Goal: Information Seeking & Learning: Learn about a topic

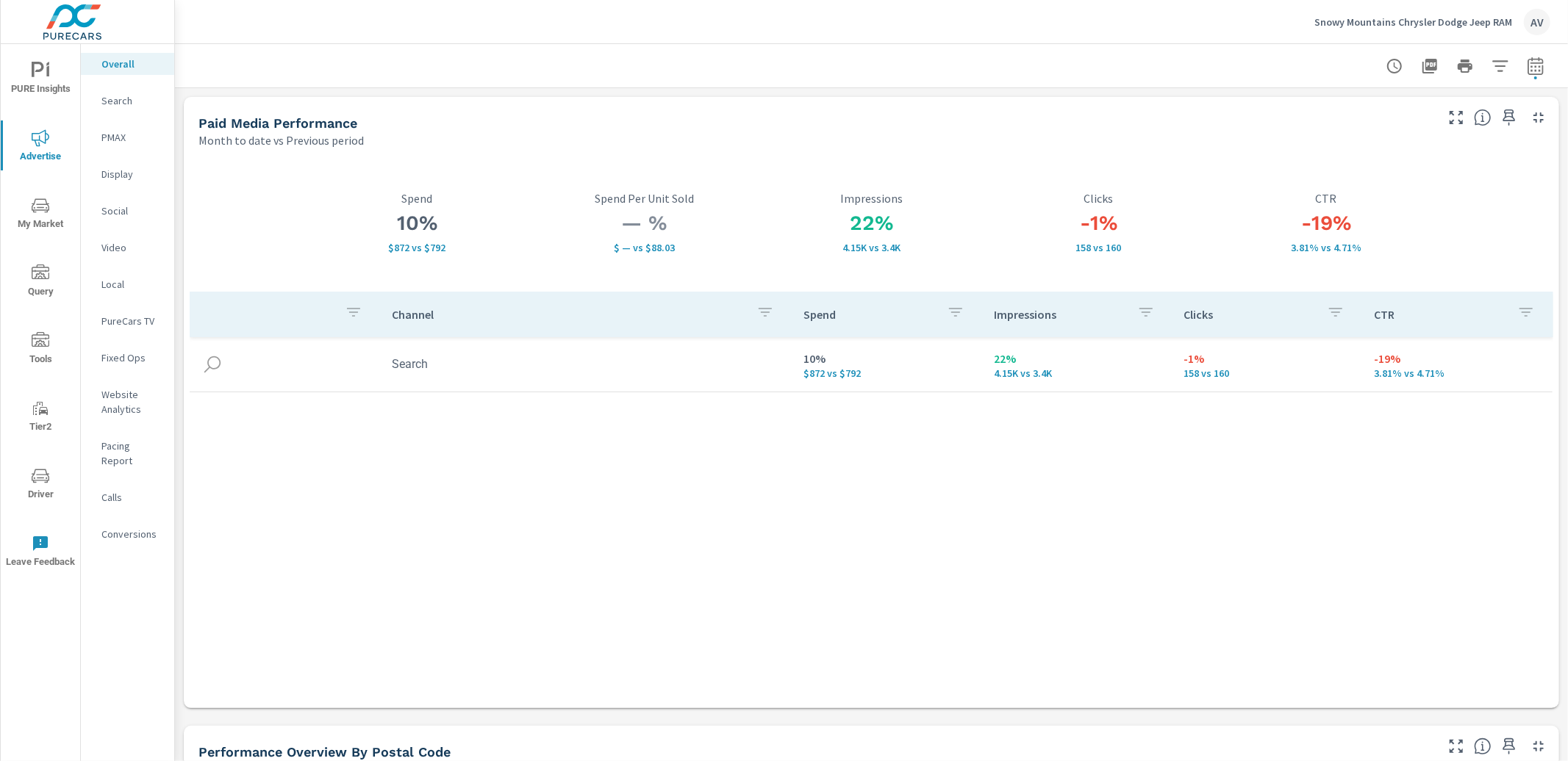
scroll to position [711, 0]
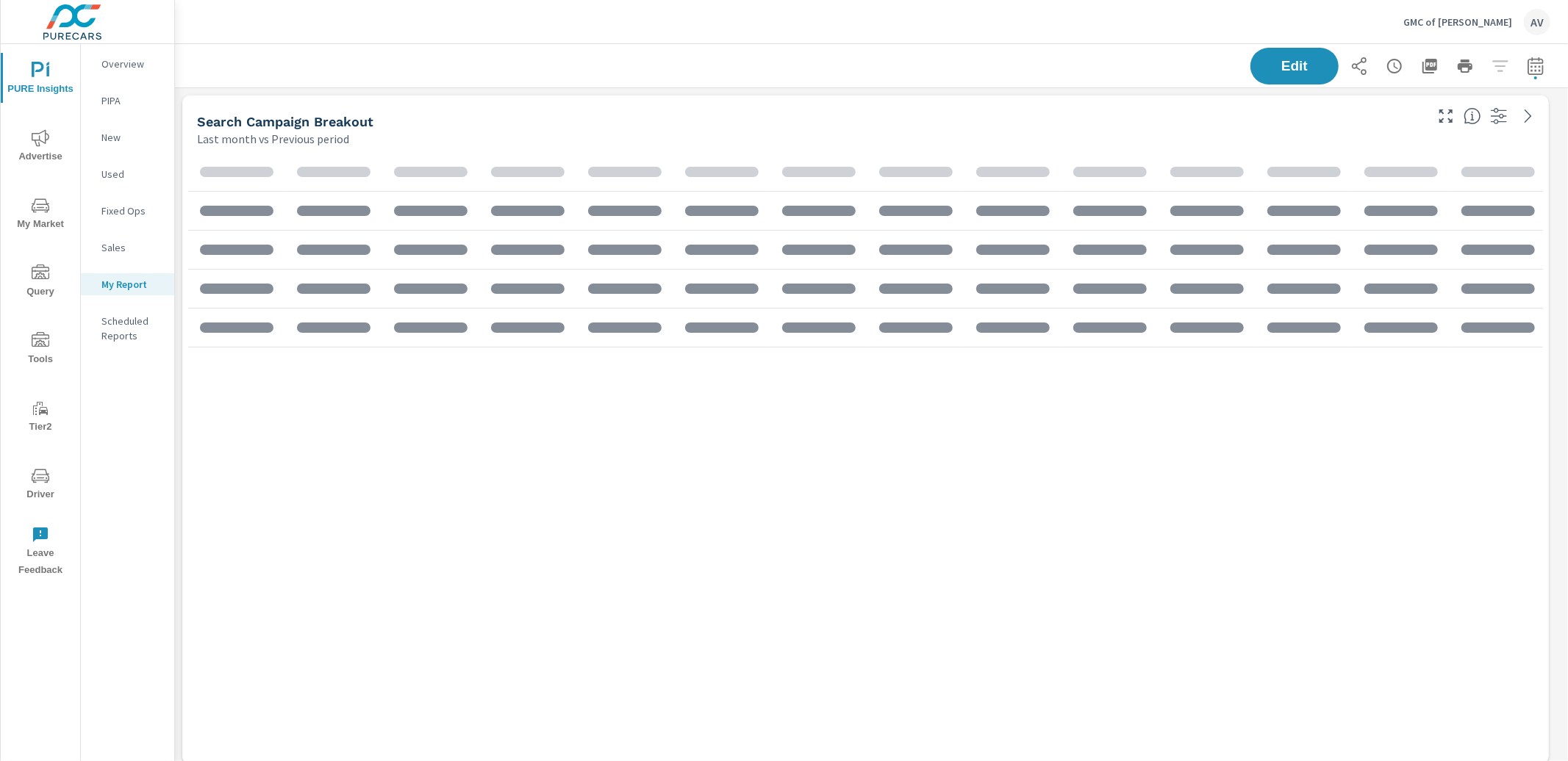
scroll to position [1723, 1407]
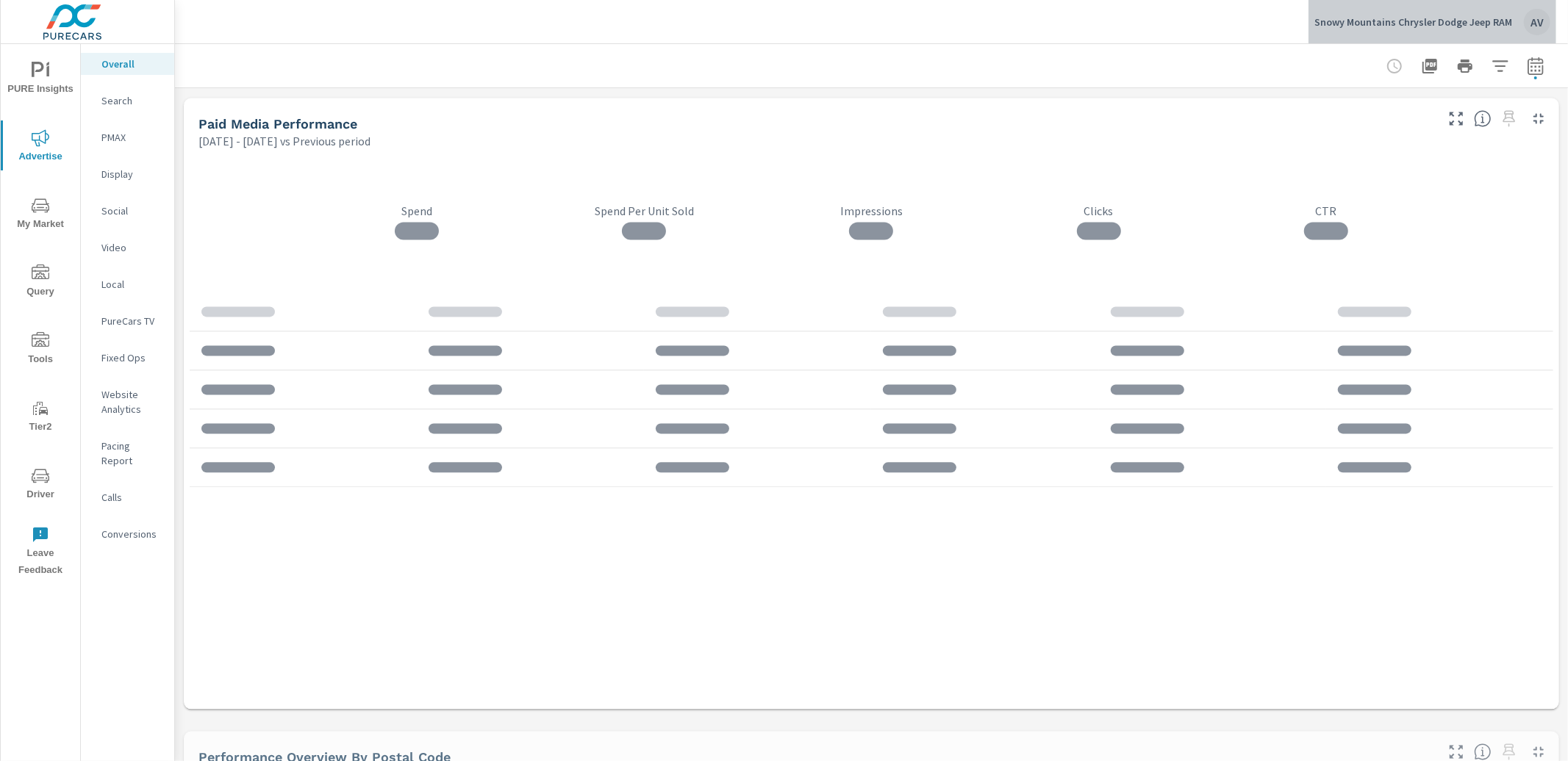
click at [1543, 15] on div "AV" at bounding box center [1537, 22] width 26 height 26
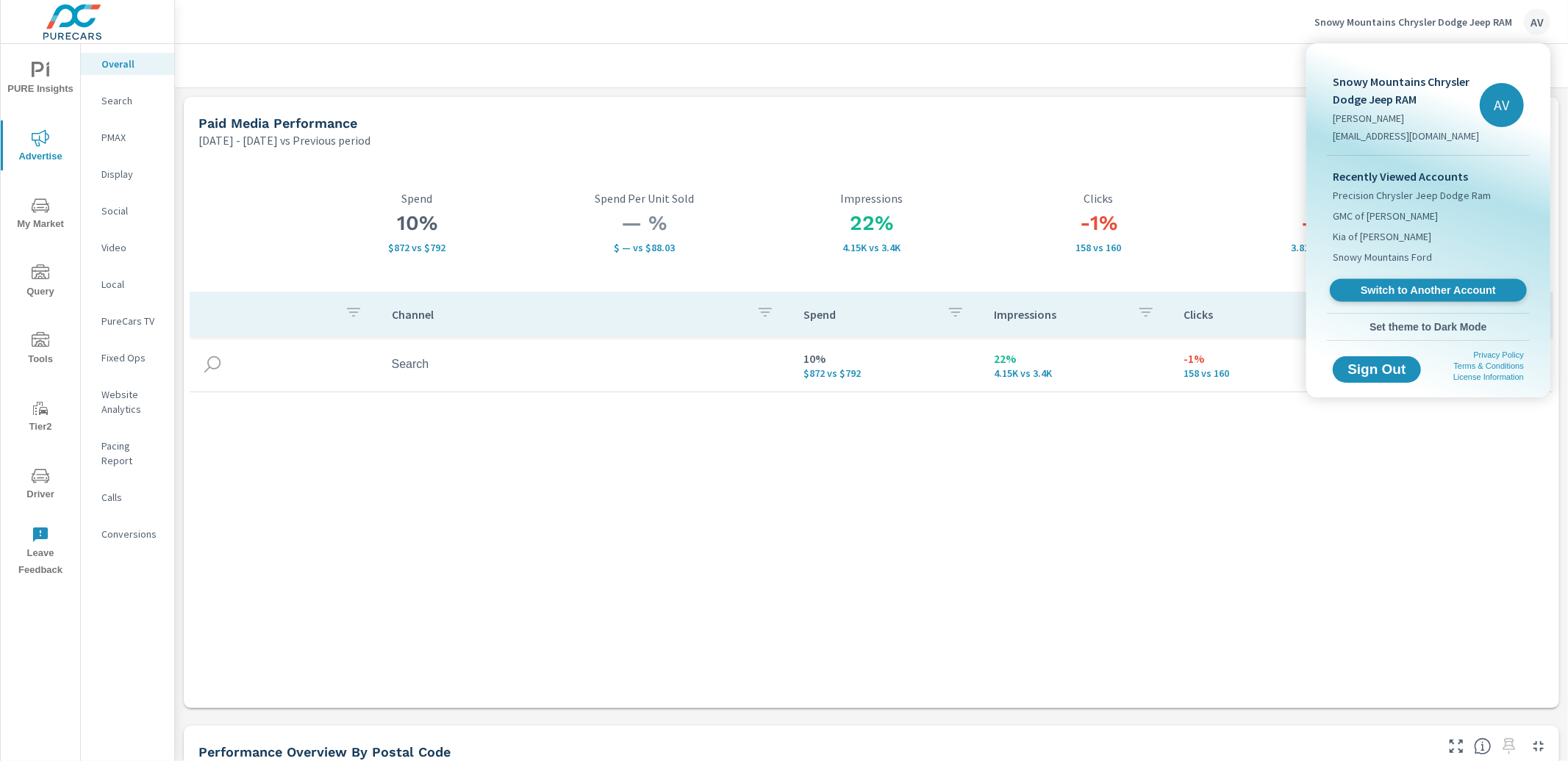
click at [1389, 295] on span "Switch to Another Account" at bounding box center [1427, 290] width 180 height 14
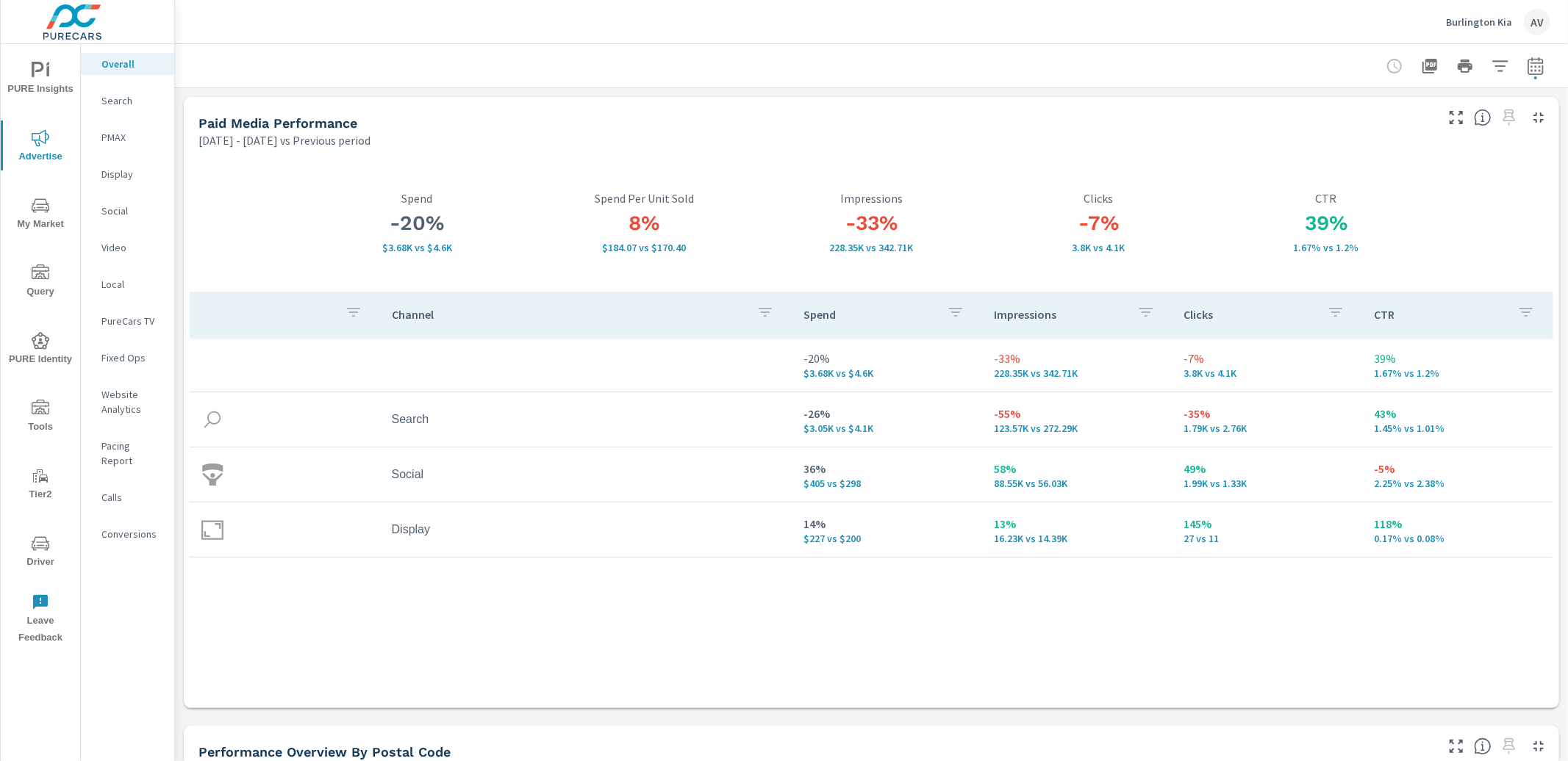
click at [51, 87] on span "PURE Insights" at bounding box center [40, 79] width 71 height 36
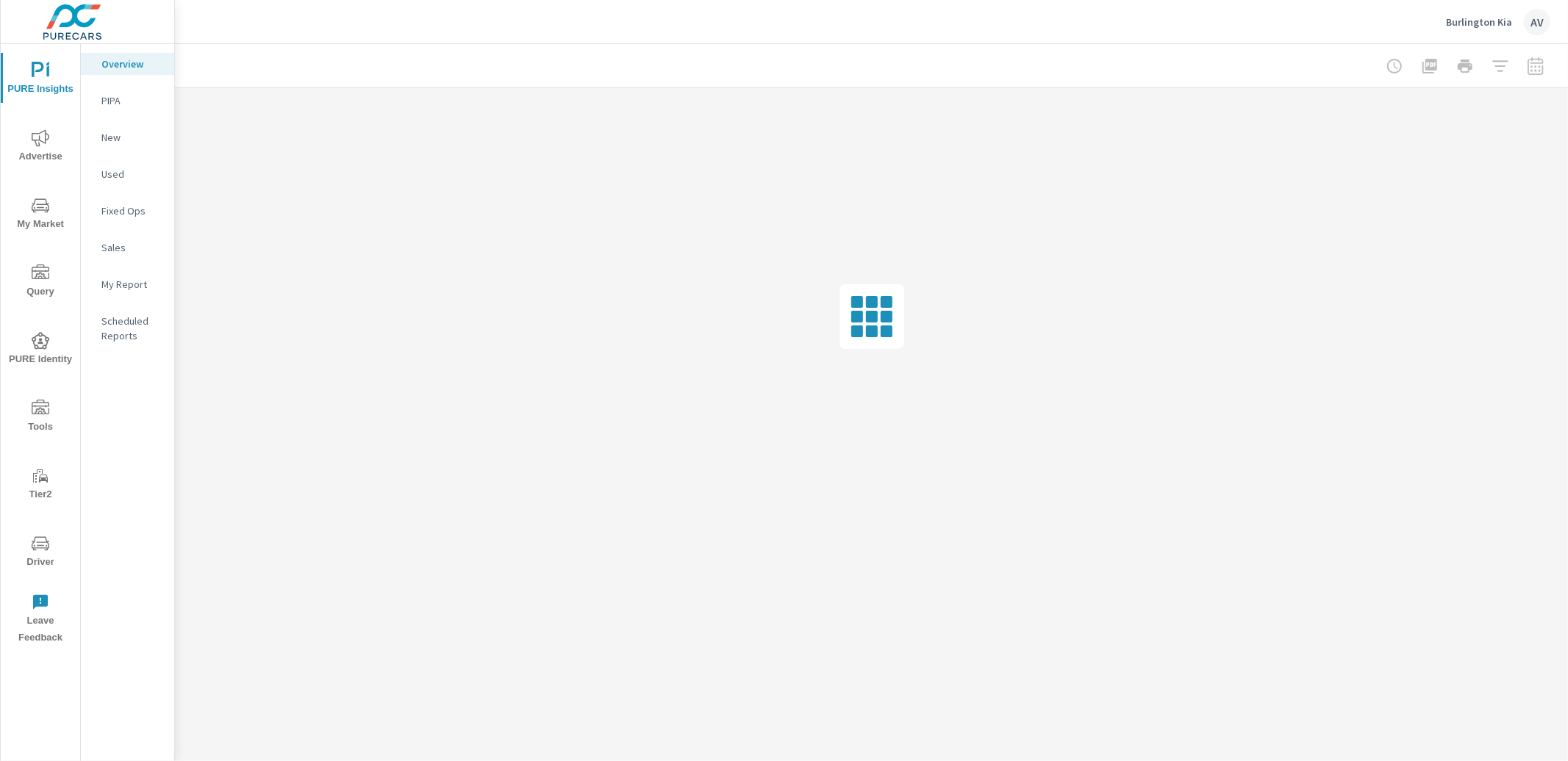
click at [132, 283] on p "My Report" at bounding box center [132, 284] width 61 height 14
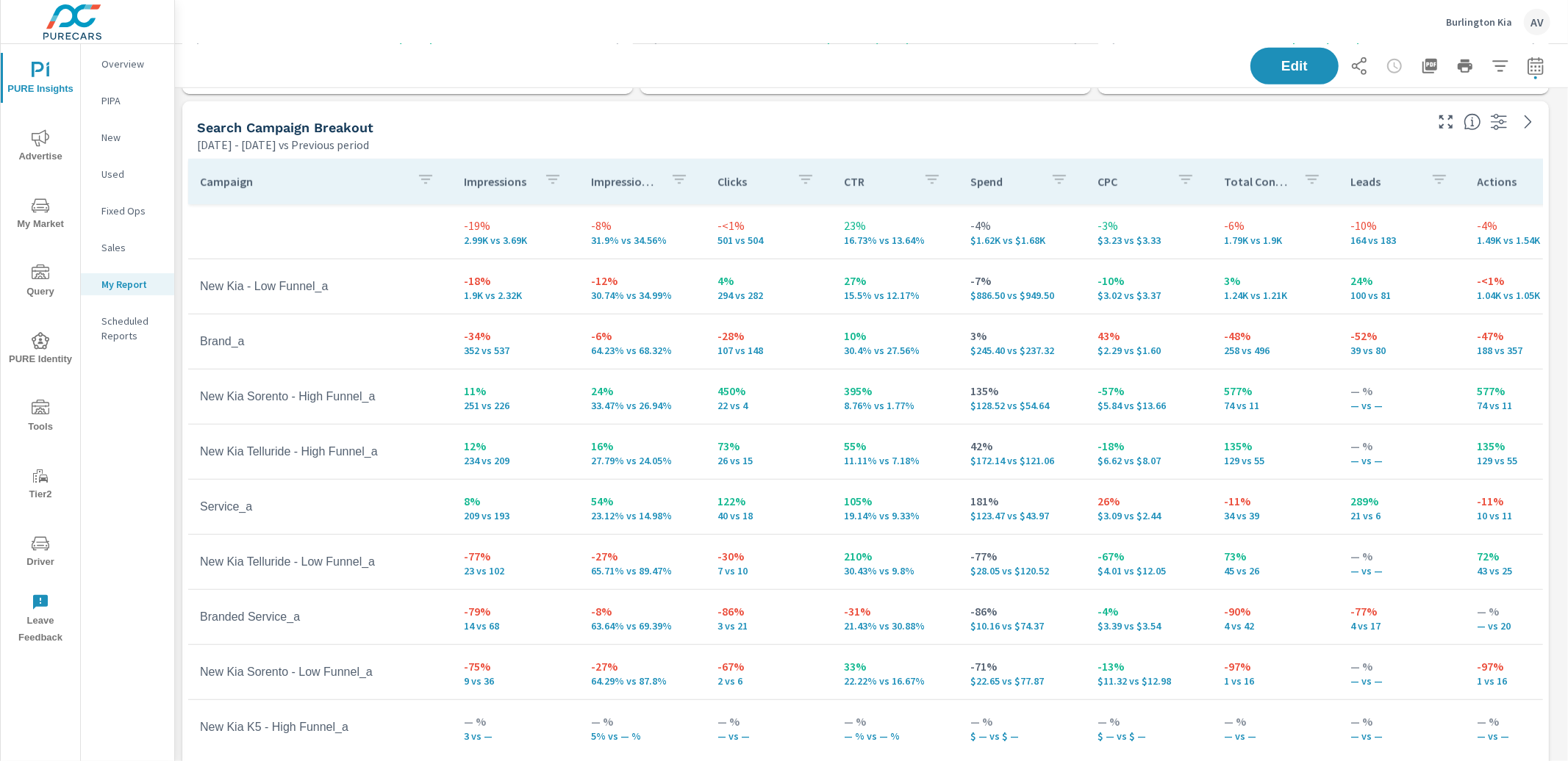
scroll to position [672, 0]
click at [1529, 67] on icon "button" at bounding box center [1534, 65] width 15 height 18
select select "Previous period"
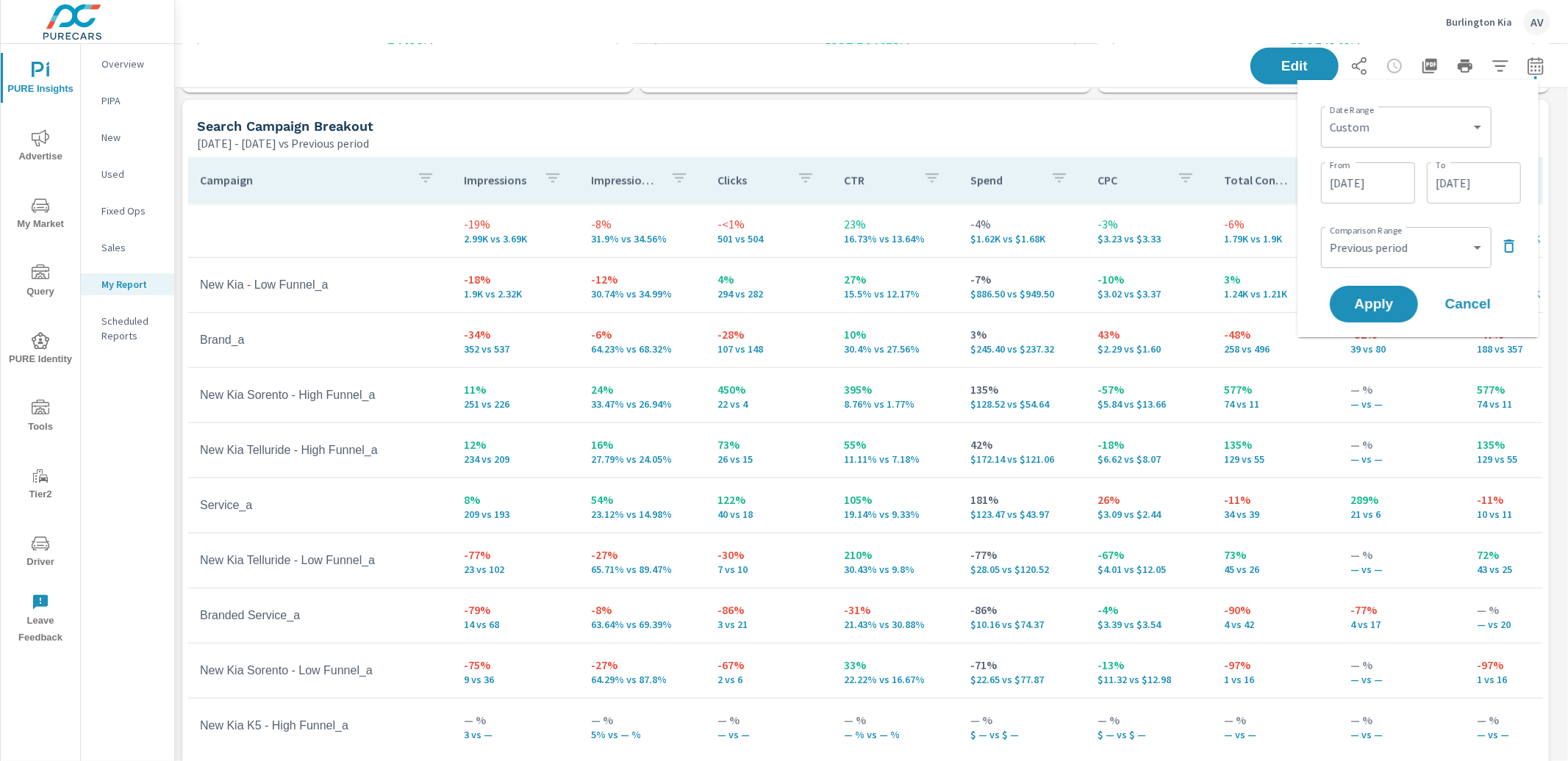
scroll to position [4934, 1407]
click at [1464, 132] on select "Custom Yesterday Last week Last 7 days Last 14 days Last 30 days Last 45 days L…" at bounding box center [1406, 127] width 159 height 30
click at [1326, 112] on select "Custom Yesterday Last week Last 7 days Last 14 days Last 30 days Last 45 days L…" at bounding box center [1406, 127] width 159 height 30
select select "Month to date"
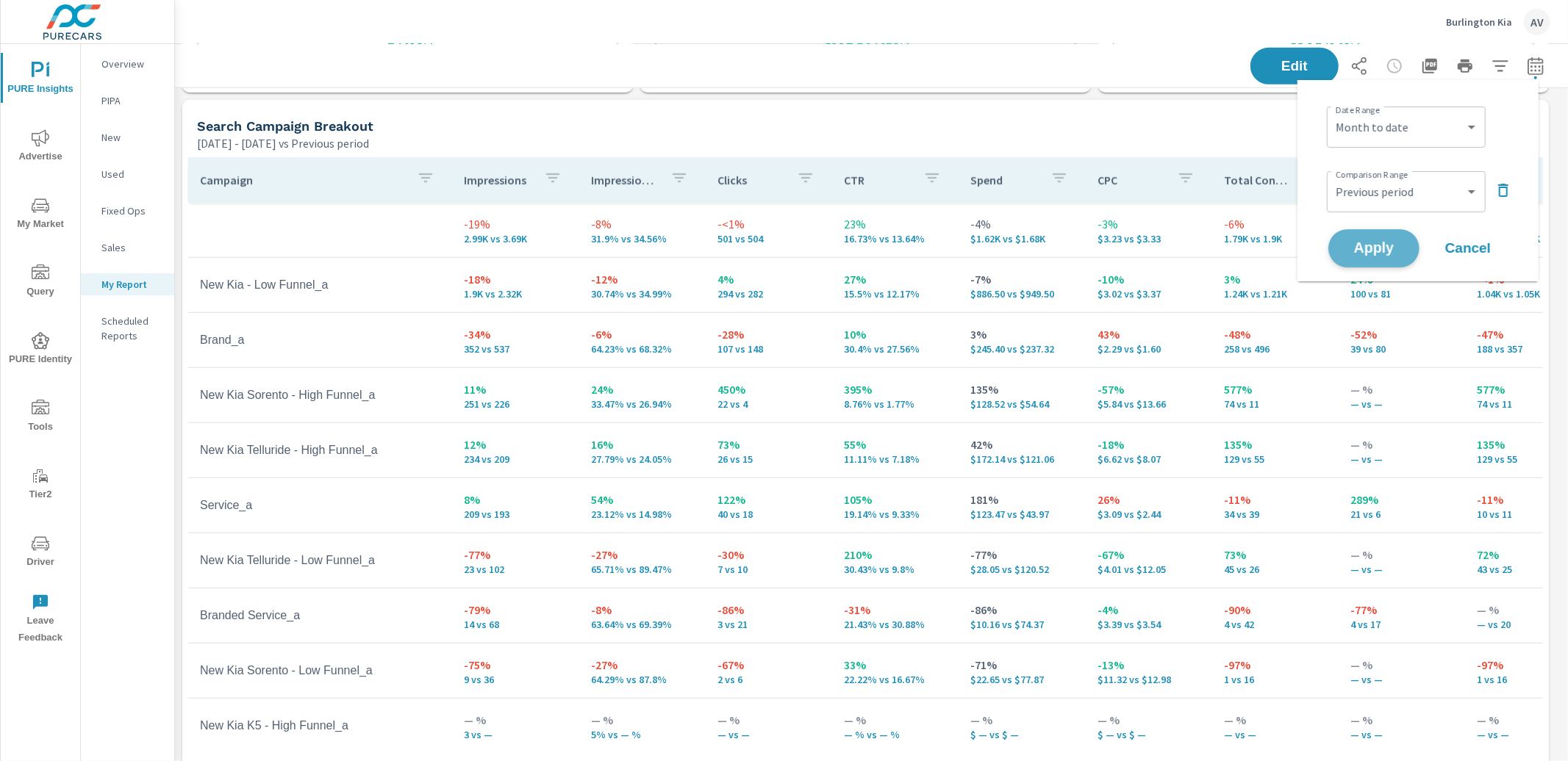
click at [1389, 249] on span "Apply" at bounding box center [1373, 248] width 60 height 14
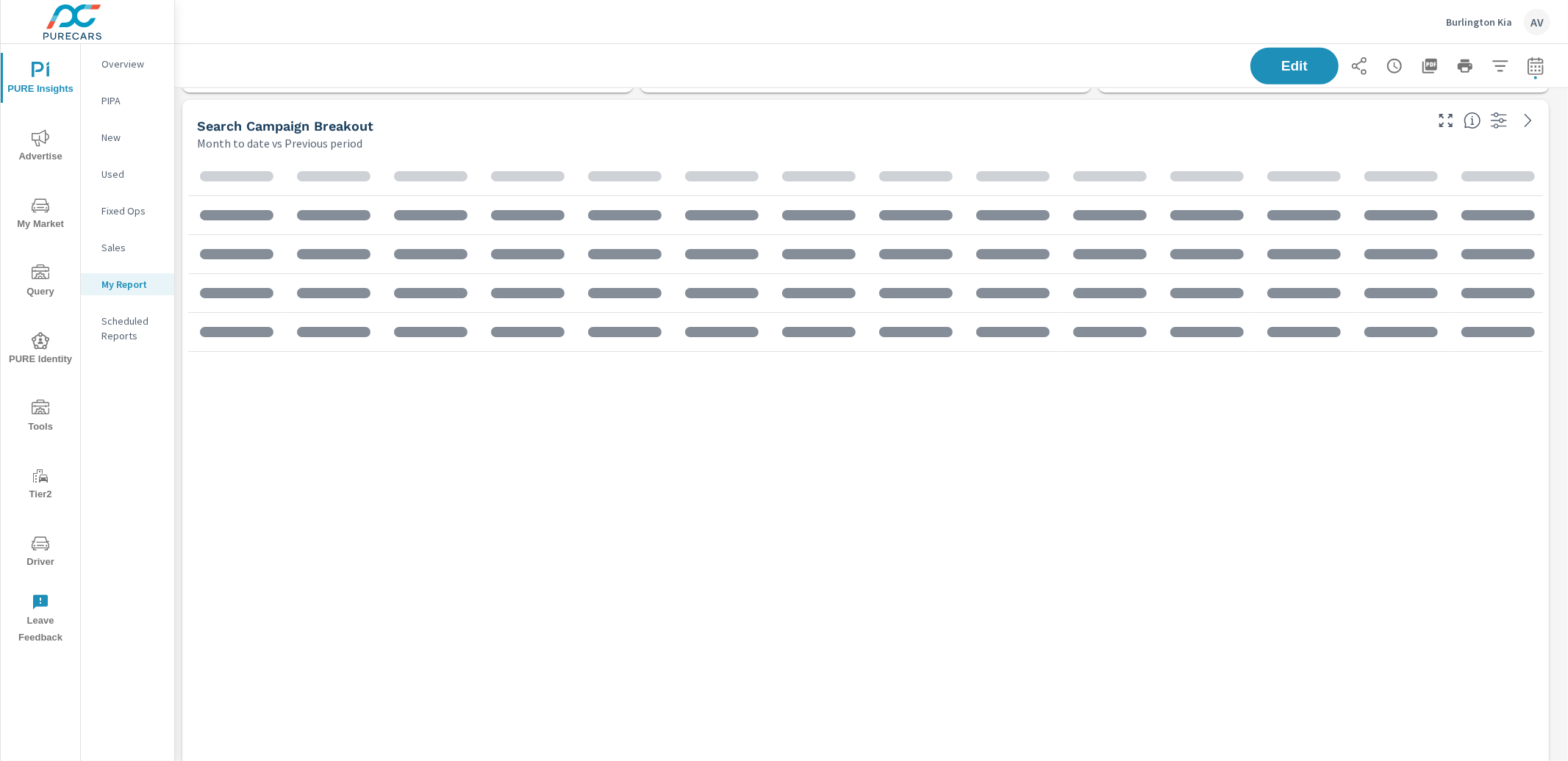
scroll to position [233, 0]
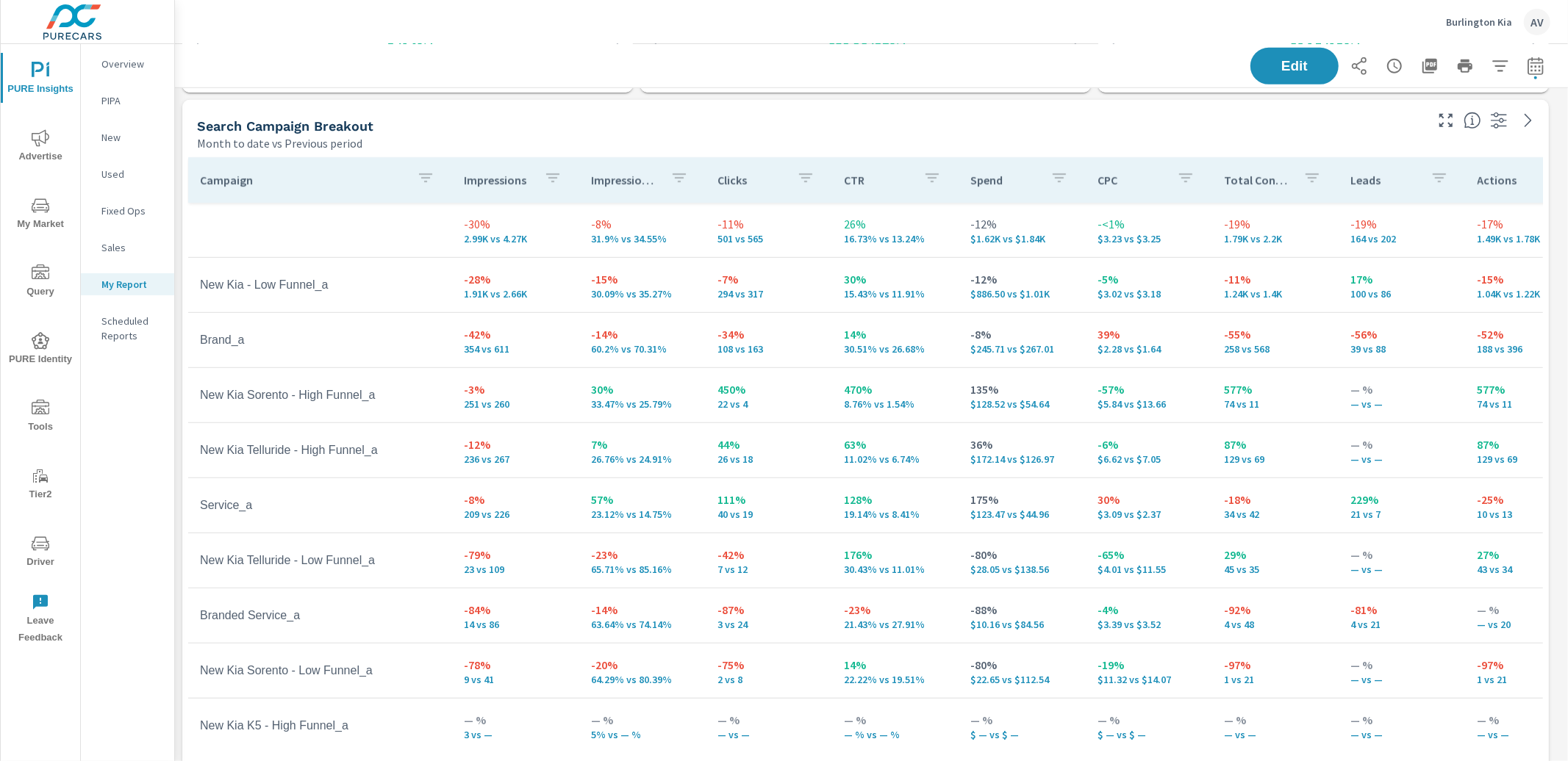
click at [184, 158] on div "Campaign Impressions Impression Share Clicks CTR Spend CPC Total Conversions Le…" at bounding box center [865, 460] width 1366 height 617
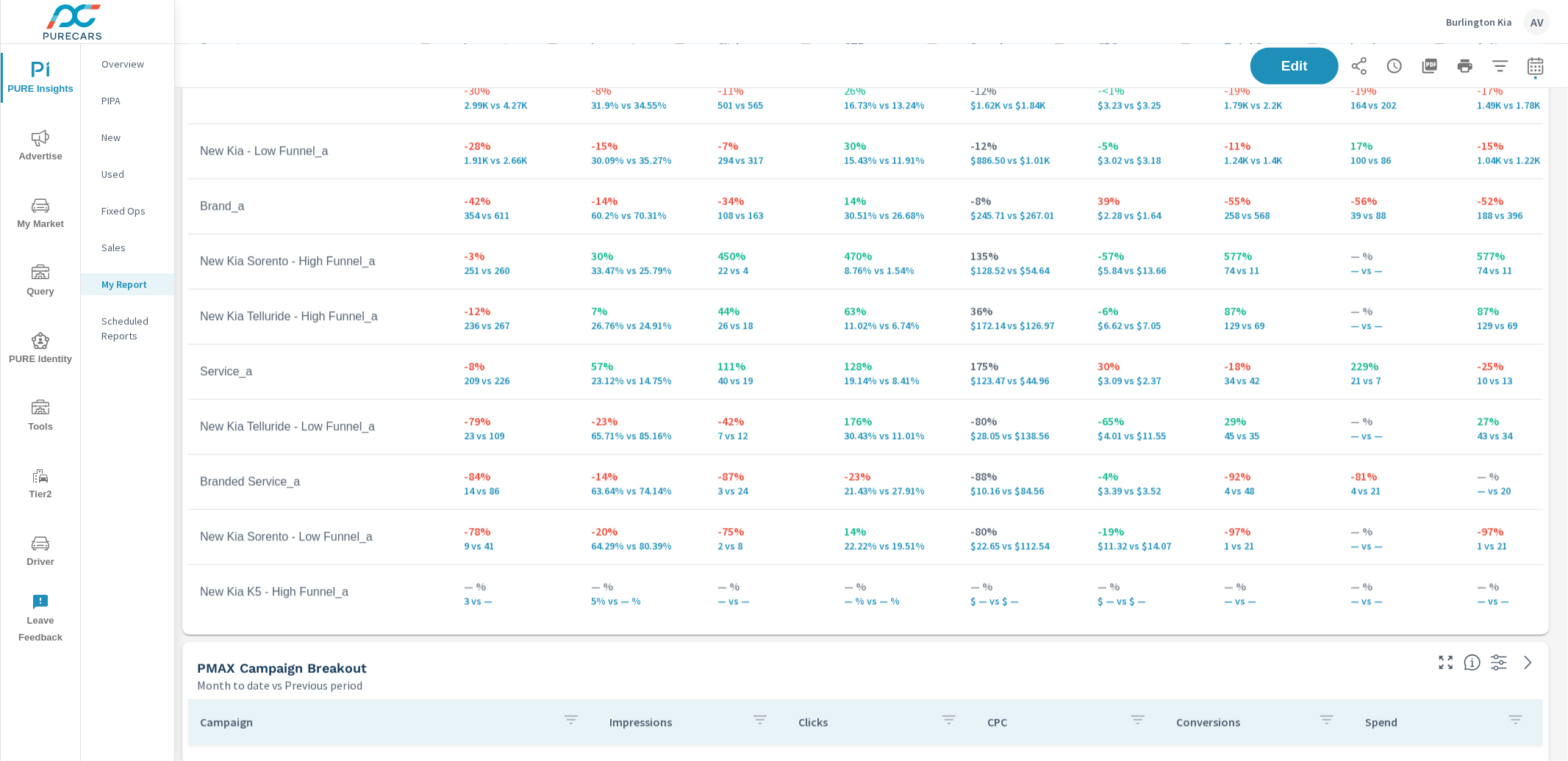
scroll to position [819, 0]
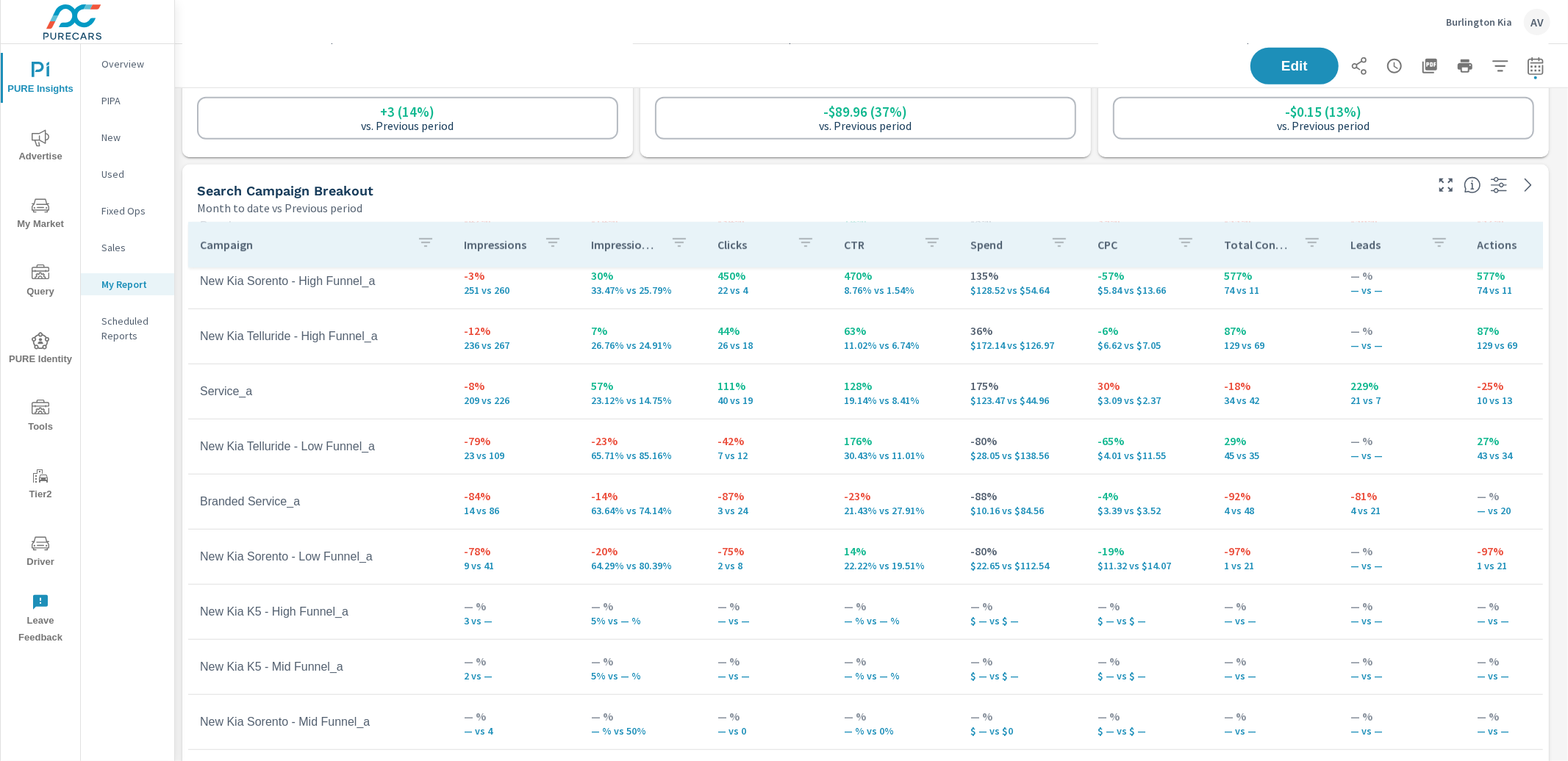
scroll to position [177, 0]
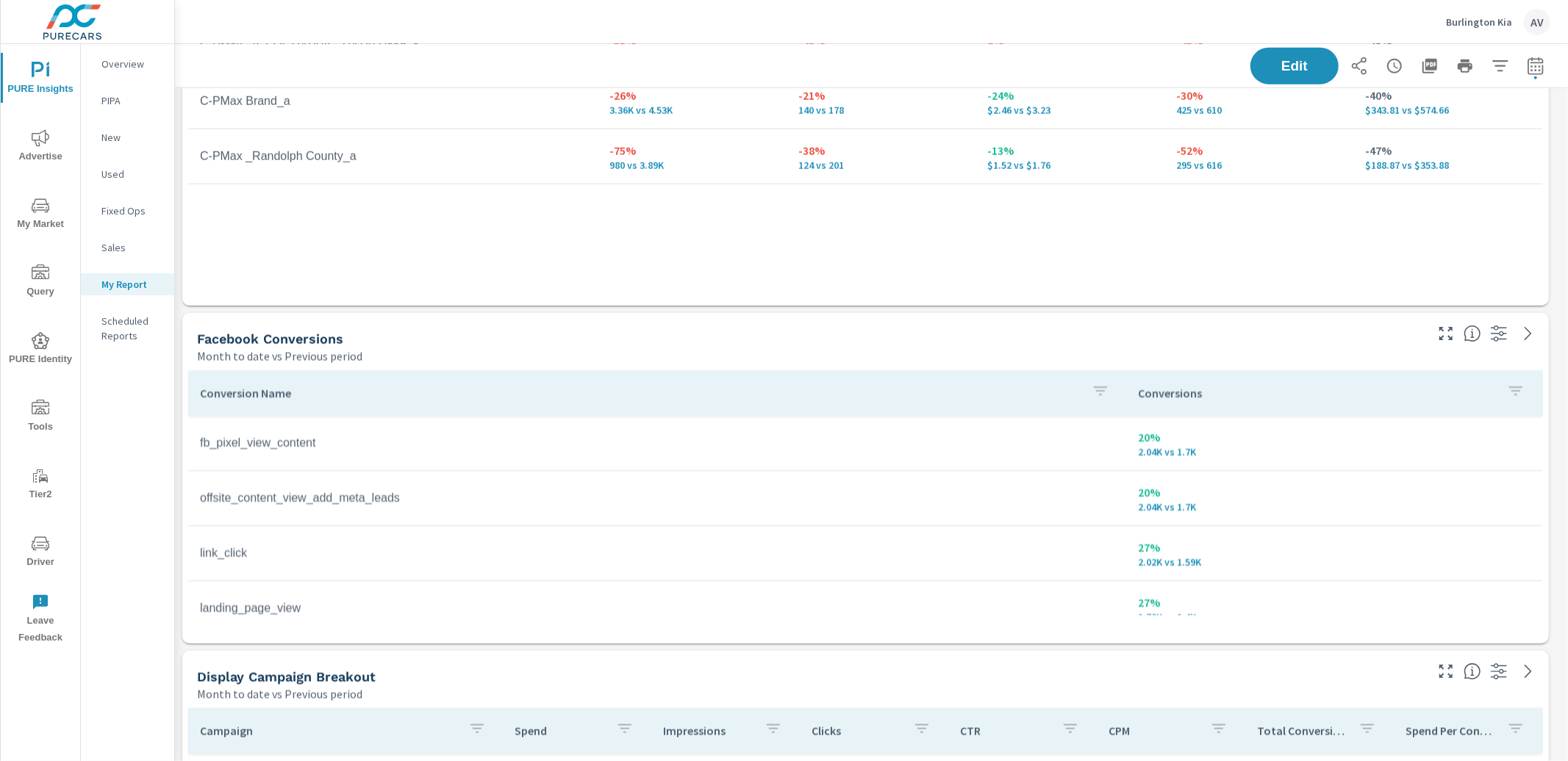
scroll to position [1645, 0]
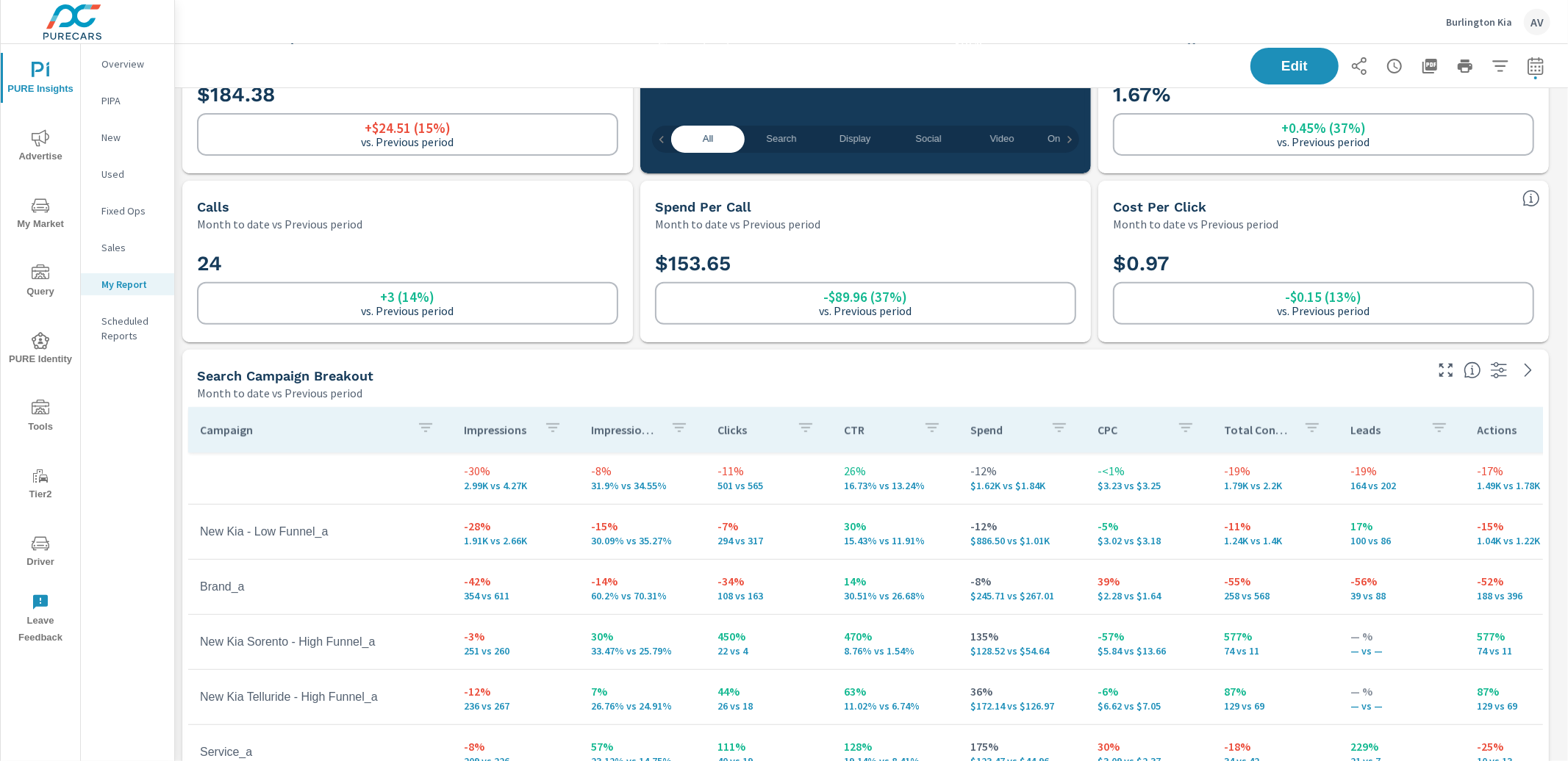
scroll to position [0, 0]
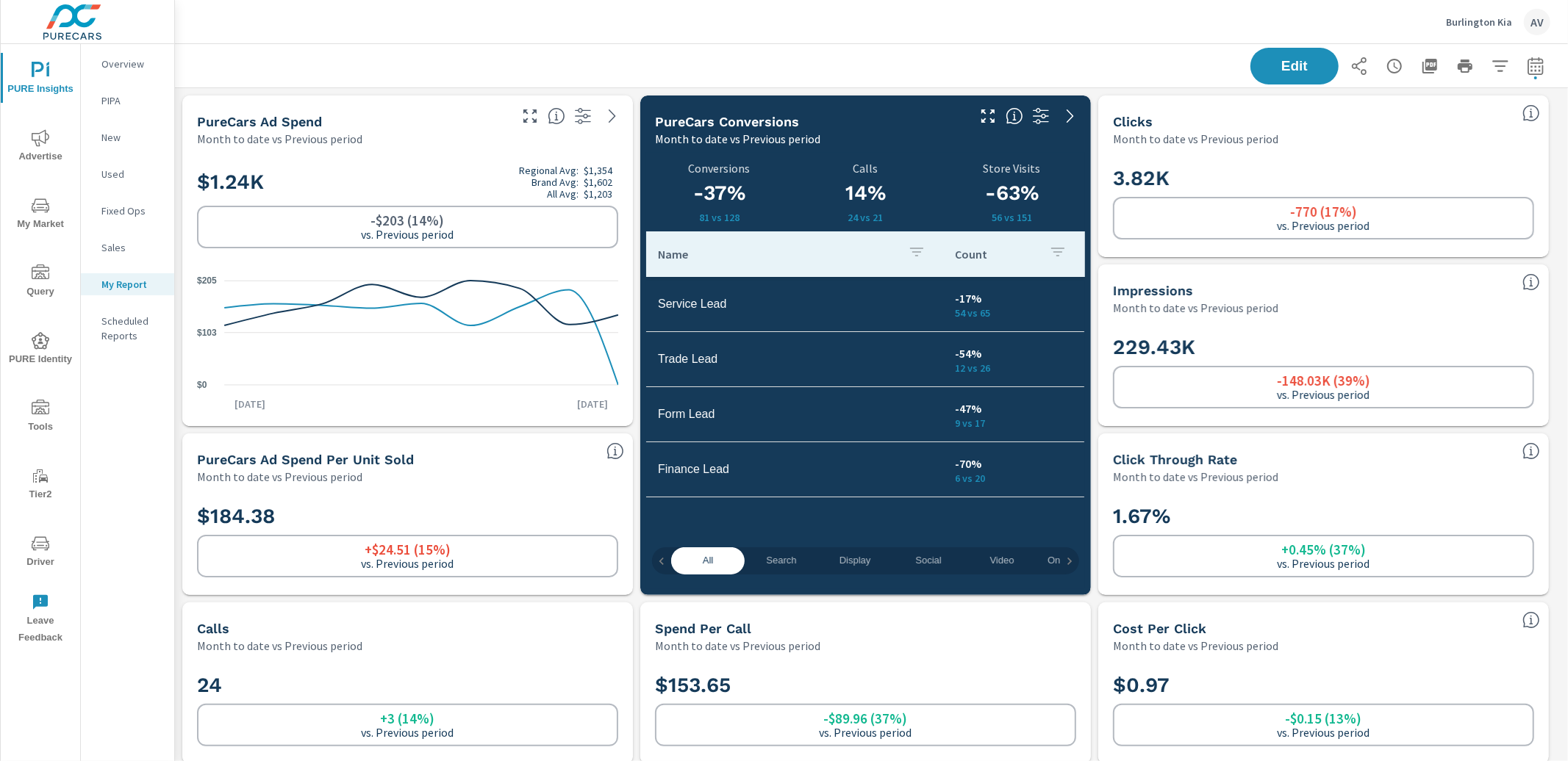
click at [1174, 59] on div "Edit" at bounding box center [871, 66] width 1358 height 43
click at [1073, 47] on div "Edit" at bounding box center [871, 66] width 1358 height 43
click at [1097, 86] on div "Edit" at bounding box center [871, 66] width 1358 height 43
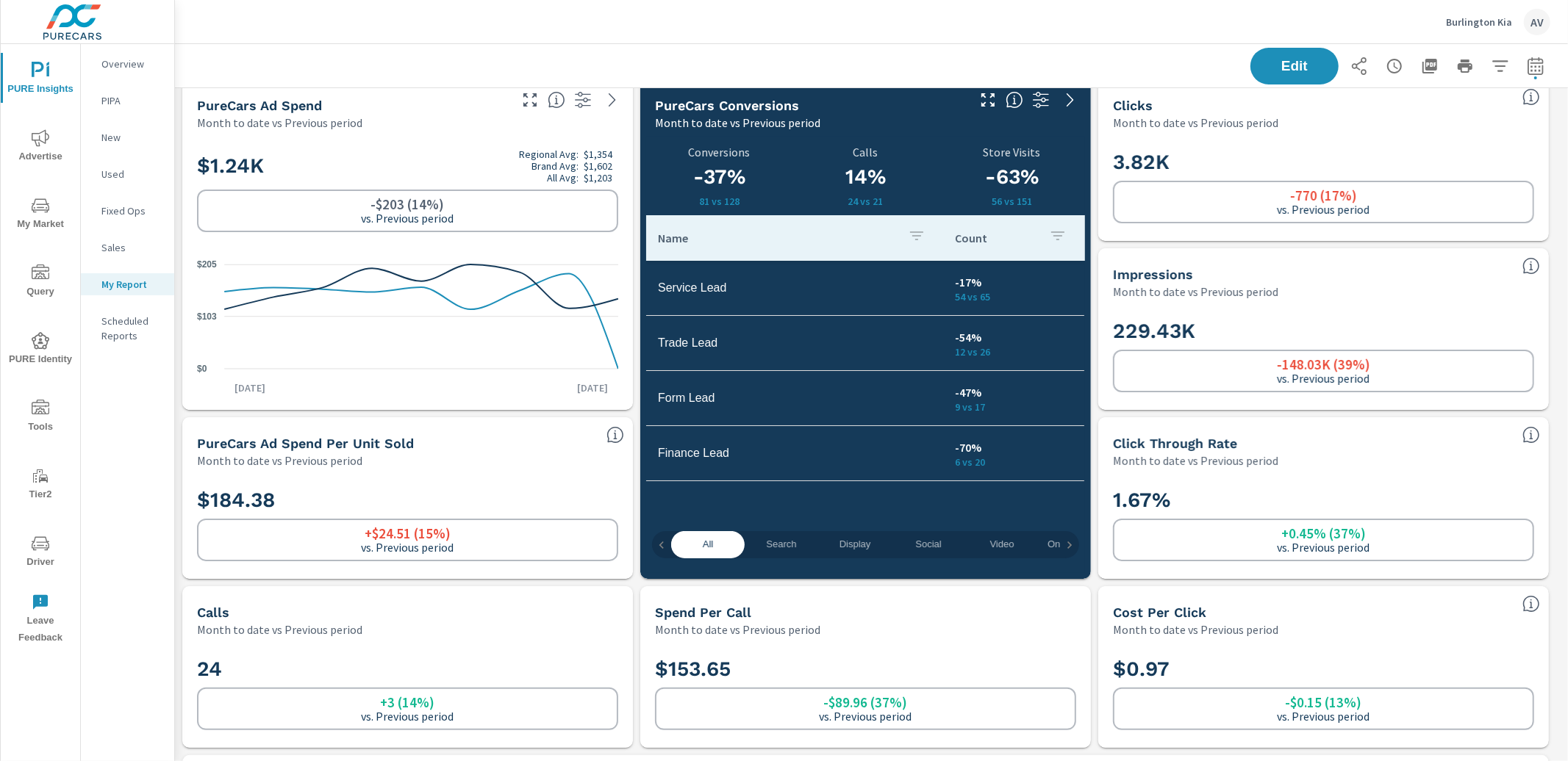
scroll to position [19, 0]
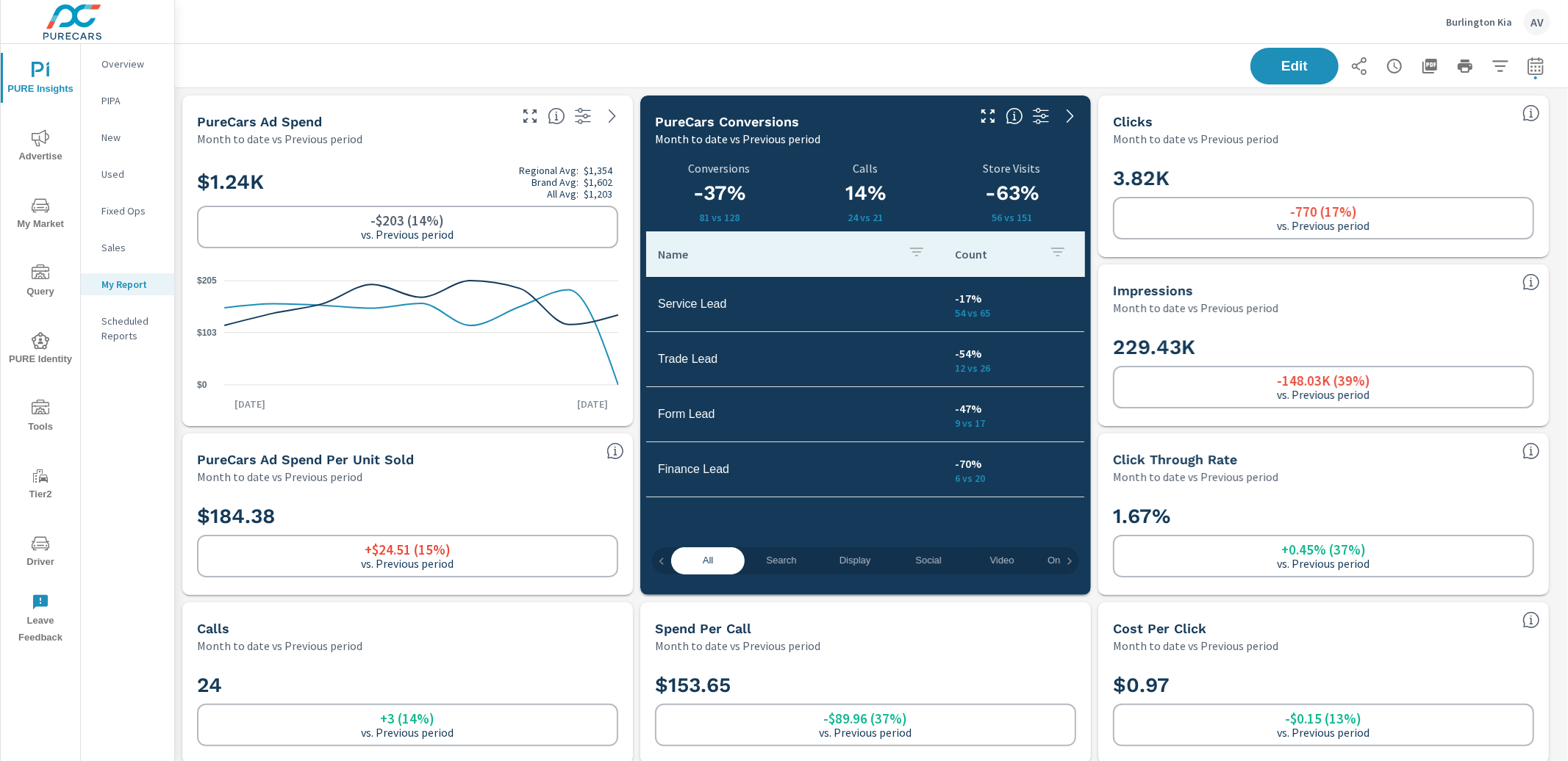
click at [1057, 70] on div "Edit" at bounding box center [871, 66] width 1358 height 43
click at [745, 59] on div "Edit" at bounding box center [871, 66] width 1358 height 43
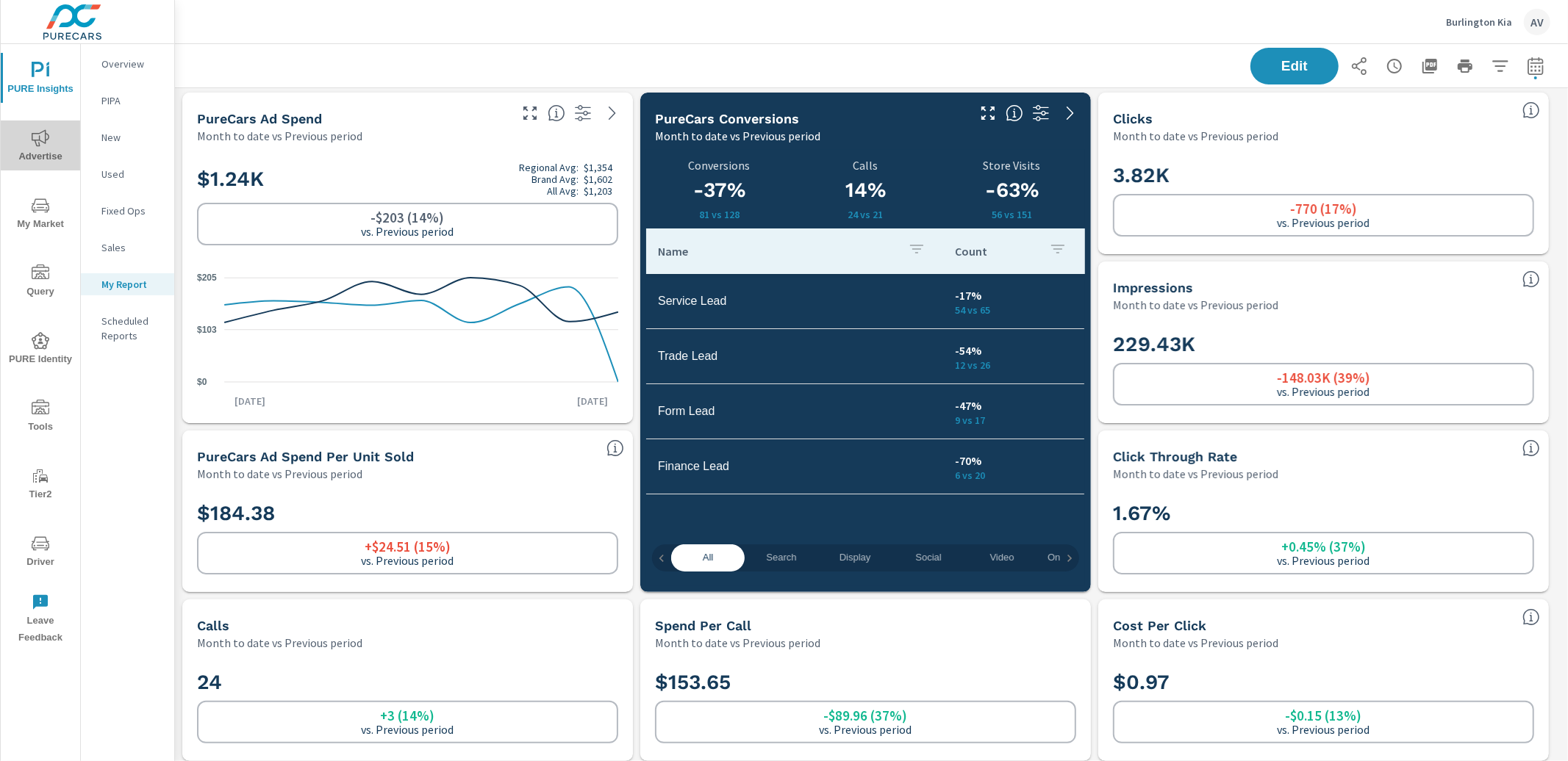
click at [38, 141] on icon "nav menu" at bounding box center [40, 138] width 18 height 18
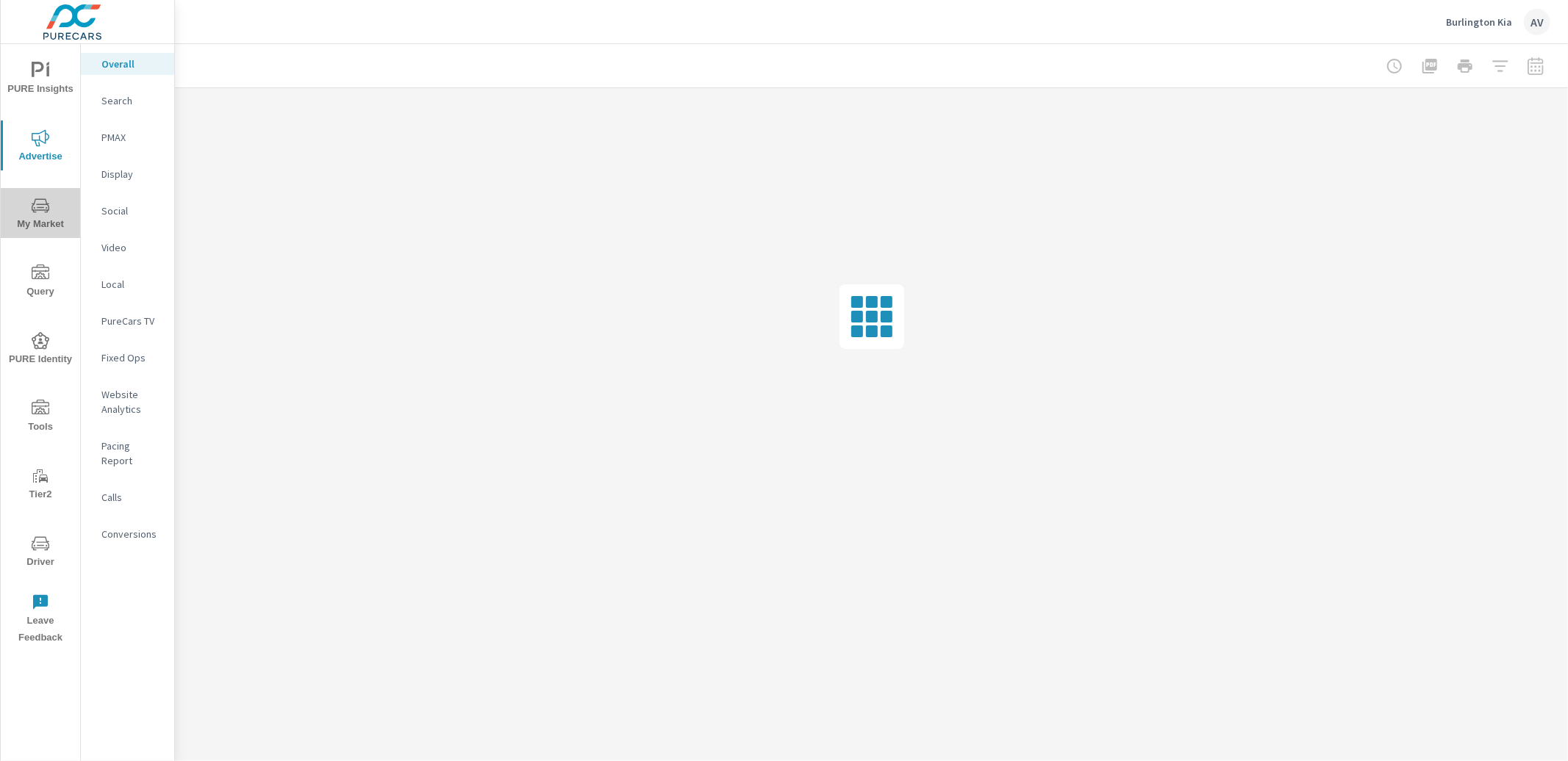
click at [35, 218] on span "My Market" at bounding box center [40, 214] width 71 height 36
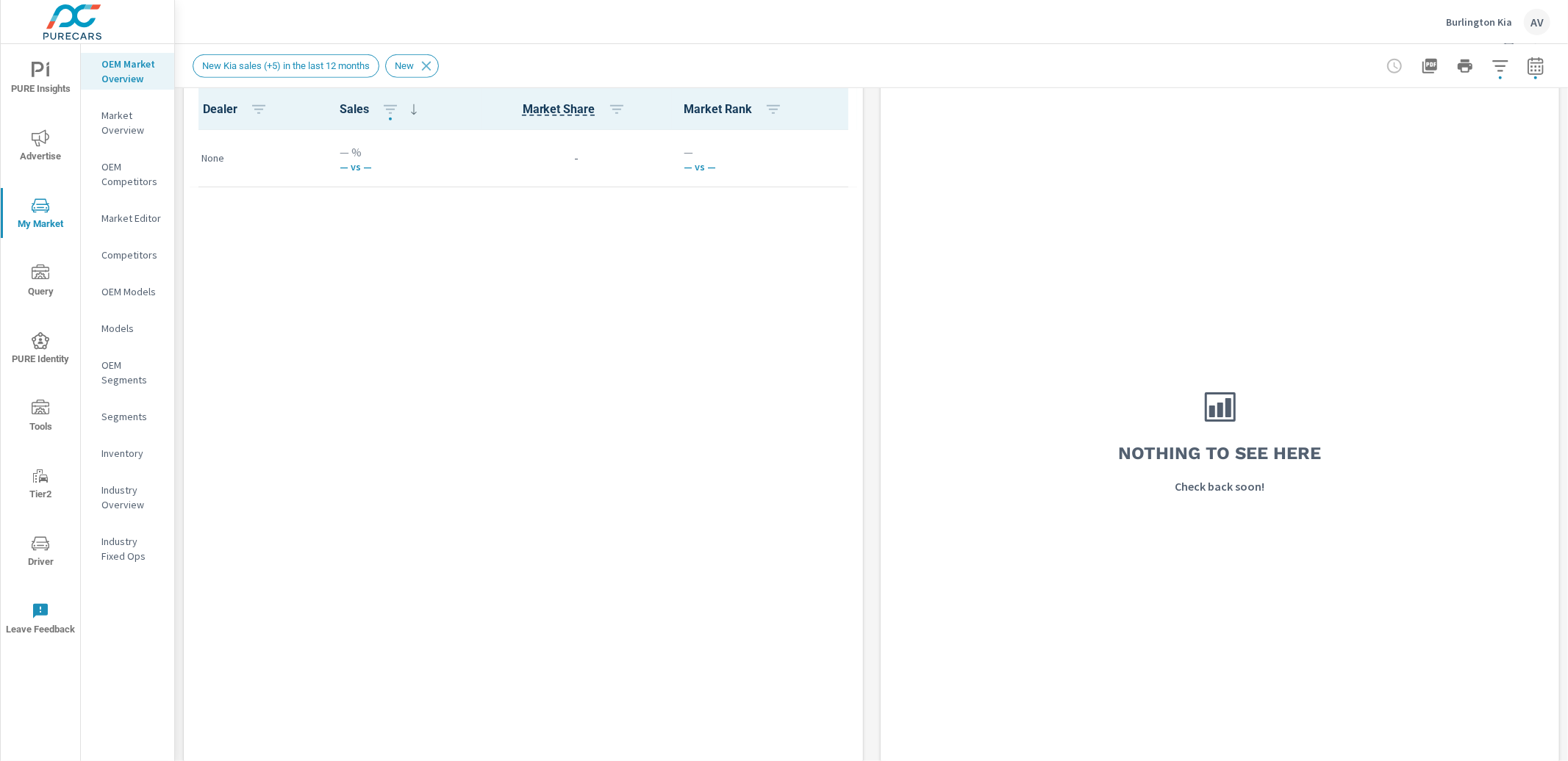
scroll to position [934, 0]
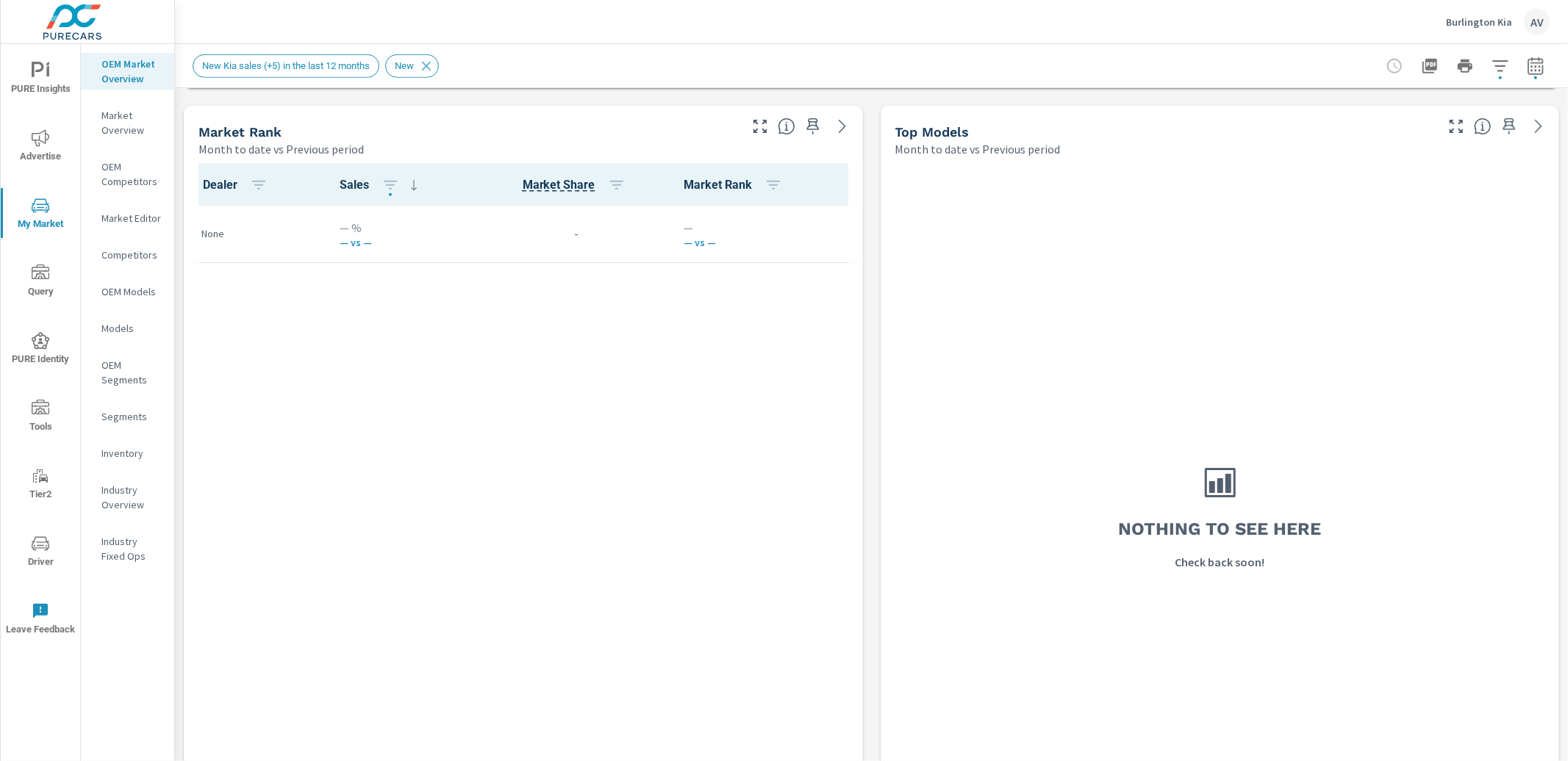
click at [179, 195] on div "Market View Month to date vs Previous period ← Move left → Move right ↑ Move up…" at bounding box center [871, 411] width 1393 height 2516
click at [178, 197] on div "Market View Month to date vs Previous period ← Move left → Move right ↑ Move up…" at bounding box center [871, 411] width 1393 height 2516
click at [179, 217] on div "Market View Month to date vs Previous period ← Move left → Move right ↑ Move up…" at bounding box center [871, 411] width 1393 height 2516
click at [179, 161] on div "Market View Month to date vs Previous period ← Move left → Move right ↑ Move up…" at bounding box center [871, 411] width 1393 height 2516
click at [177, 116] on div "Market View Month to date vs Previous period ← Move left → Move right ↑ Move up…" at bounding box center [871, 411] width 1393 height 2516
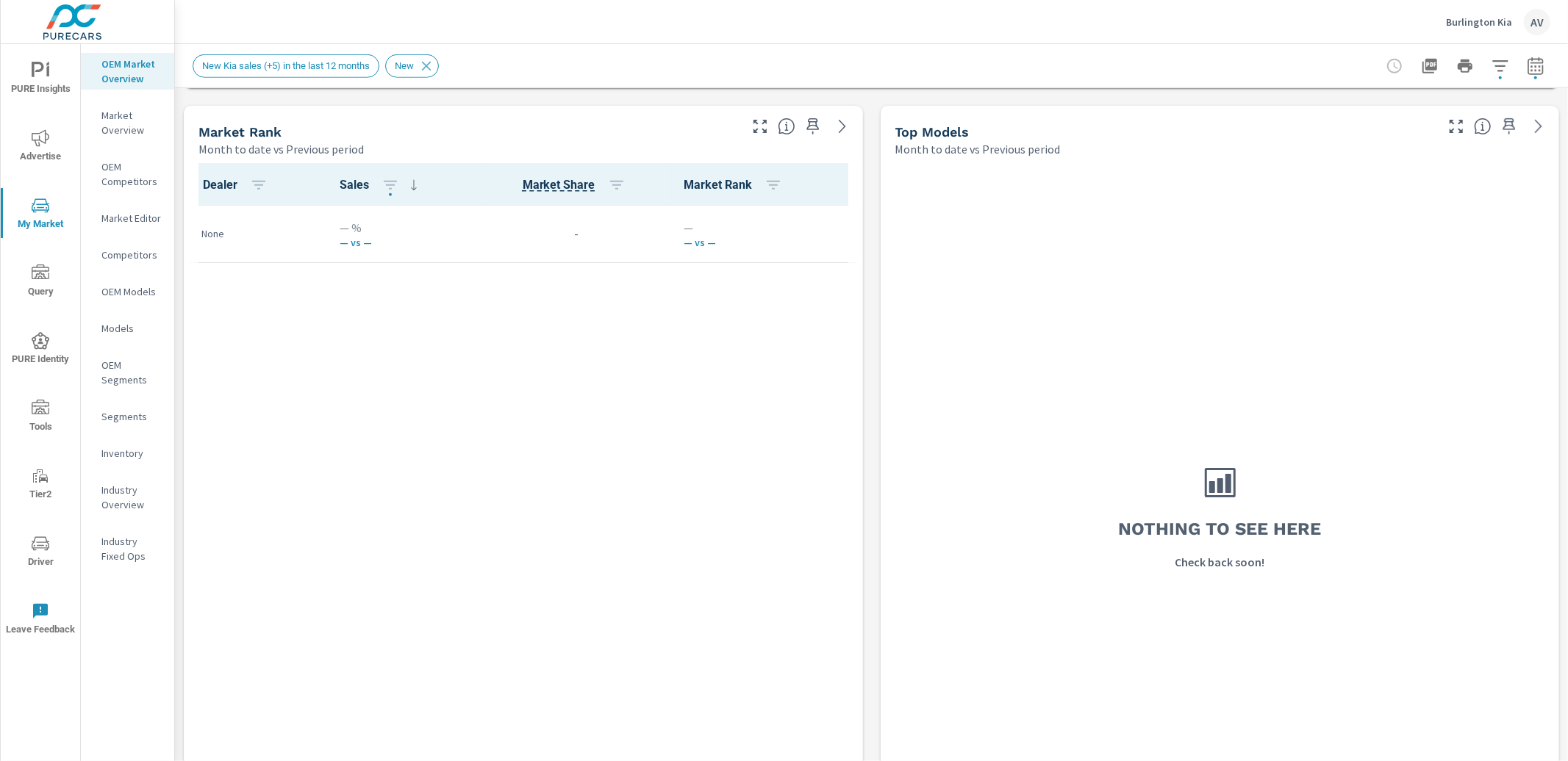
click at [177, 130] on div "Market View Month to date vs Previous period ← Move left → Move right ↑ Move up…" at bounding box center [871, 411] width 1393 height 2516
click at [130, 124] on p "Market Overview" at bounding box center [132, 123] width 61 height 30
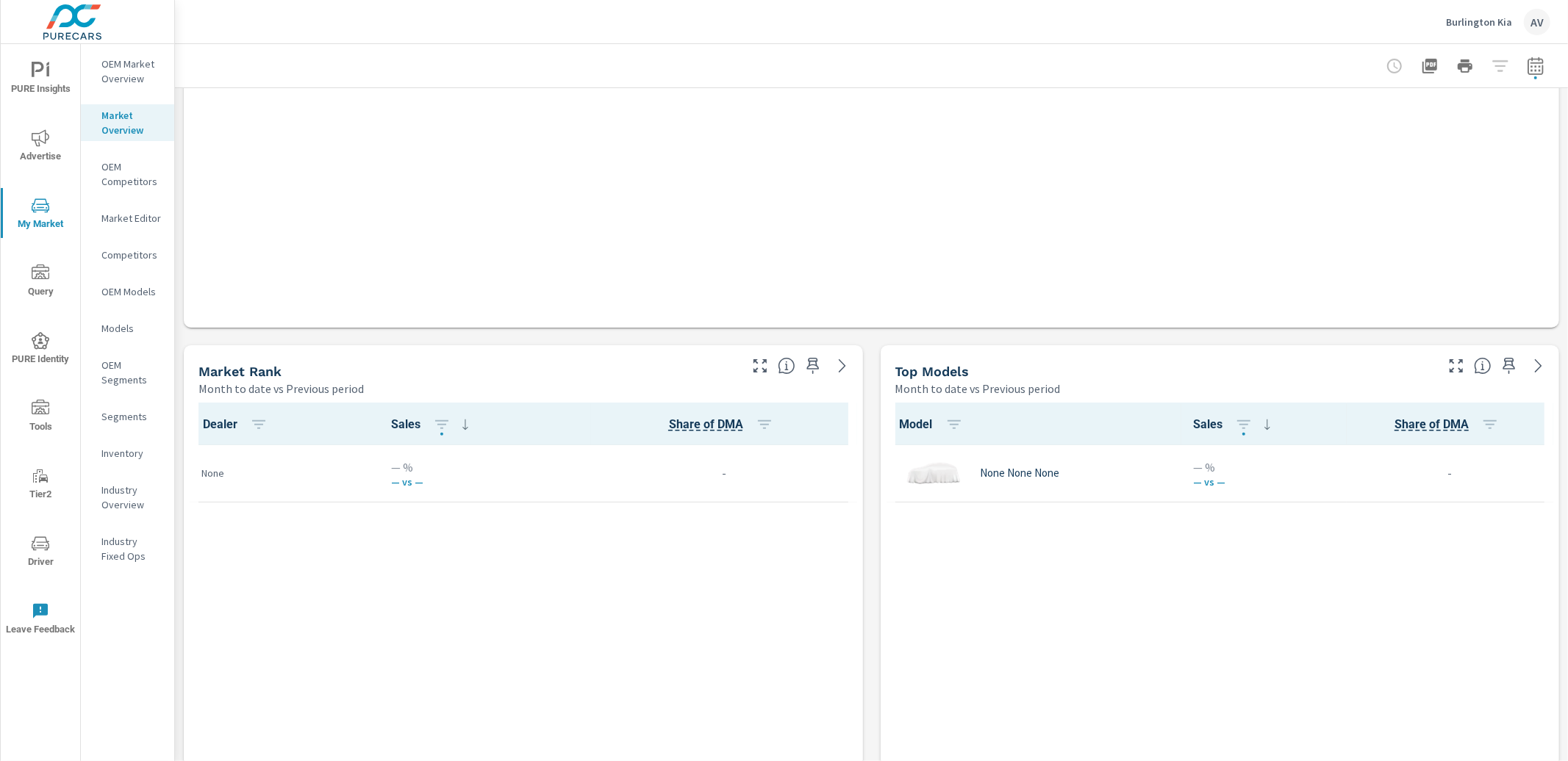
scroll to position [703, 0]
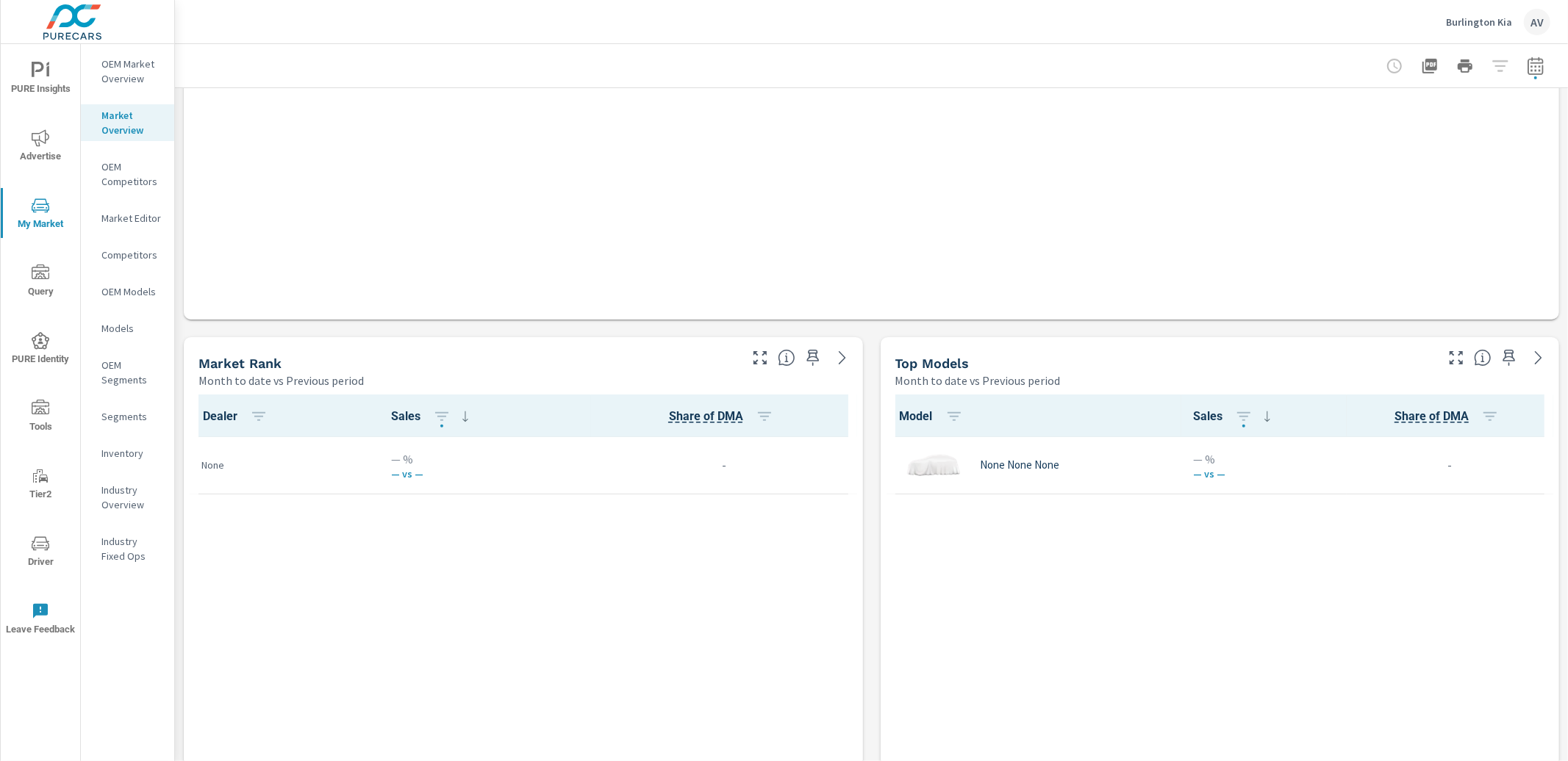
click at [118, 65] on p "OEM Market Overview" at bounding box center [132, 71] width 61 height 30
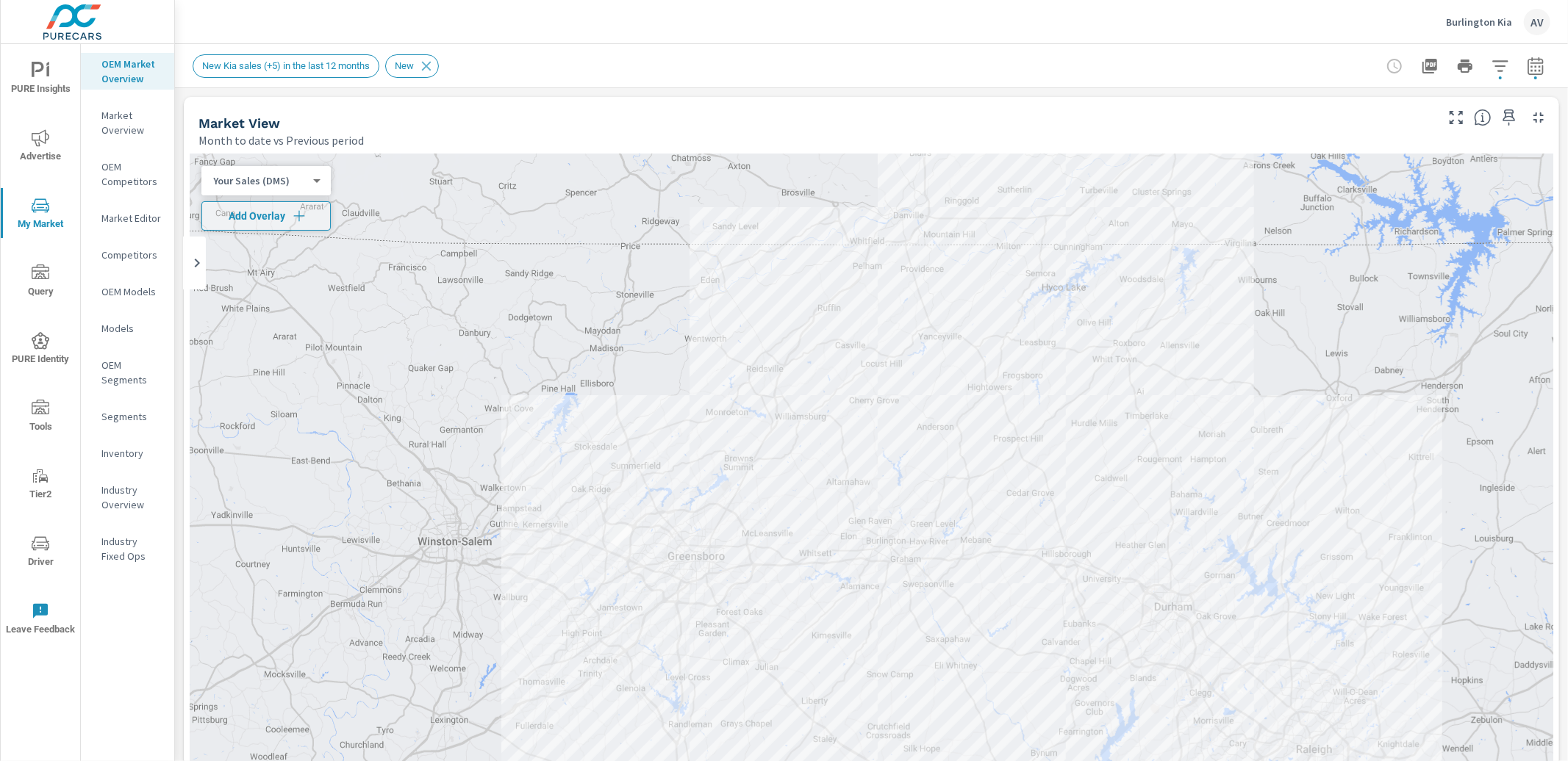
click at [1526, 65] on icon "button" at bounding box center [1535, 66] width 18 height 18
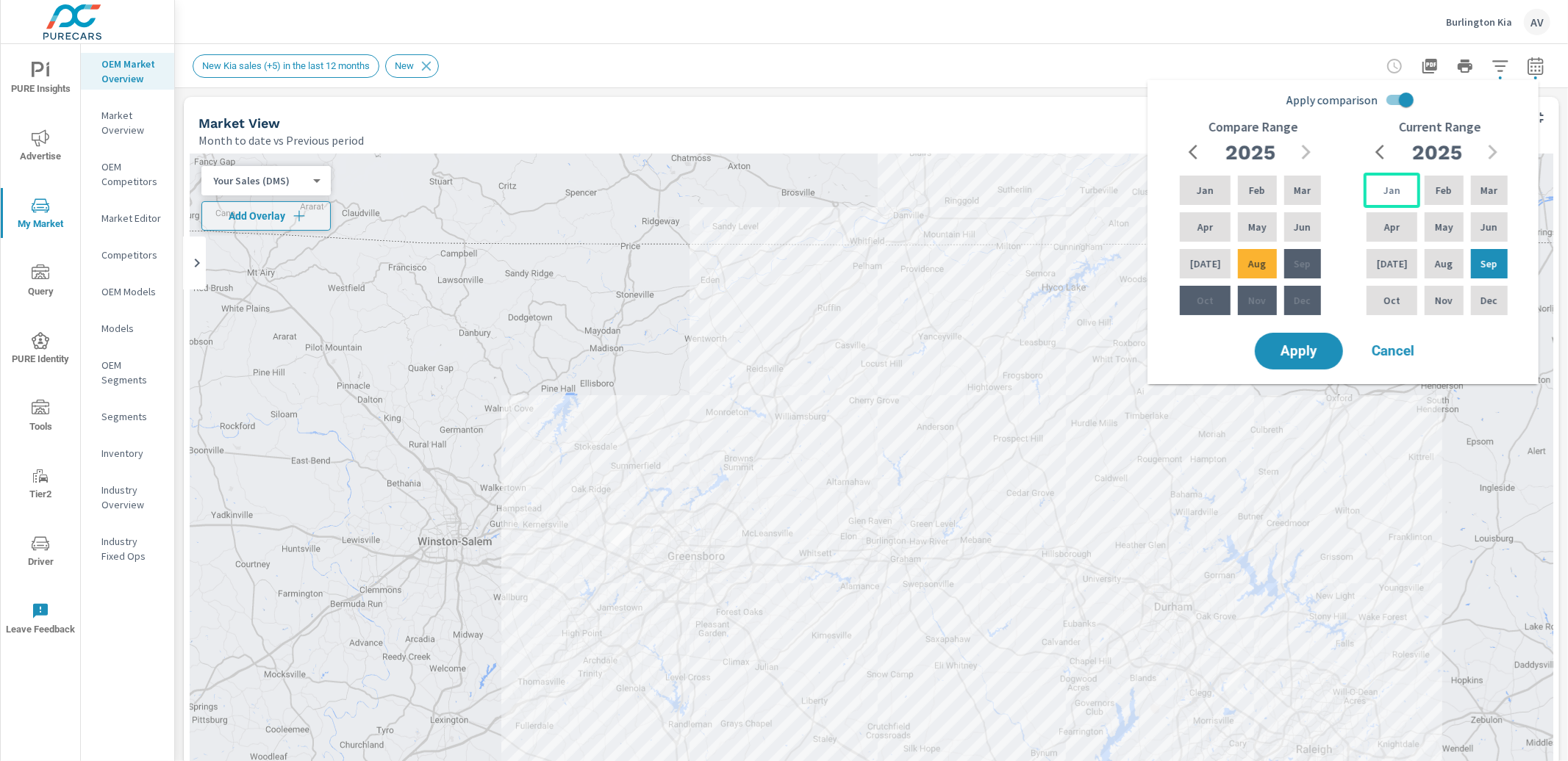
click at [1403, 197] on div "Jan" at bounding box center [1391, 190] width 56 height 35
click at [1481, 229] on p "Jun" at bounding box center [1489, 227] width 17 height 14
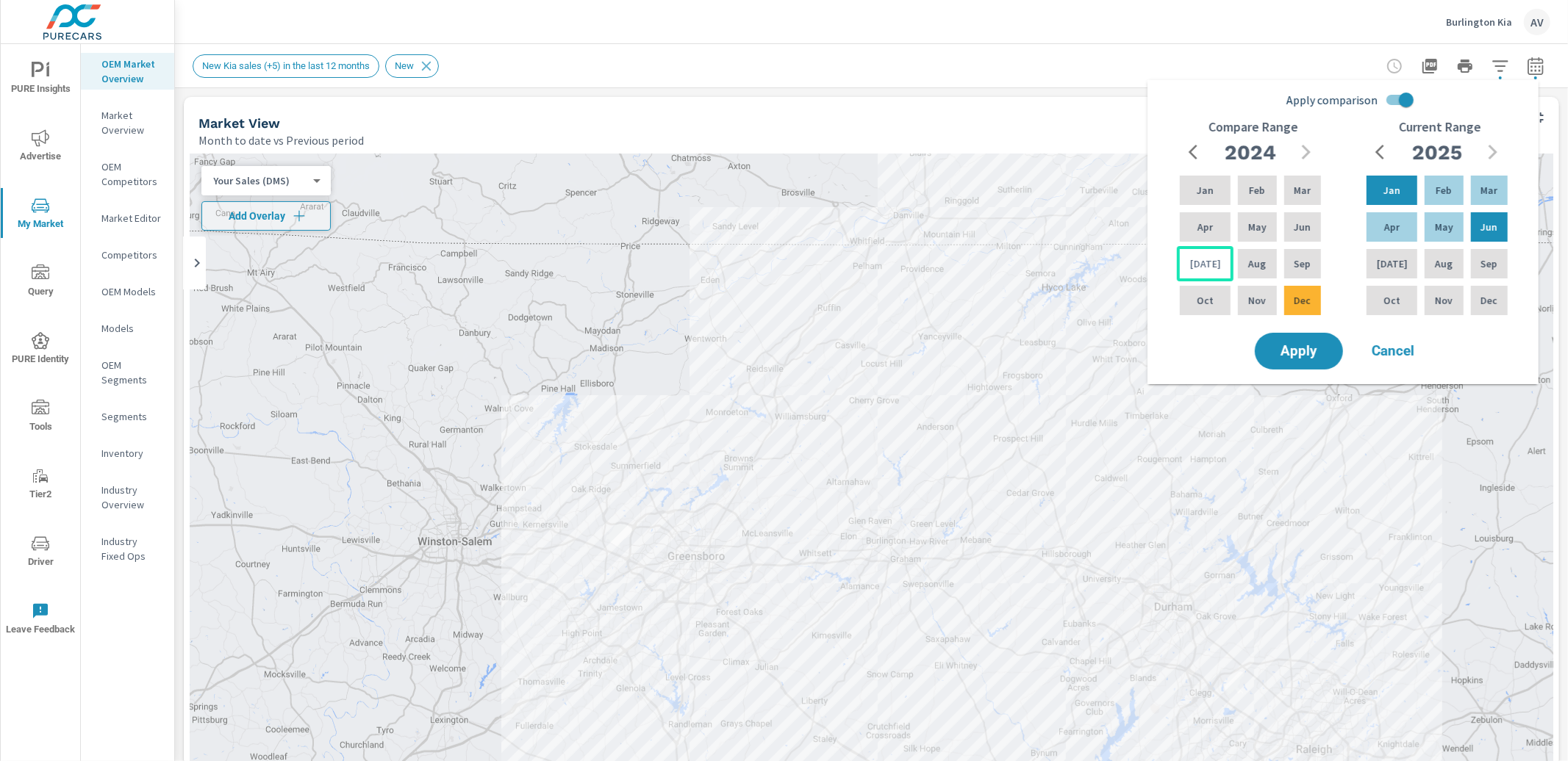
click at [1213, 270] on div "Jul" at bounding box center [1205, 264] width 56 height 35
click at [1304, 298] on p "Dec" at bounding box center [1301, 300] width 17 height 14
click at [1321, 360] on button "Apply" at bounding box center [1299, 352] width 92 height 39
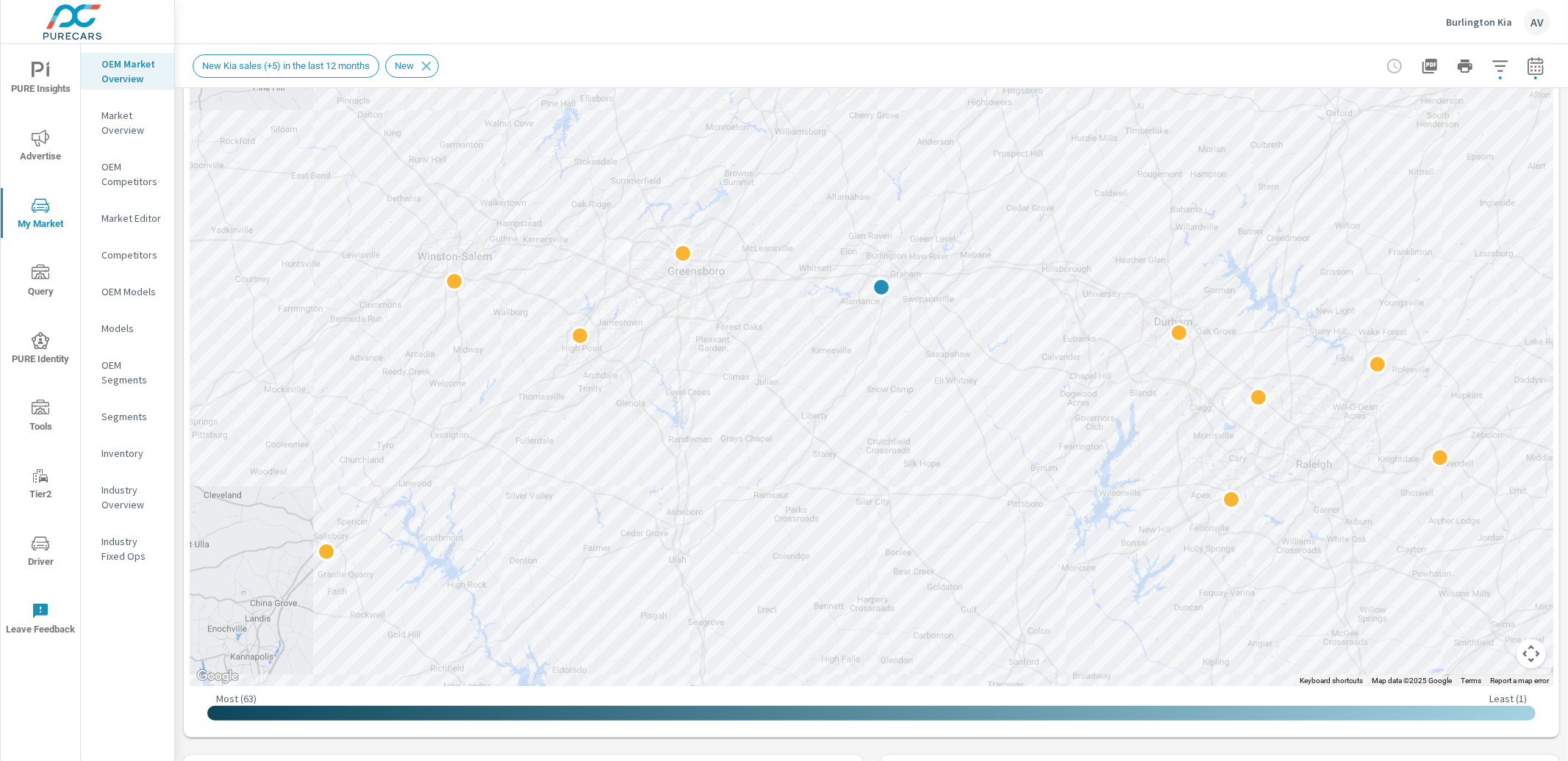
scroll to position [267, 0]
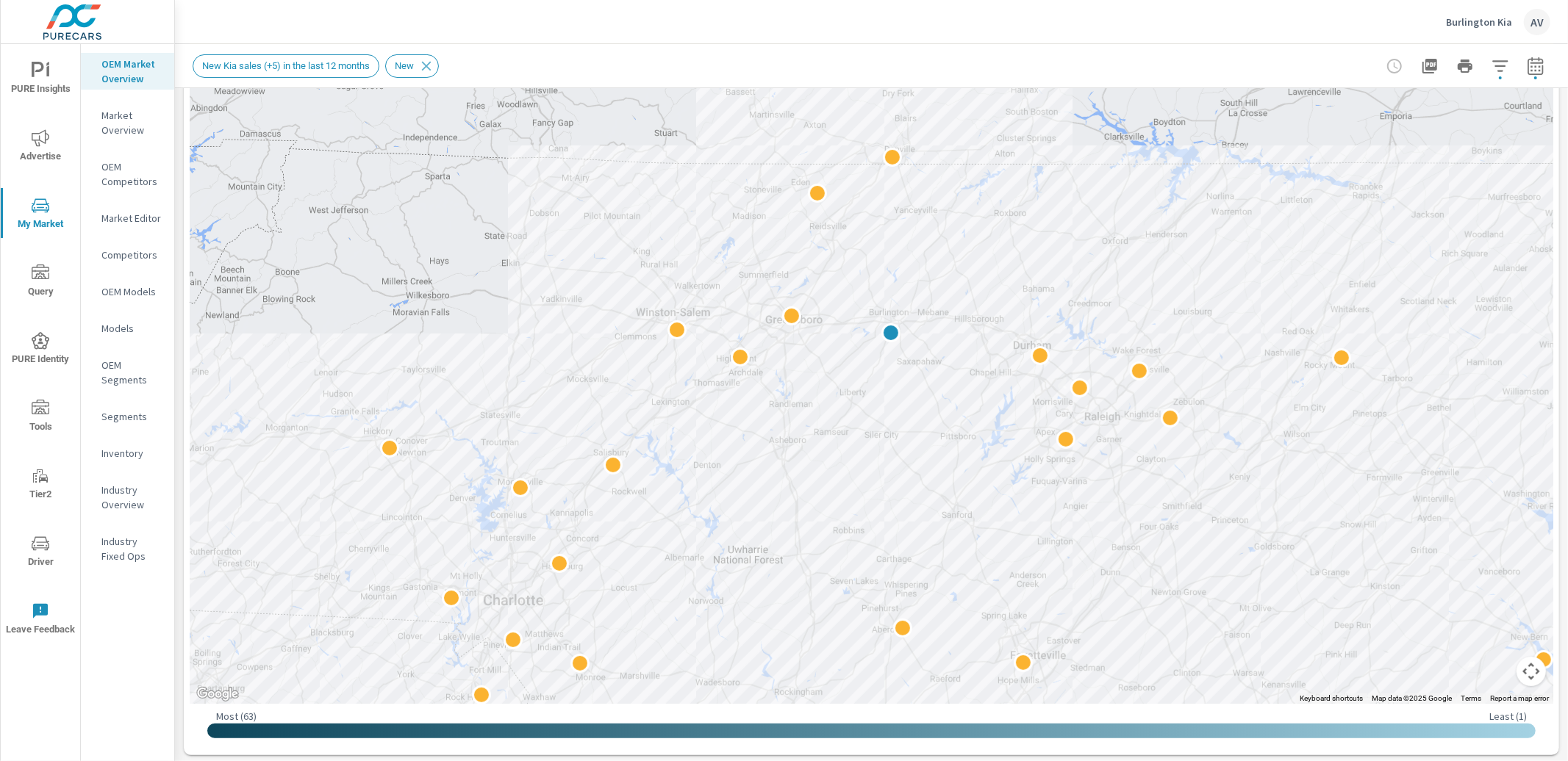
drag, startPoint x: 1336, startPoint y: 412, endPoint x: 1494, endPoint y: 399, distance: 158.5
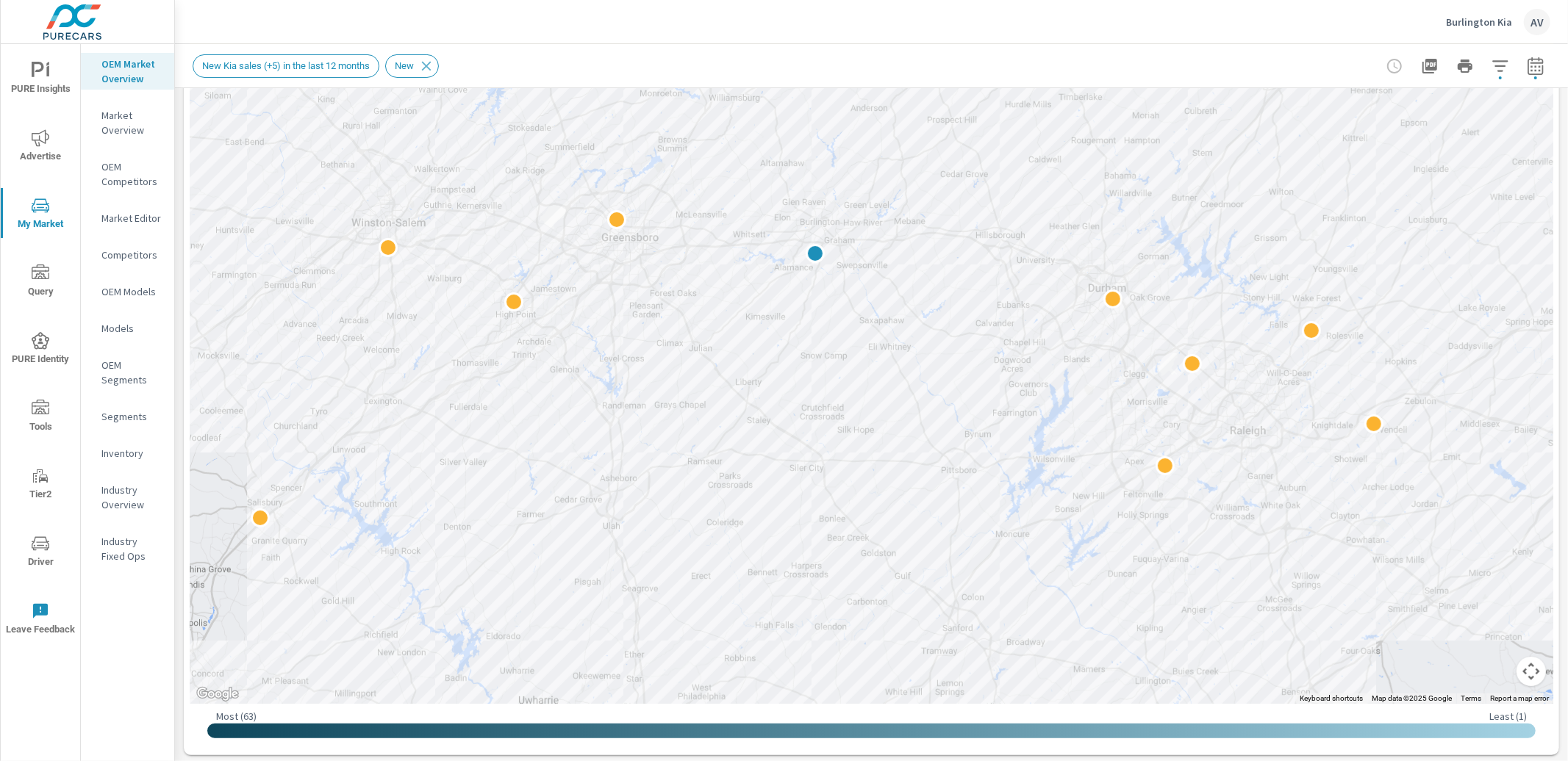
drag, startPoint x: 1174, startPoint y: 376, endPoint x: 1536, endPoint y: 386, distance: 362.1
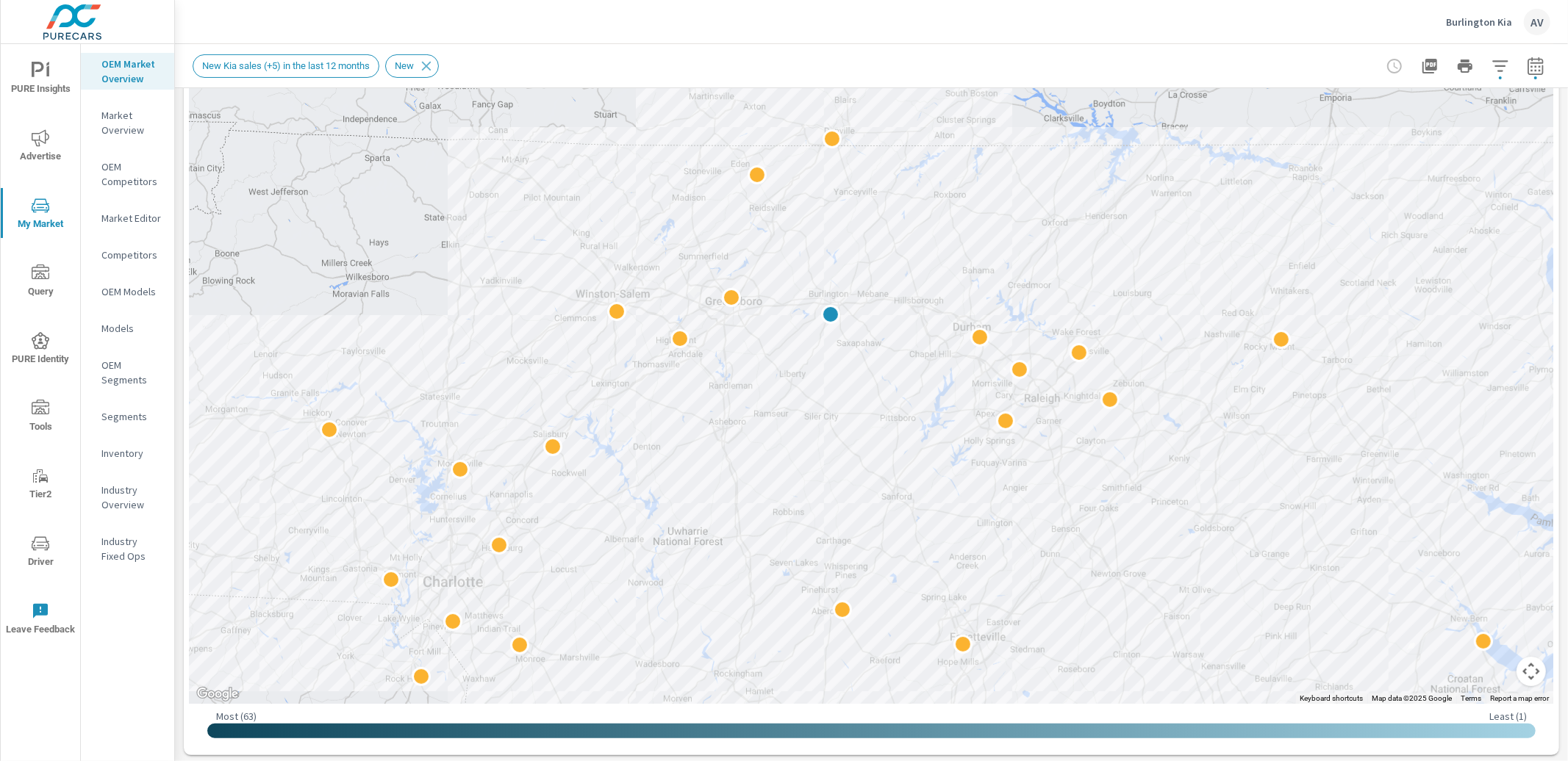
drag, startPoint x: 1540, startPoint y: 434, endPoint x: 1231, endPoint y: 395, distance: 311.5
click at [1231, 395] on div at bounding box center [1272, 653] width 1411 height 794
click at [124, 213] on p "Market Editor" at bounding box center [132, 218] width 61 height 14
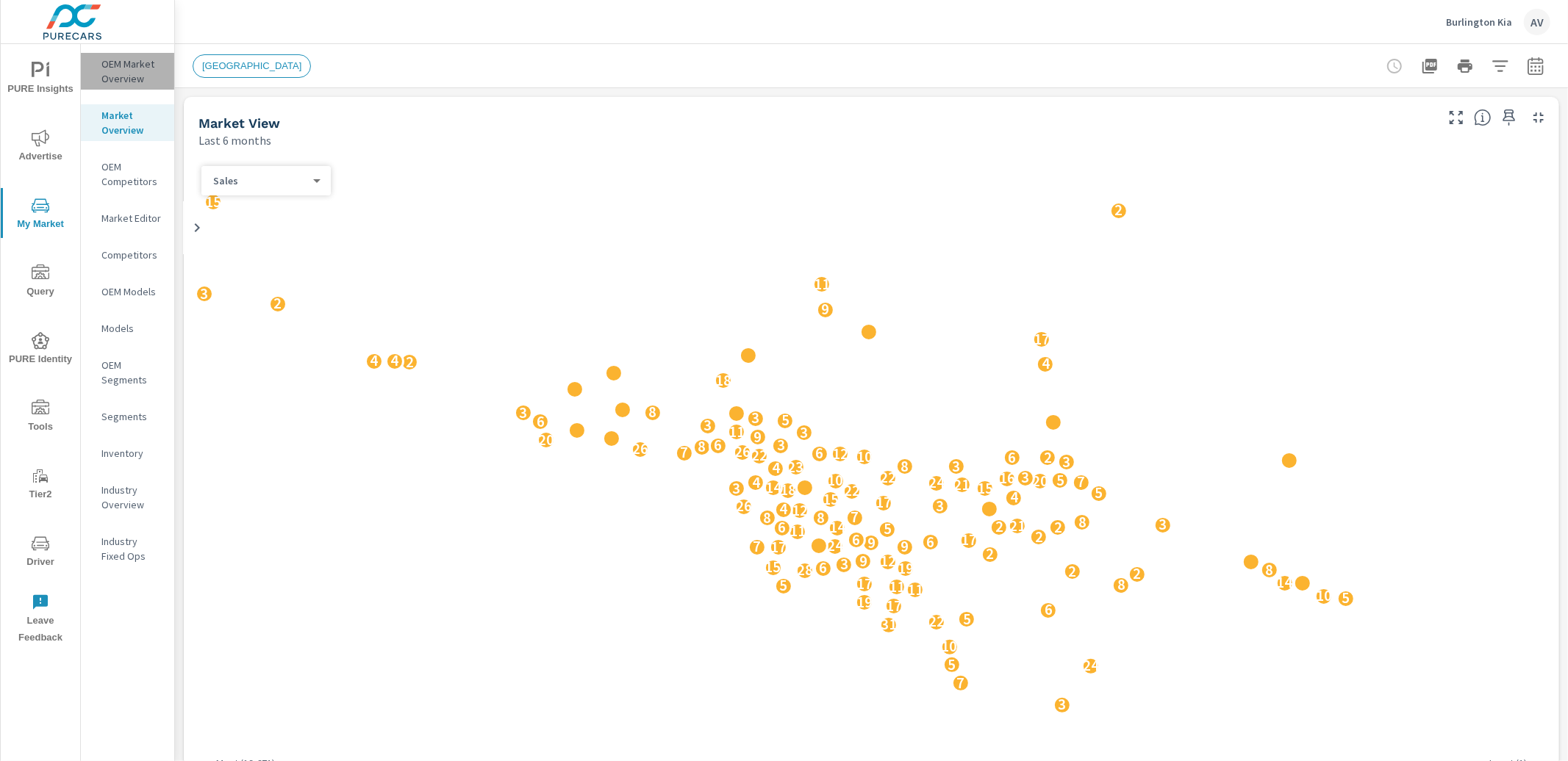
click at [141, 73] on p "OEM Market Overview" at bounding box center [132, 71] width 61 height 30
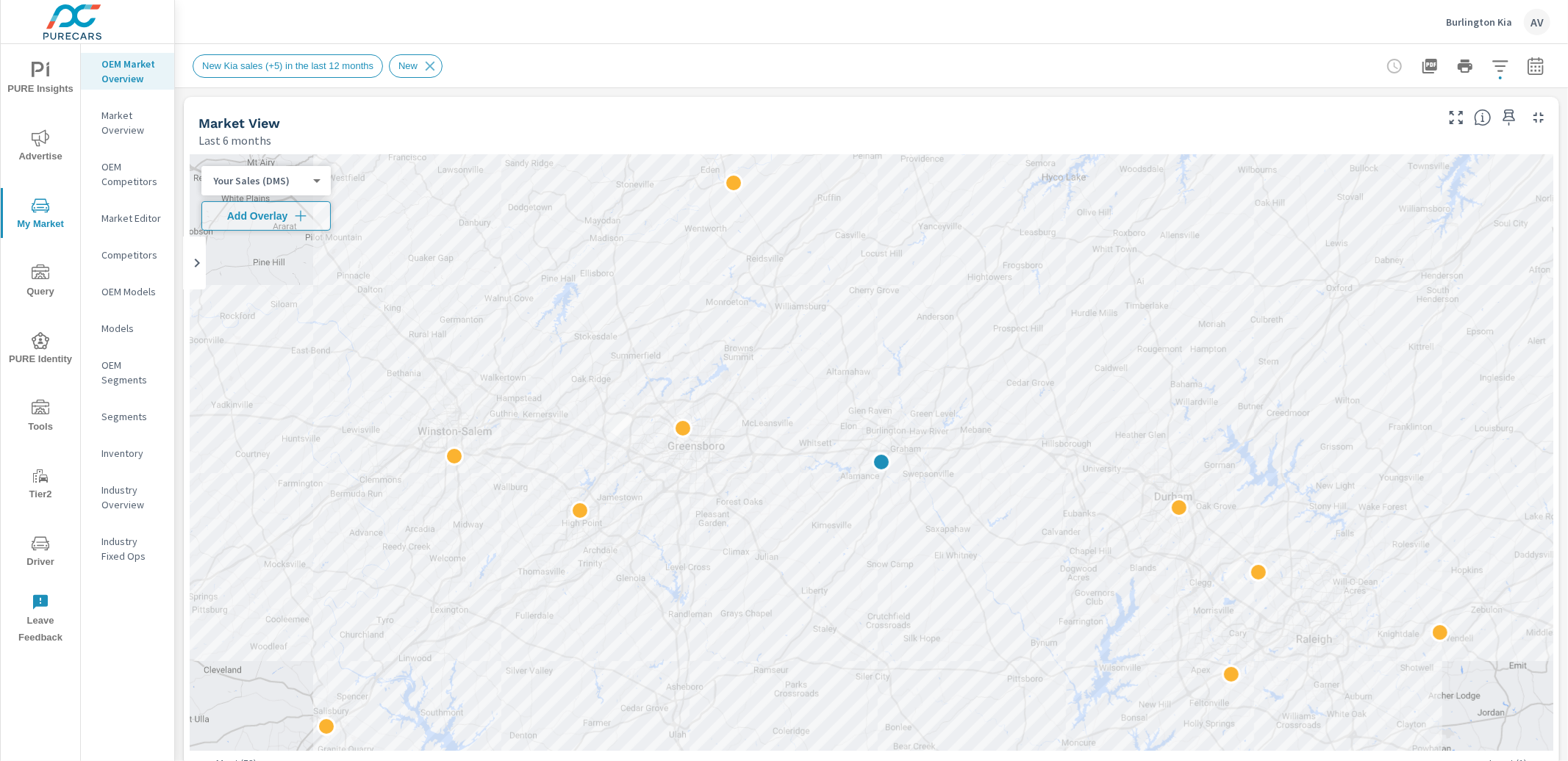
scroll to position [1, 0]
click at [184, 136] on div "Market View Last 6 months" at bounding box center [811, 123] width 1255 height 52
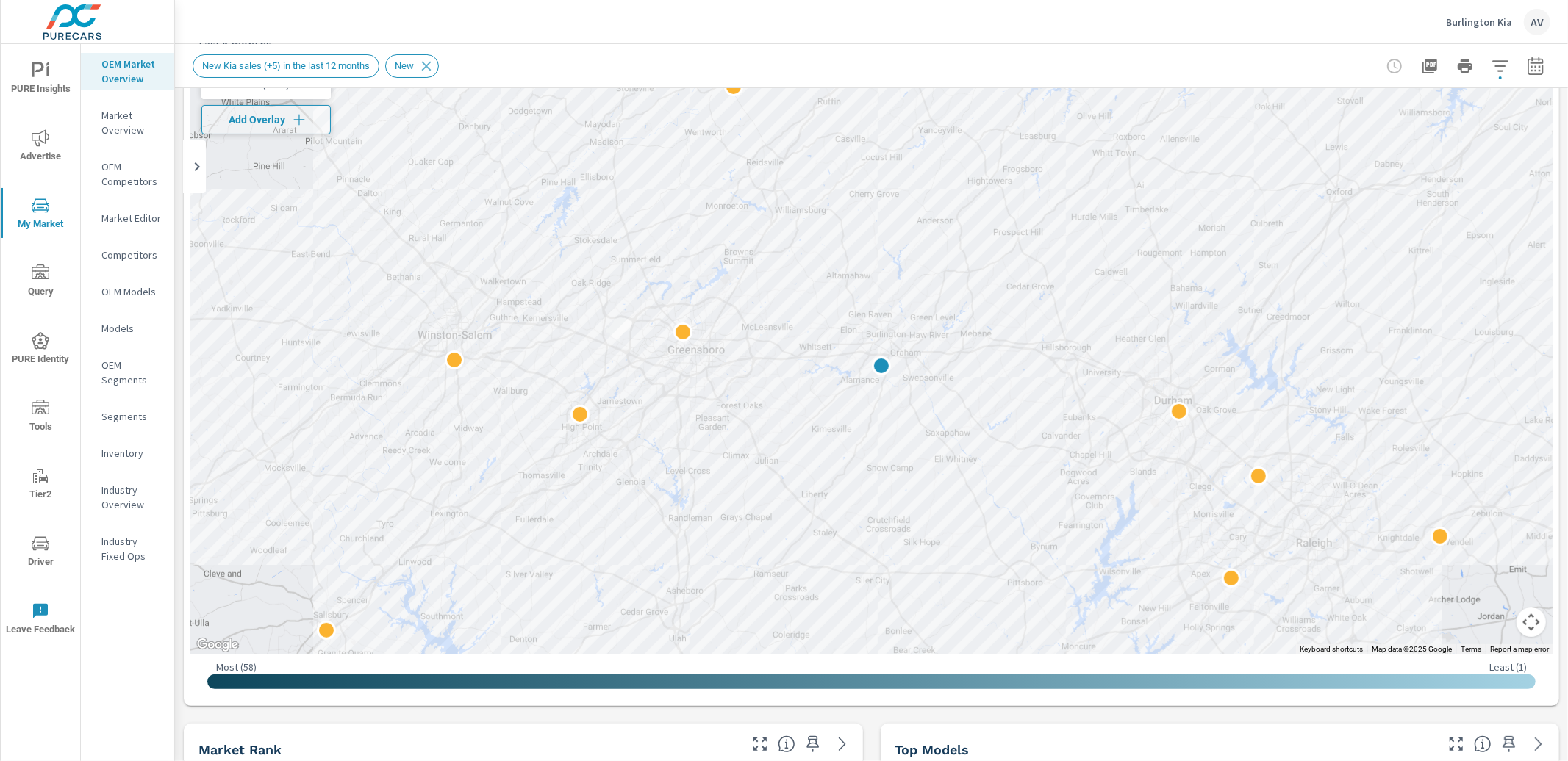
scroll to position [0, 0]
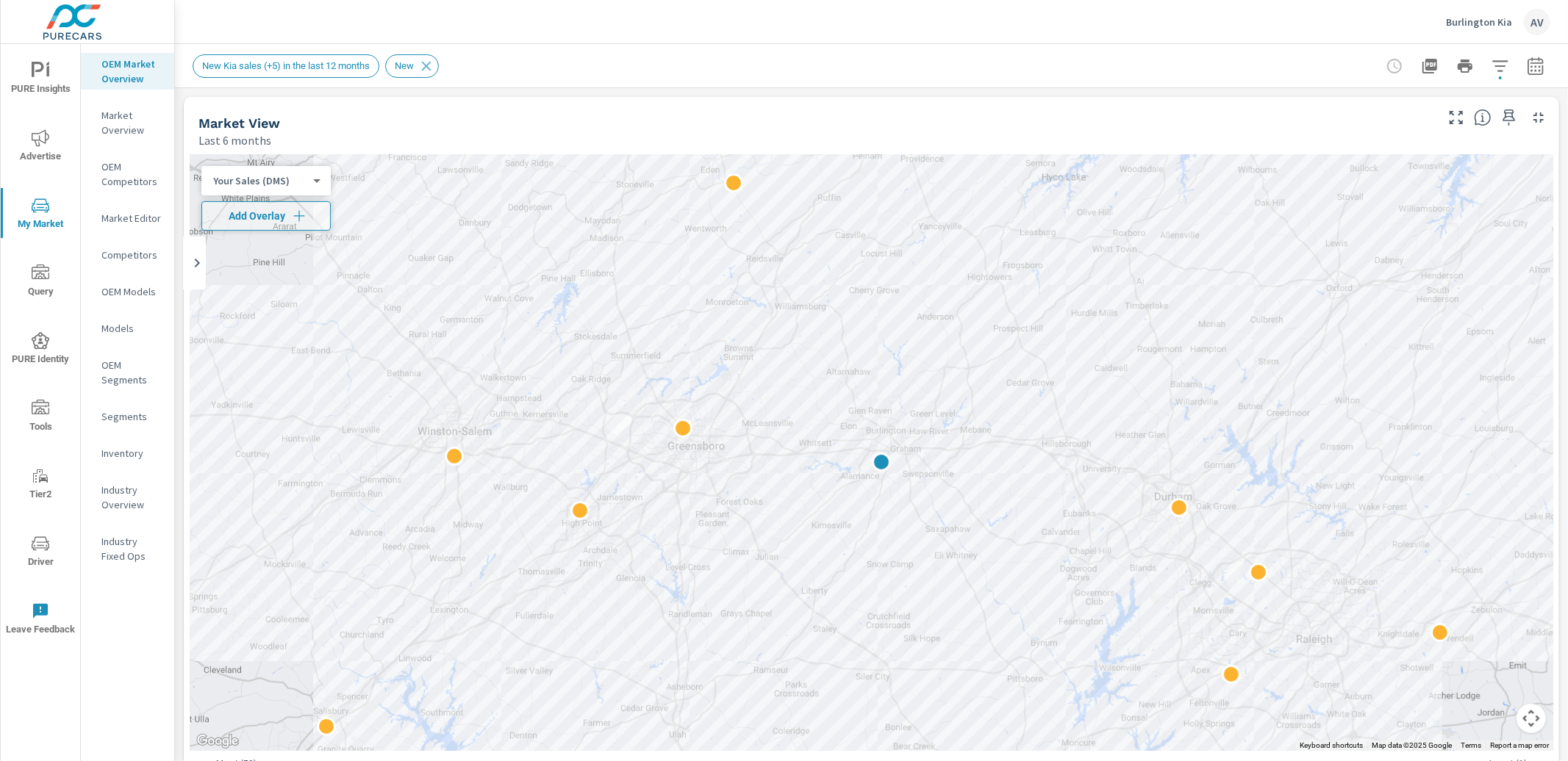
click at [477, 128] on div "Market View" at bounding box center [815, 123] width 1234 height 17
click at [124, 215] on p "Market Editor" at bounding box center [132, 218] width 61 height 14
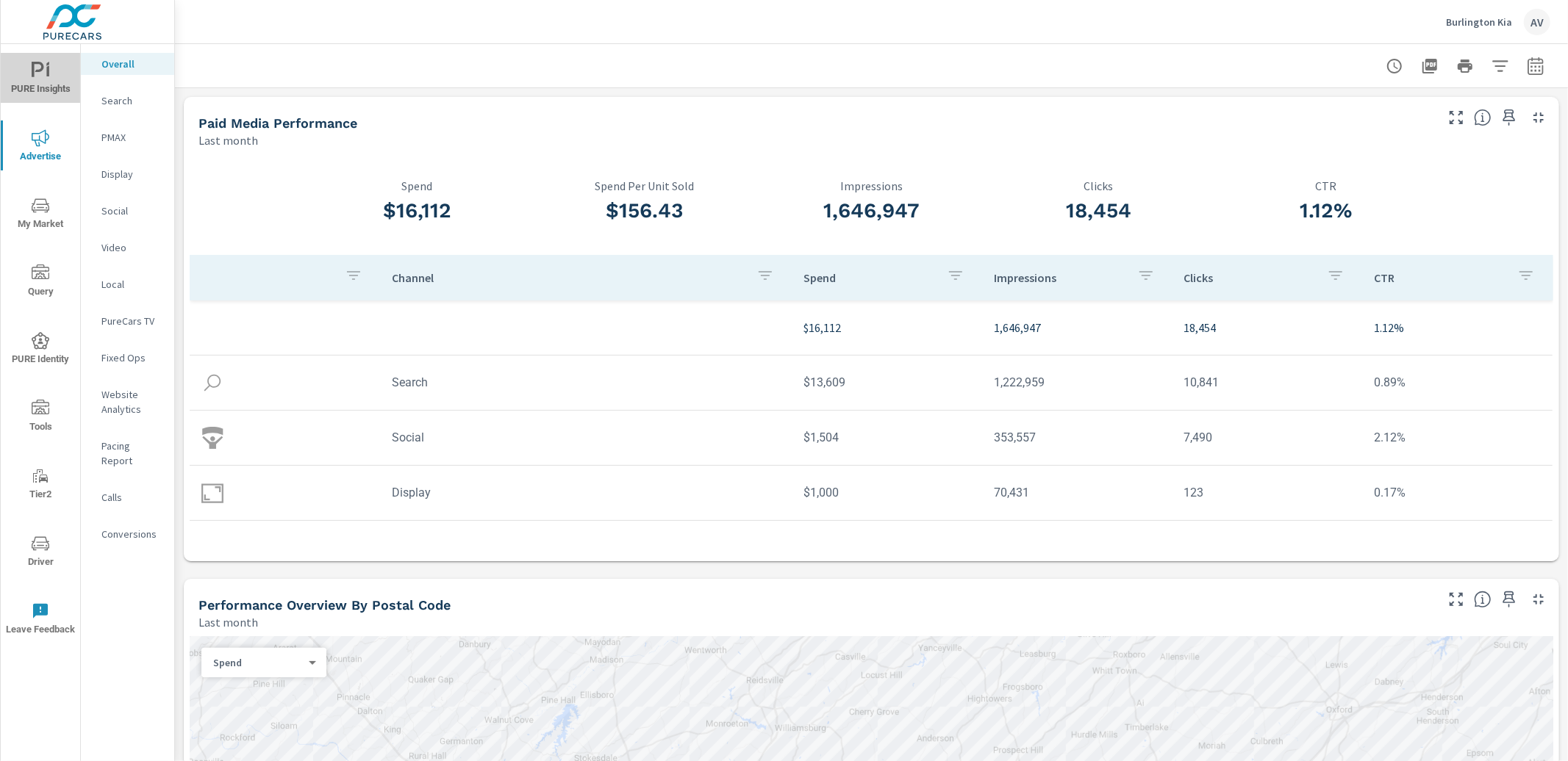
click at [47, 83] on span "PURE Insights" at bounding box center [40, 79] width 71 height 36
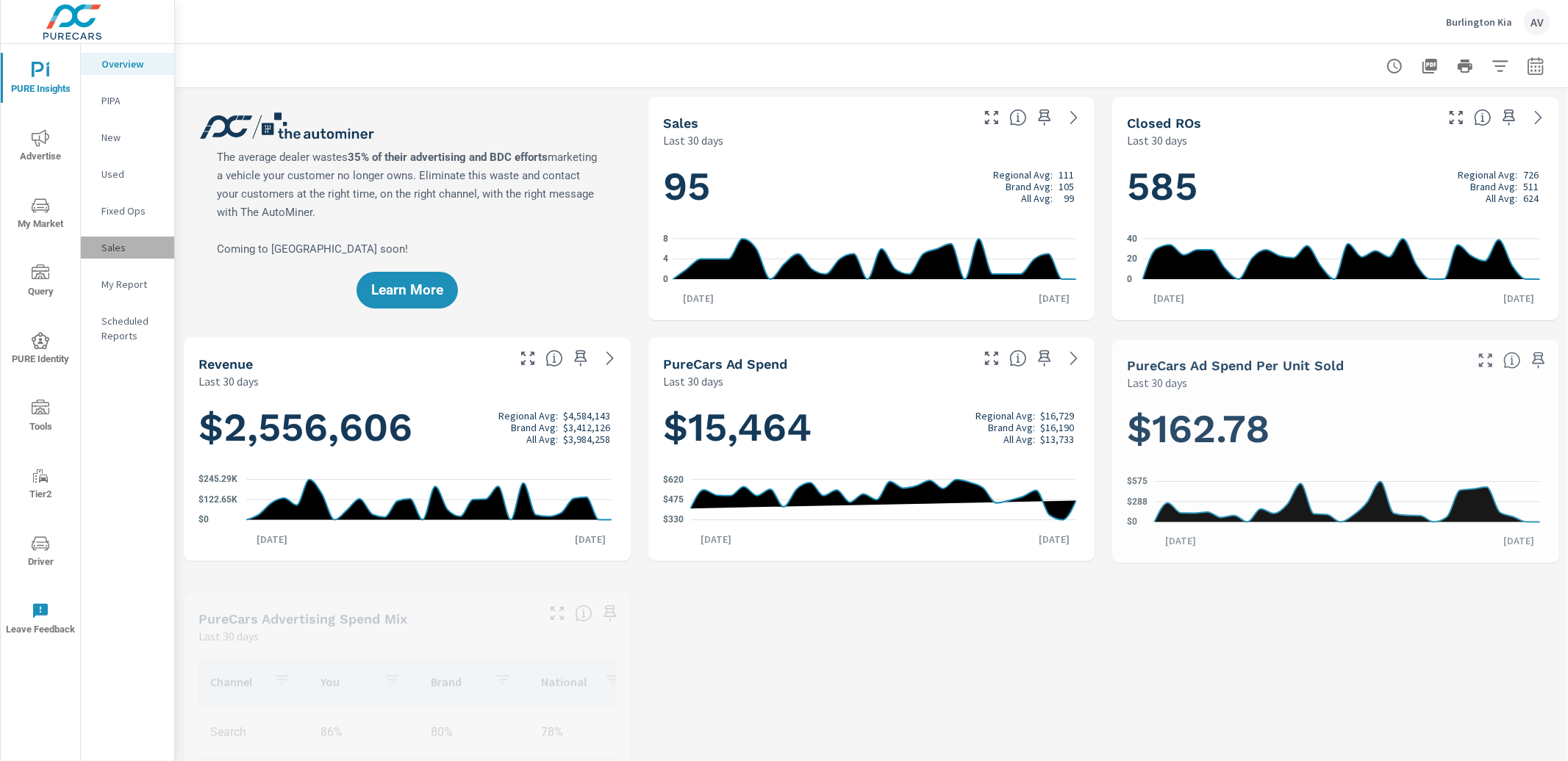
click at [127, 254] on p "Sales" at bounding box center [132, 247] width 61 height 14
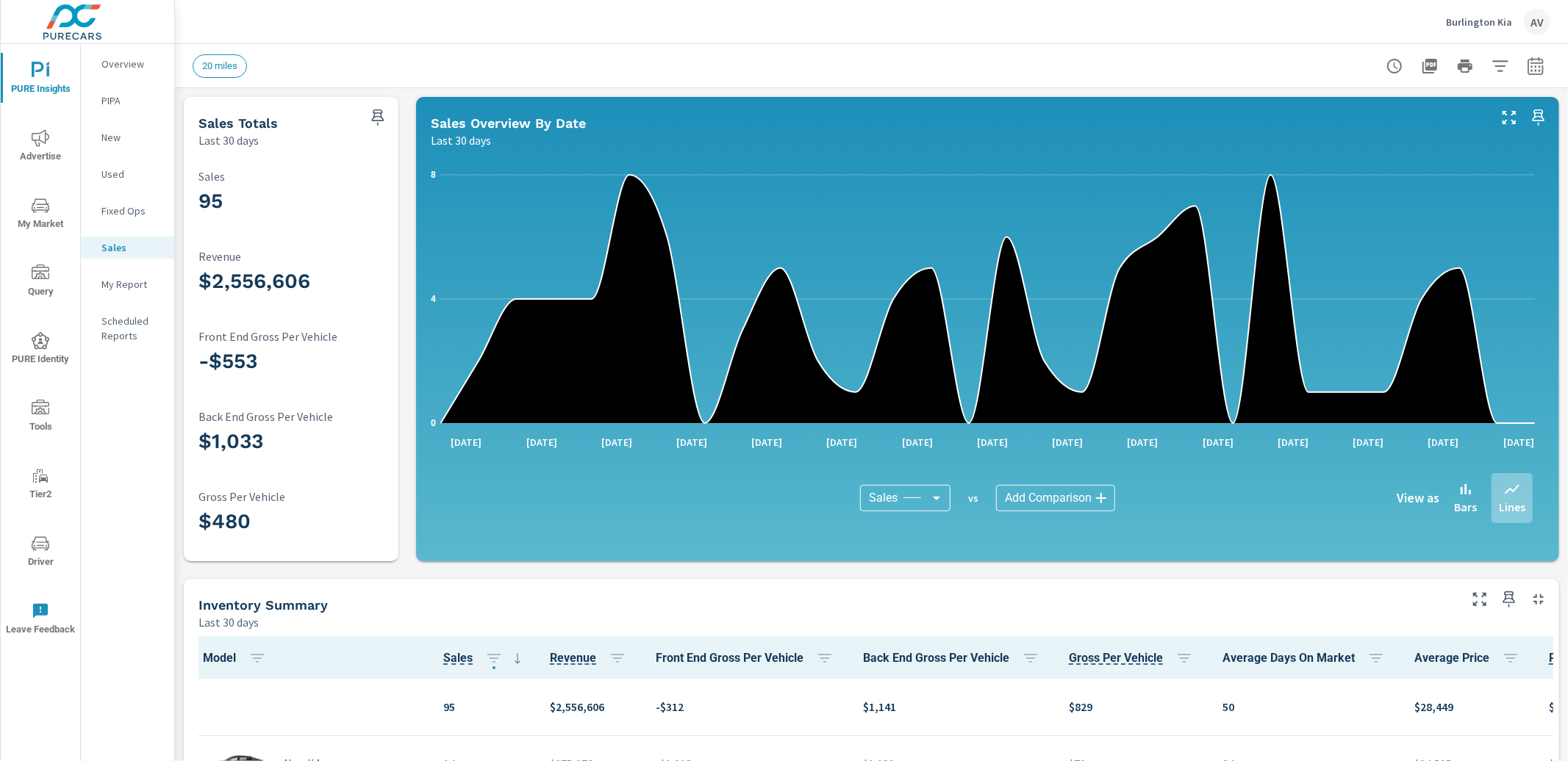
scroll to position [1, 0]
click at [405, 83] on div "20 miles" at bounding box center [871, 66] width 1358 height 43
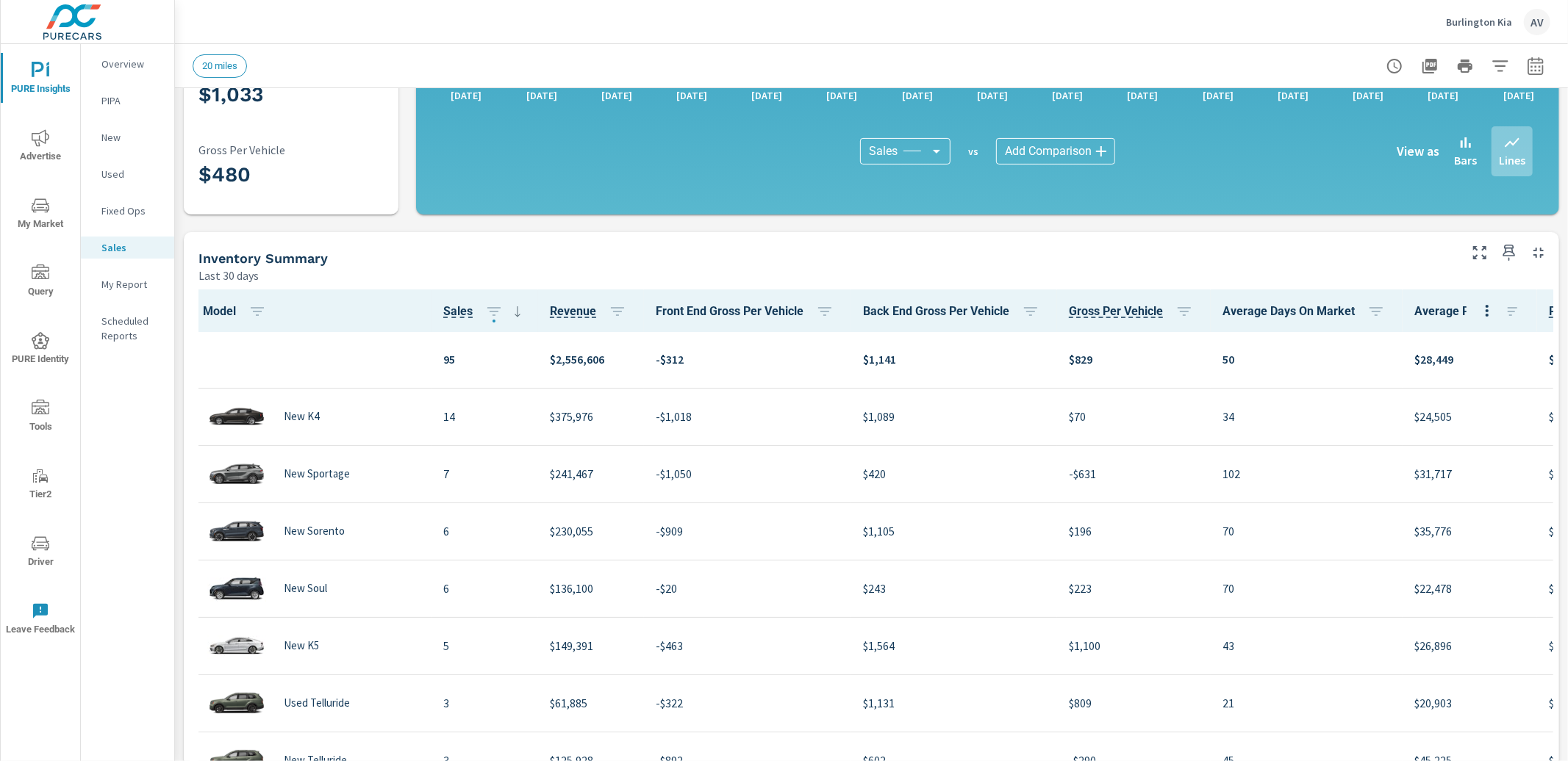
scroll to position [0, 0]
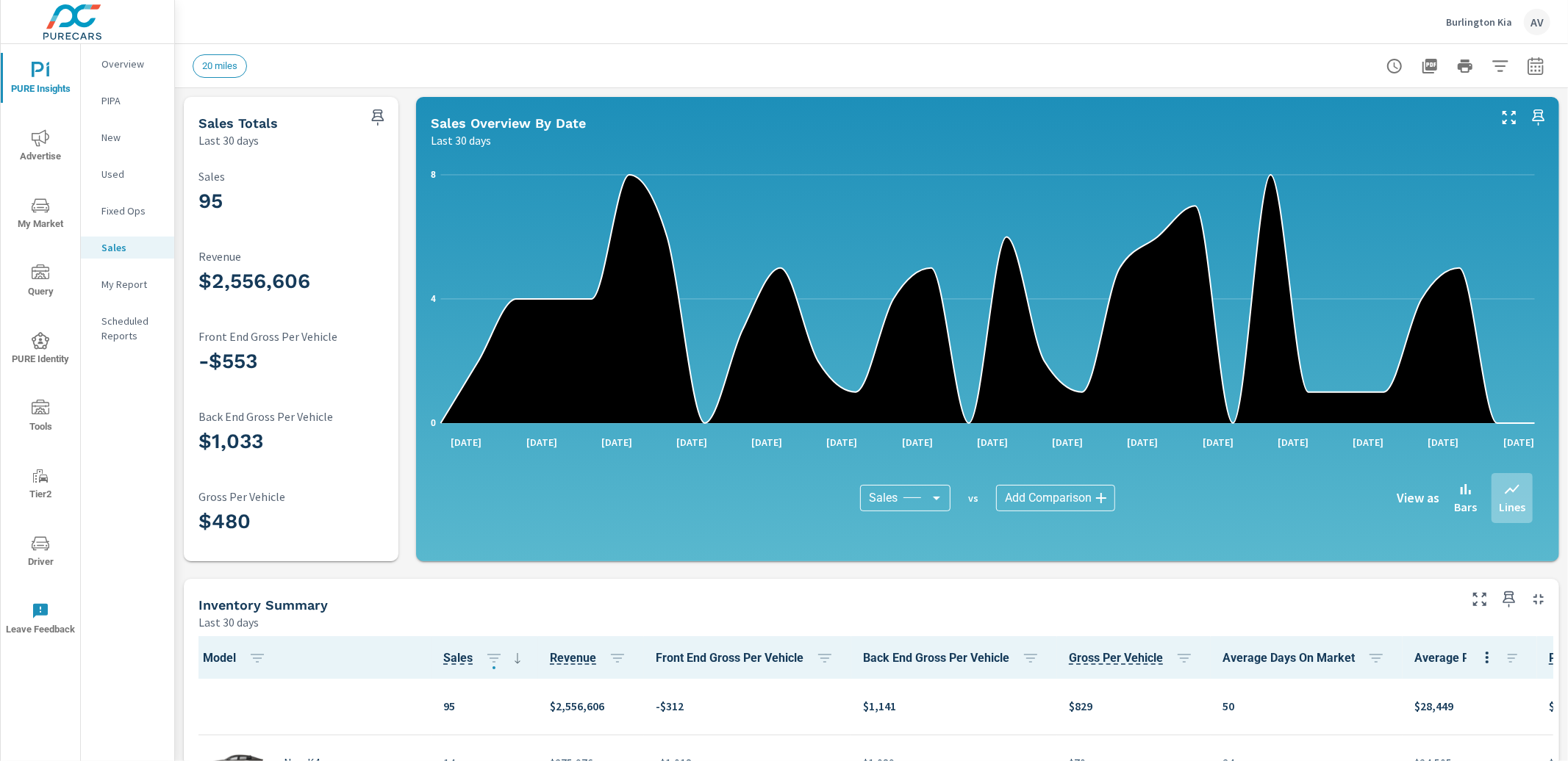
click at [474, 68] on div "20 miles" at bounding box center [768, 66] width 1151 height 23
click at [376, 67] on div "20 miles" at bounding box center [768, 66] width 1151 height 23
click at [43, 220] on span "My Market" at bounding box center [40, 214] width 71 height 36
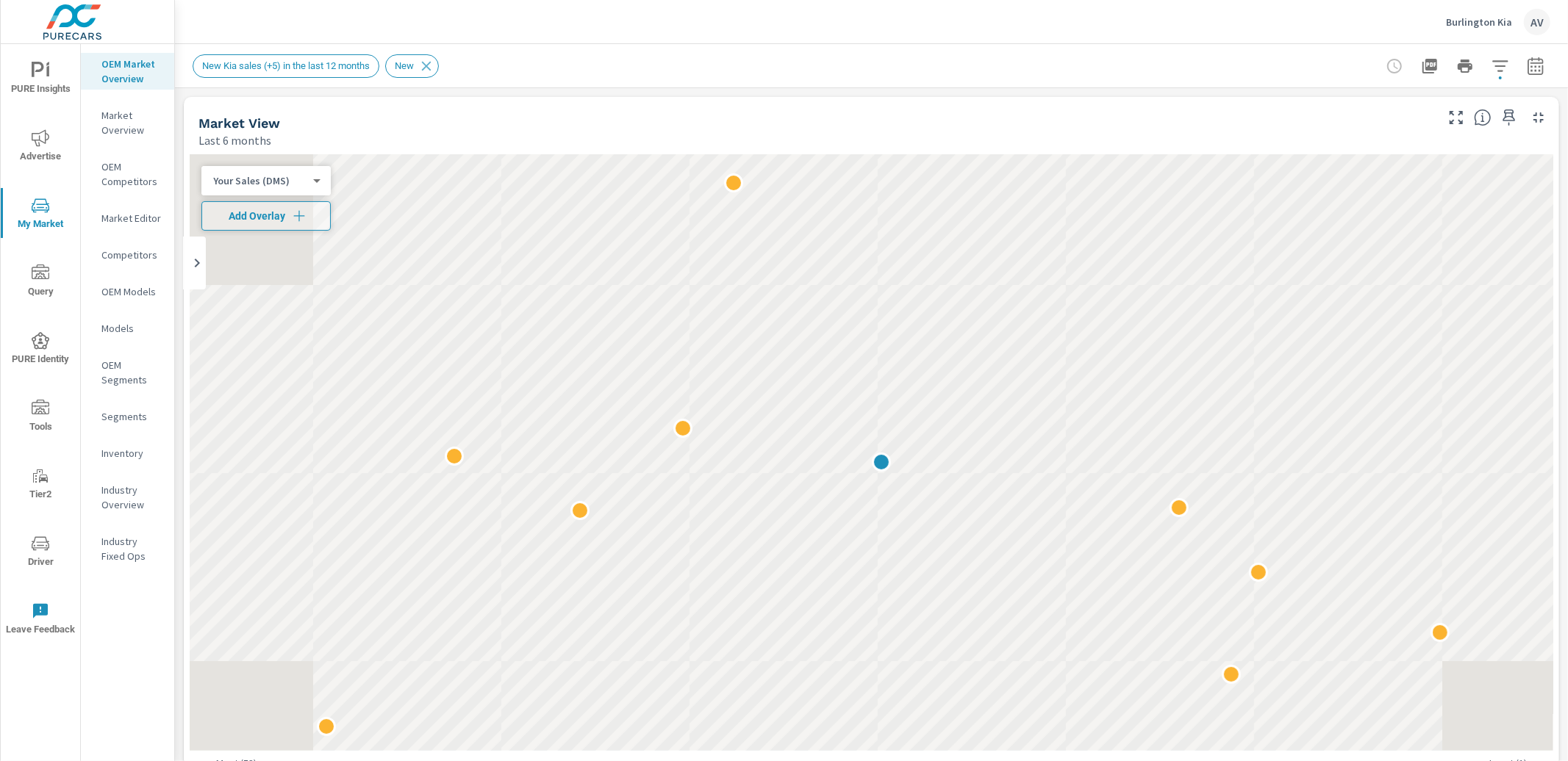
scroll to position [1, 0]
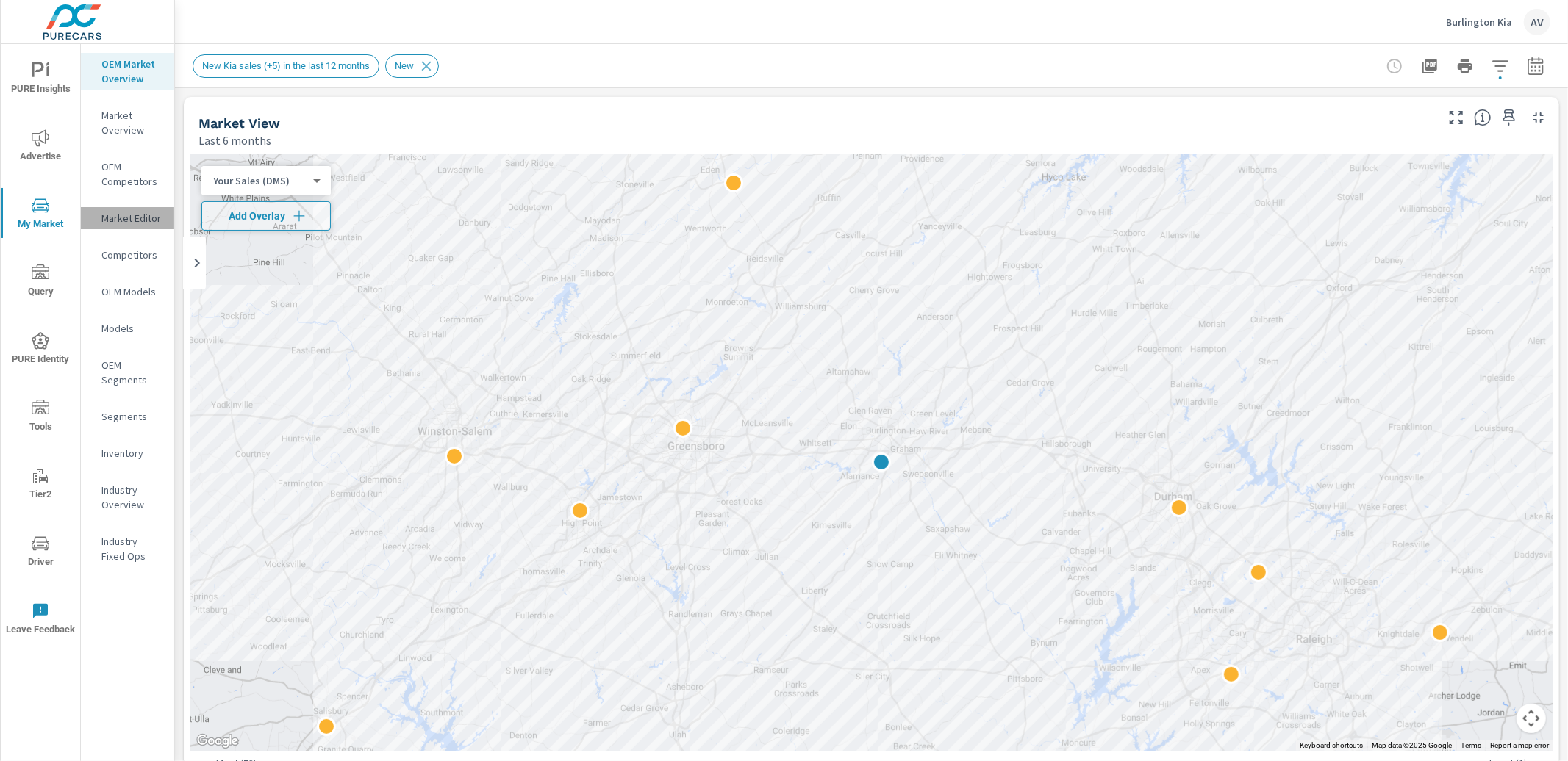
click at [121, 222] on p "Market Editor" at bounding box center [132, 218] width 61 height 14
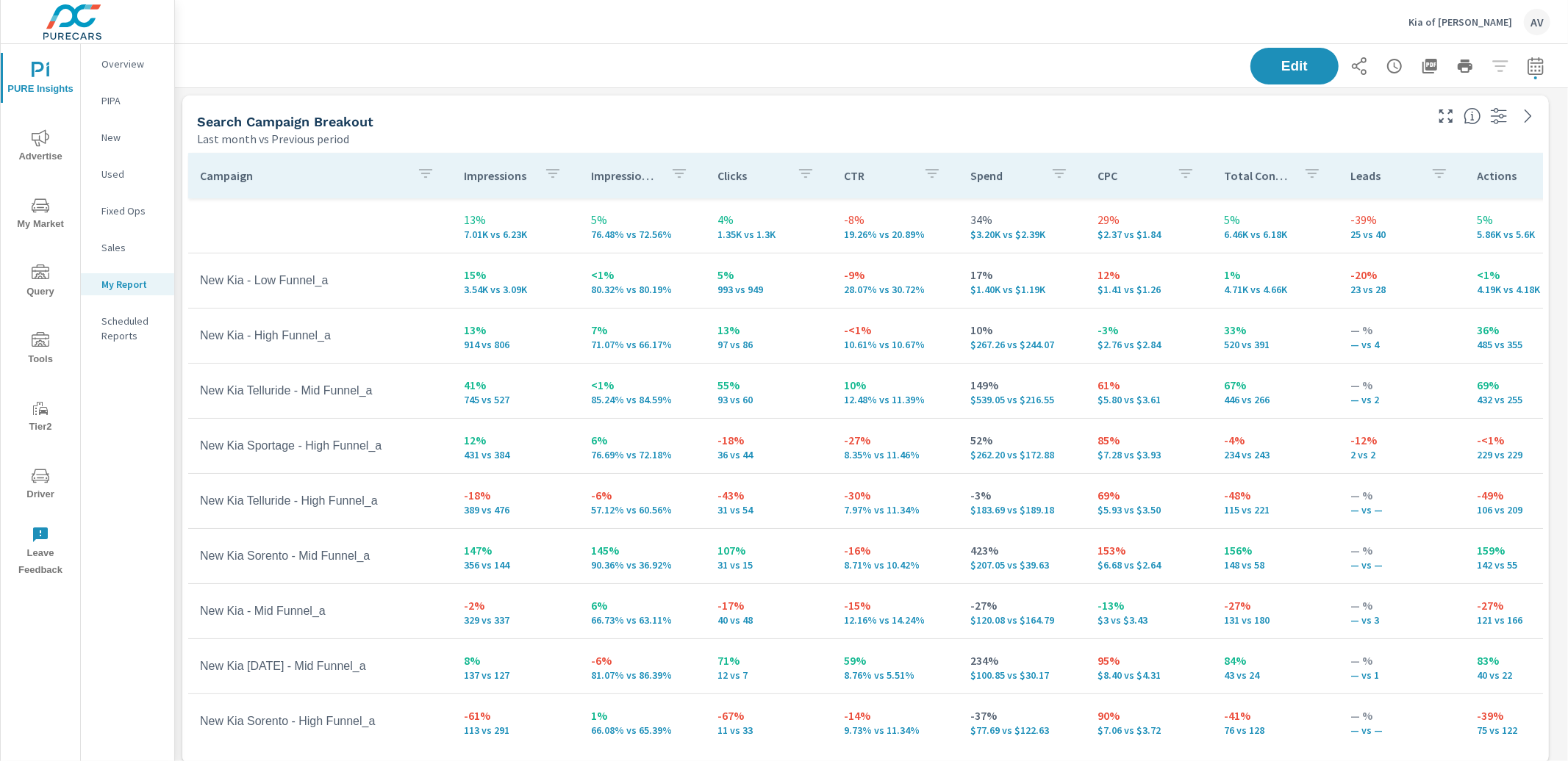
scroll to position [2230, 1407]
click at [1029, 132] on div "Last month vs Previous period" at bounding box center [809, 139] width 1225 height 18
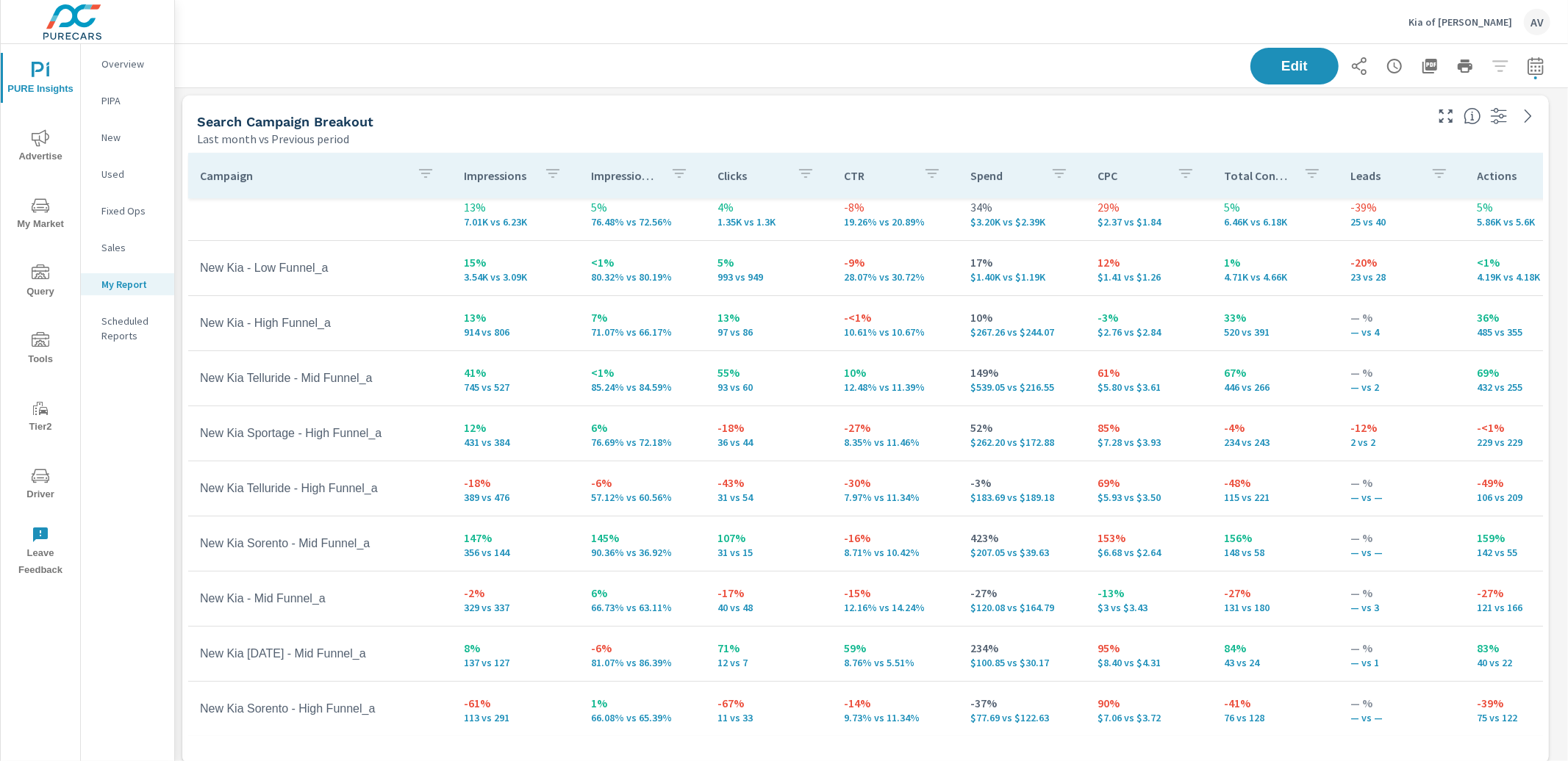
scroll to position [16, 0]
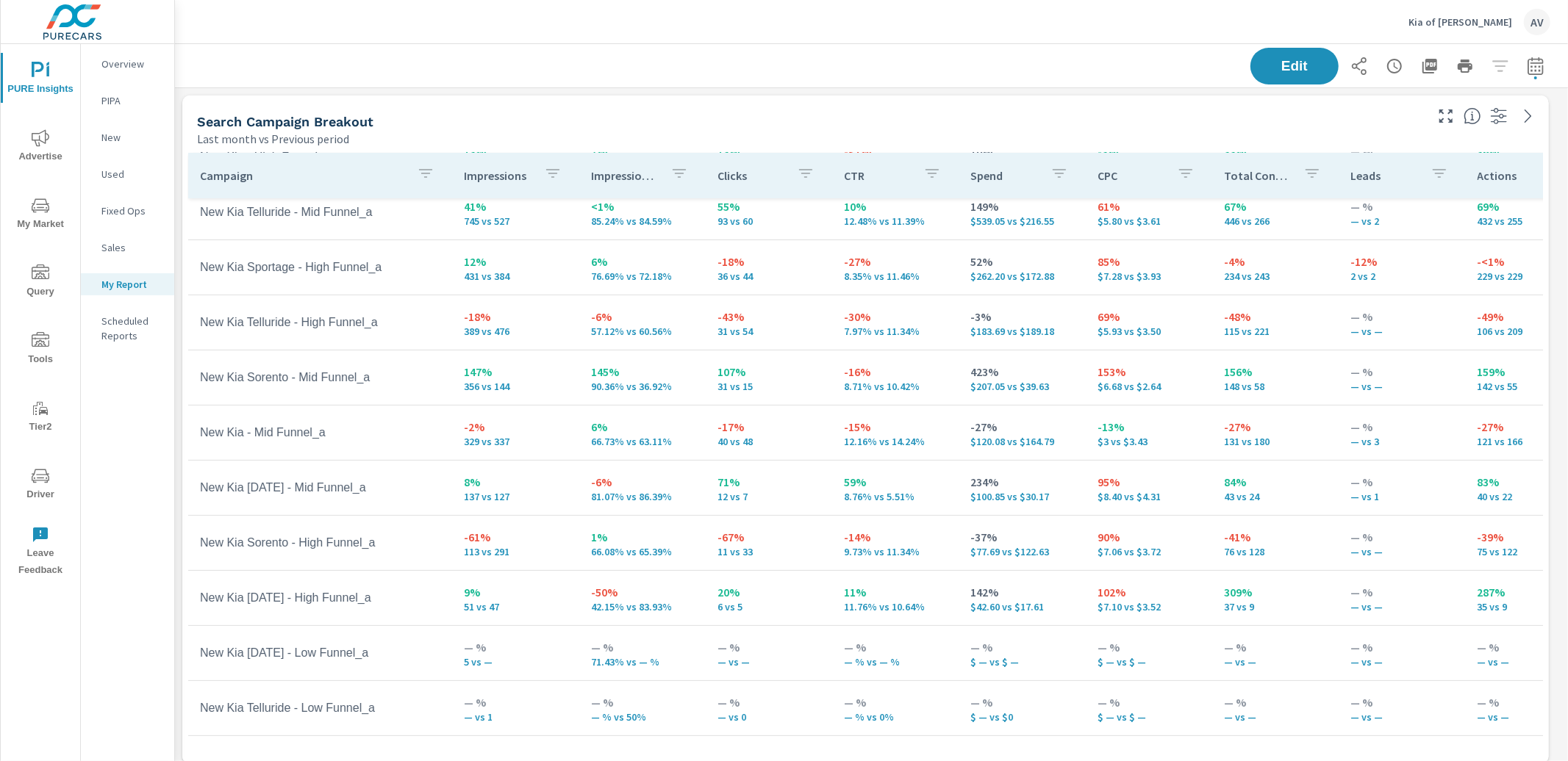
scroll to position [121, 0]
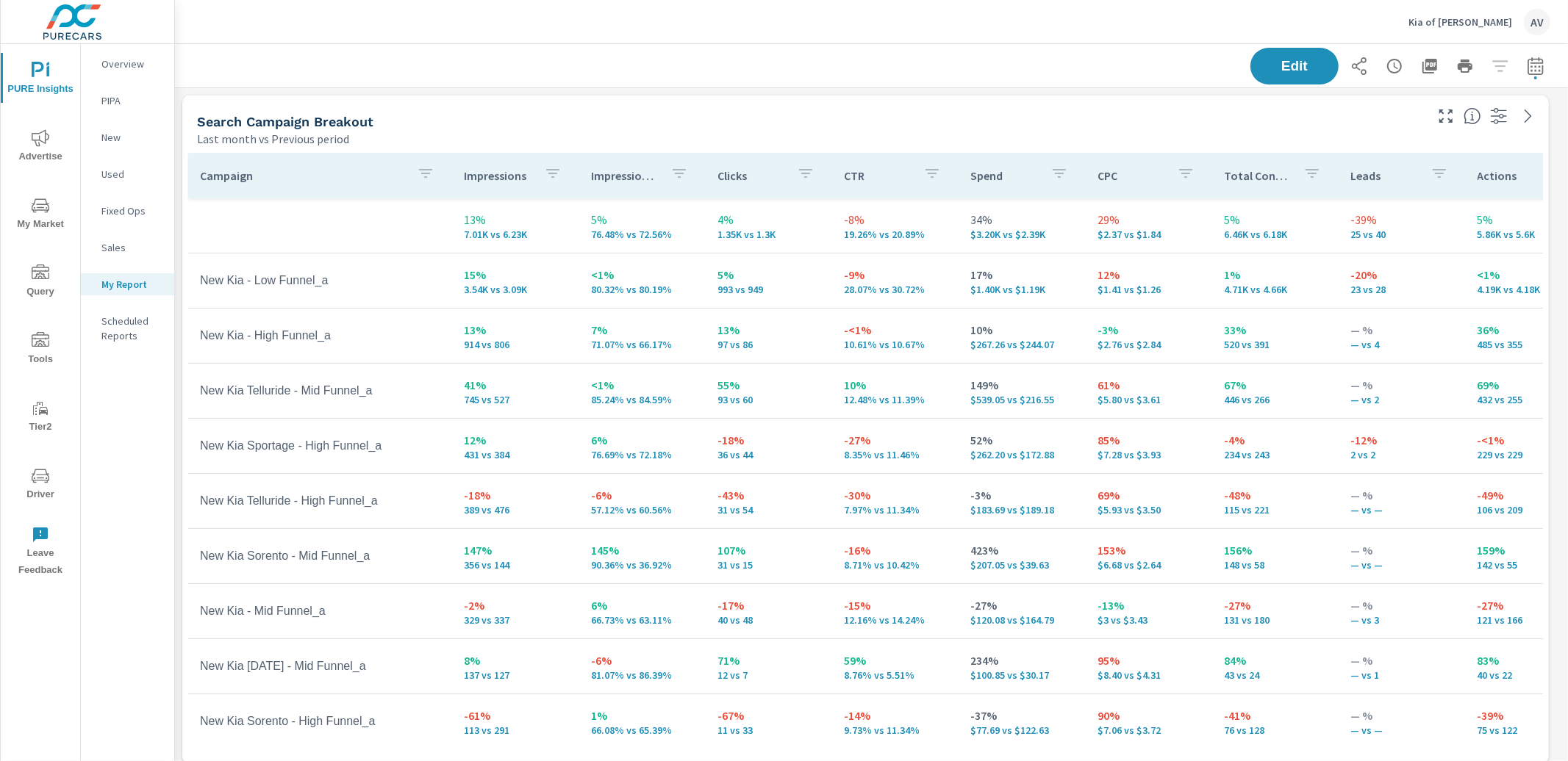
drag, startPoint x: 714, startPoint y: 130, endPoint x: 601, endPoint y: 89, distance: 120.2
click at [713, 130] on div "Last month vs Previous period" at bounding box center [809, 139] width 1225 height 18
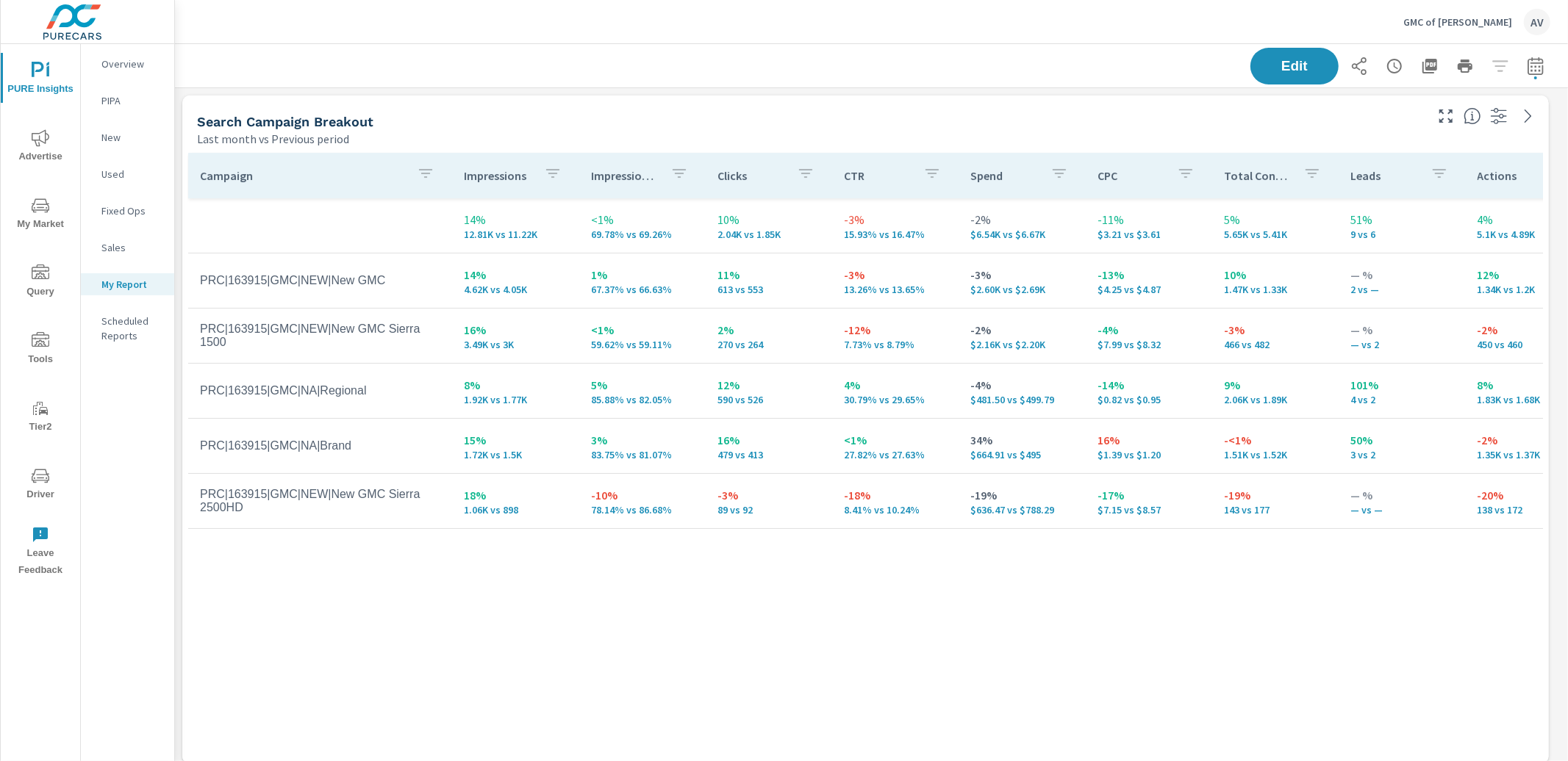
scroll to position [1723, 1407]
click at [792, 117] on div "Search Campaign Breakout" at bounding box center [809, 121] width 1225 height 17
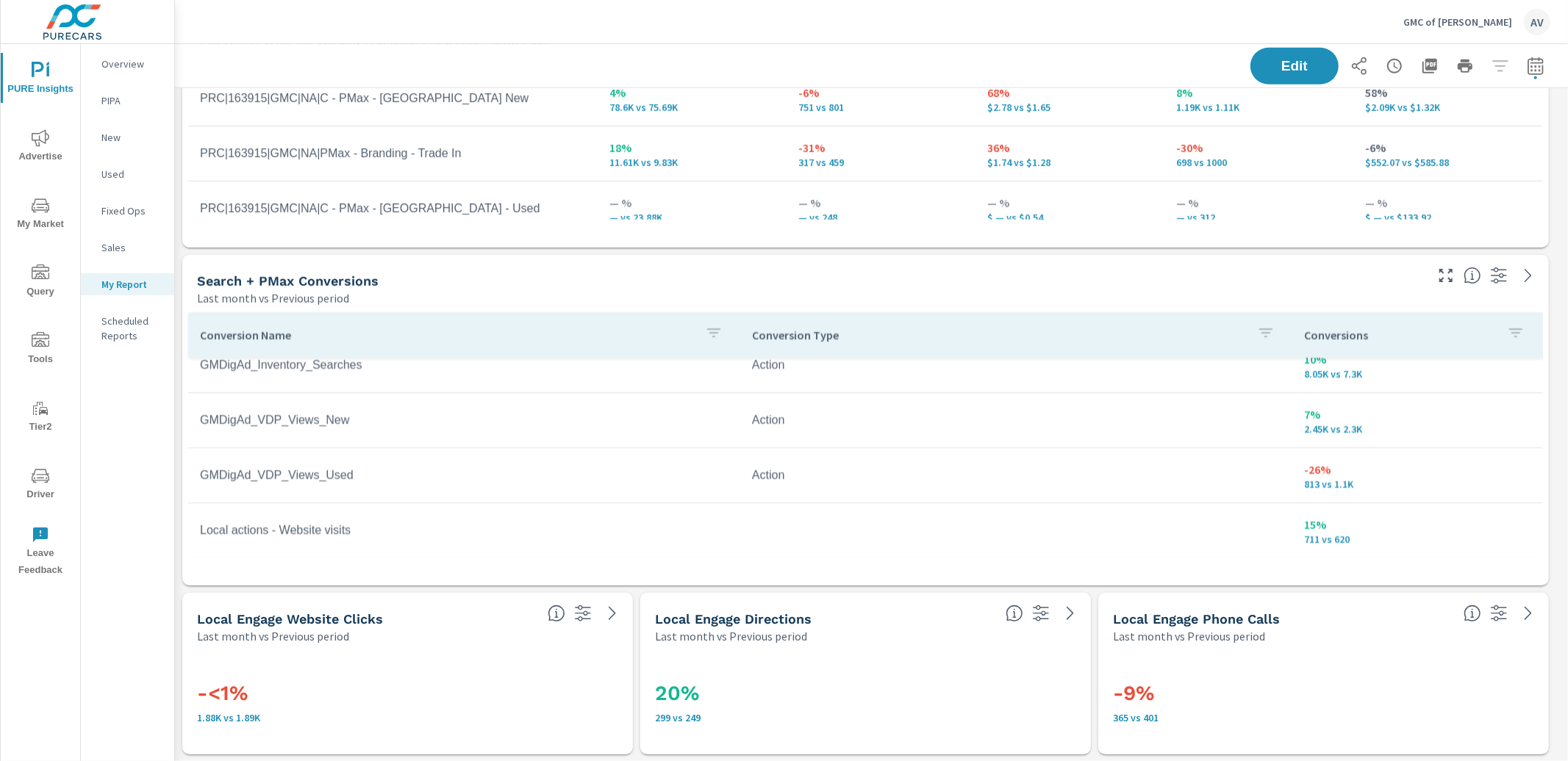
scroll to position [22, 0]
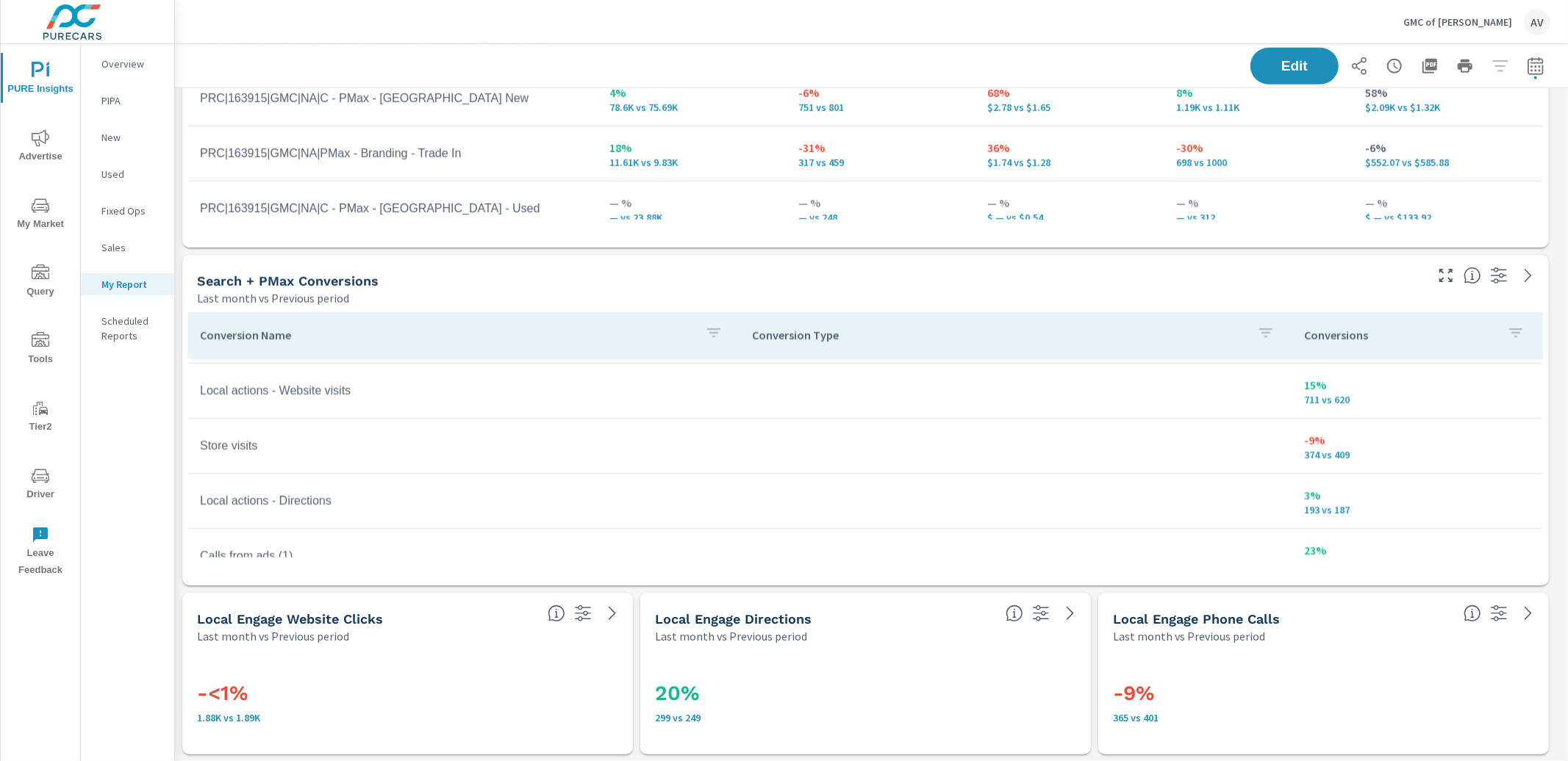
scroll to position [163, 0]
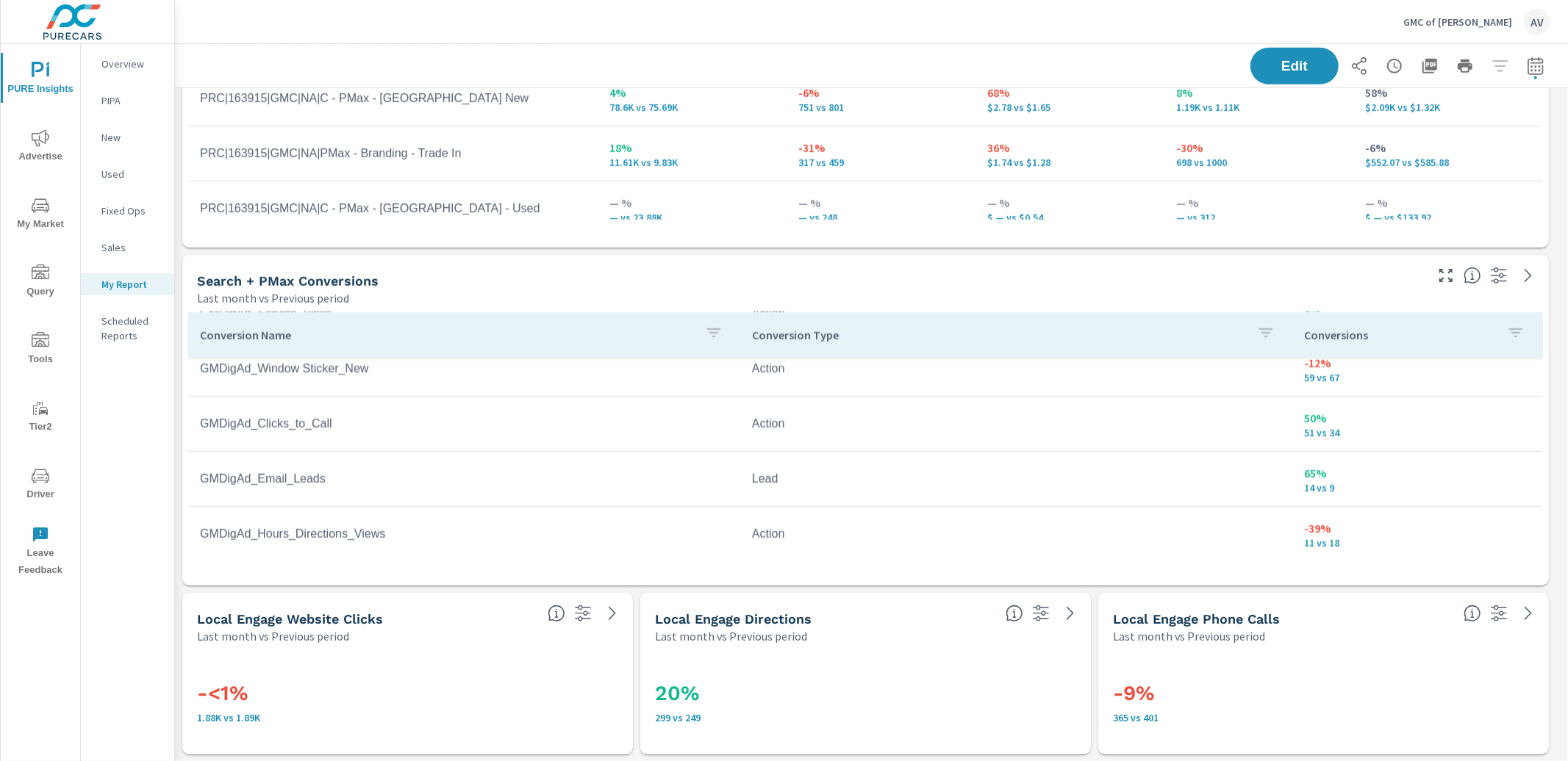
scroll to position [619, 0]
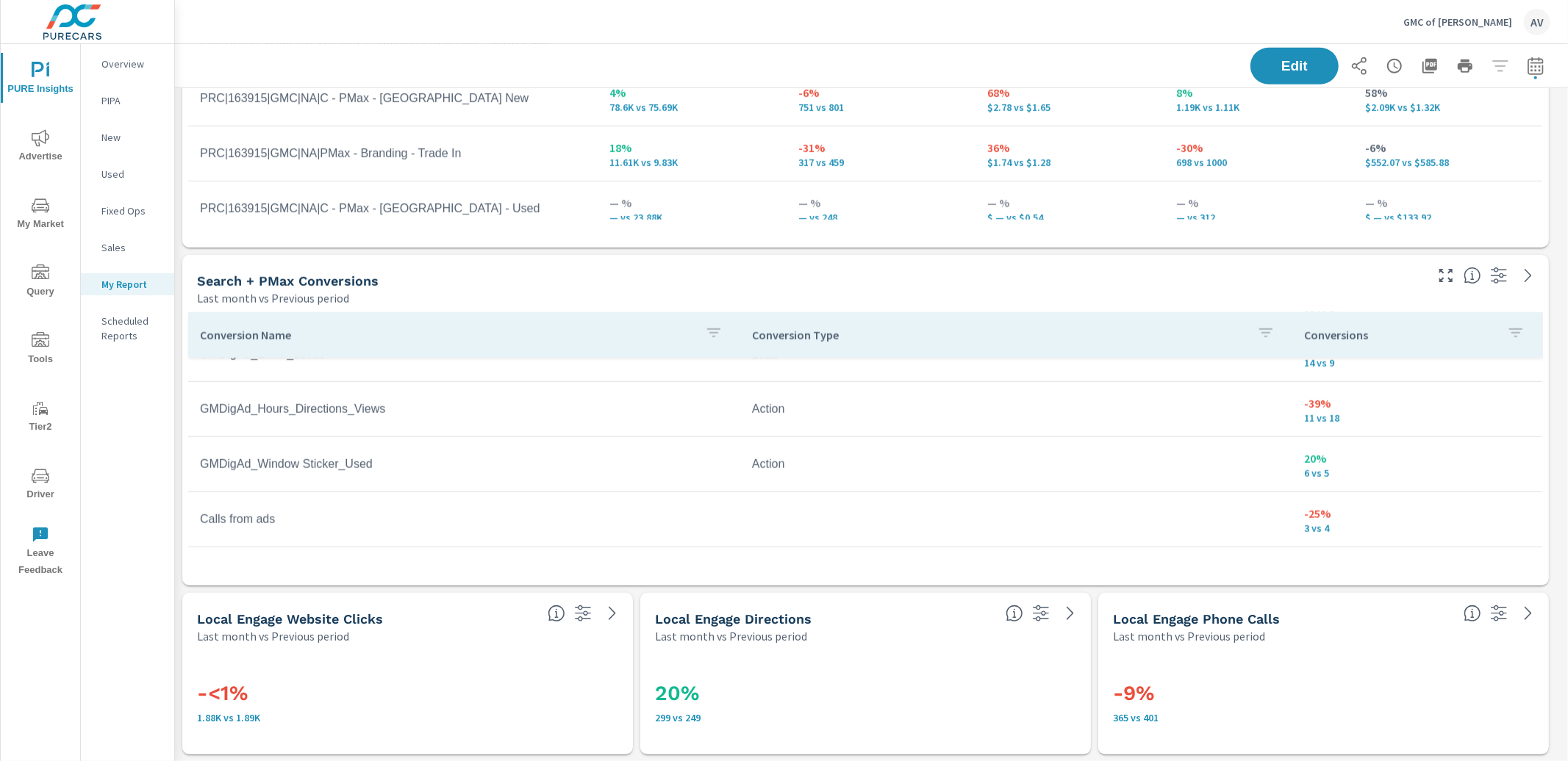
scroll to position [792, 0]
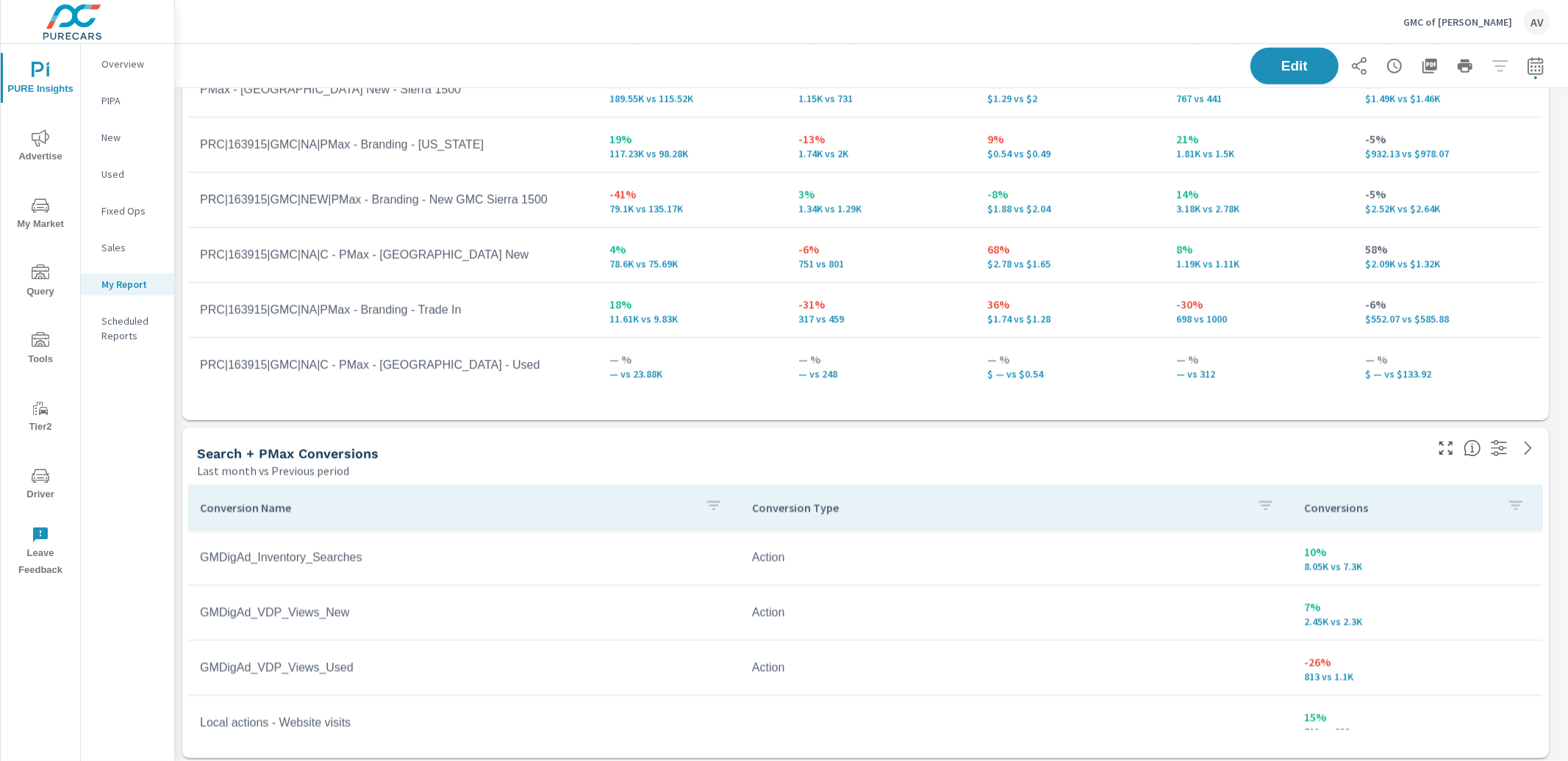
scroll to position [1023, 0]
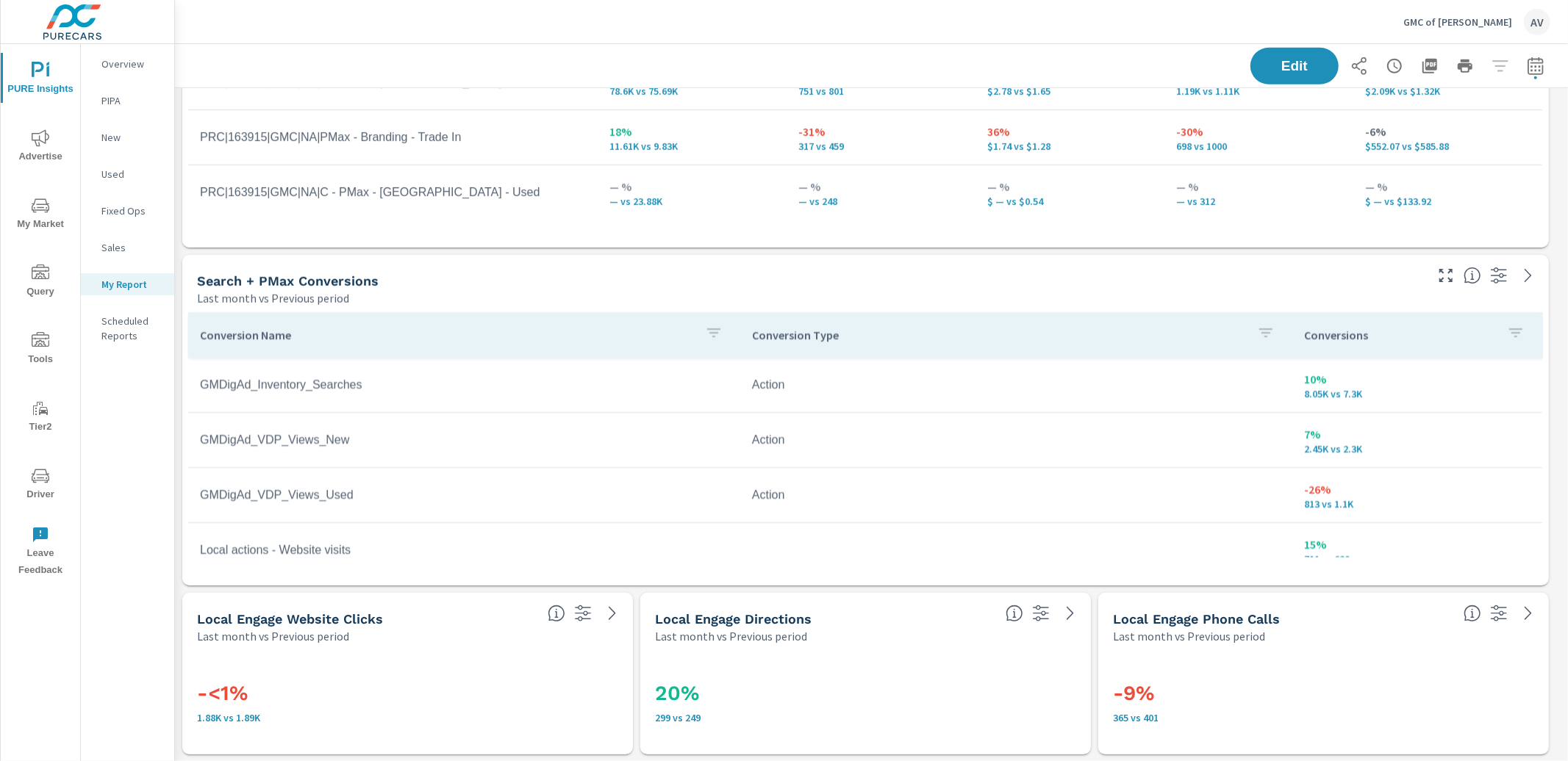
drag, startPoint x: 758, startPoint y: 348, endPoint x: 768, endPoint y: 344, distance: 10.8
click at [758, 348] on div "Conversion Type" at bounding box center [1016, 335] width 528 height 34
click at [1239, 334] on icon "button" at bounding box center [1248, 333] width 18 height 18
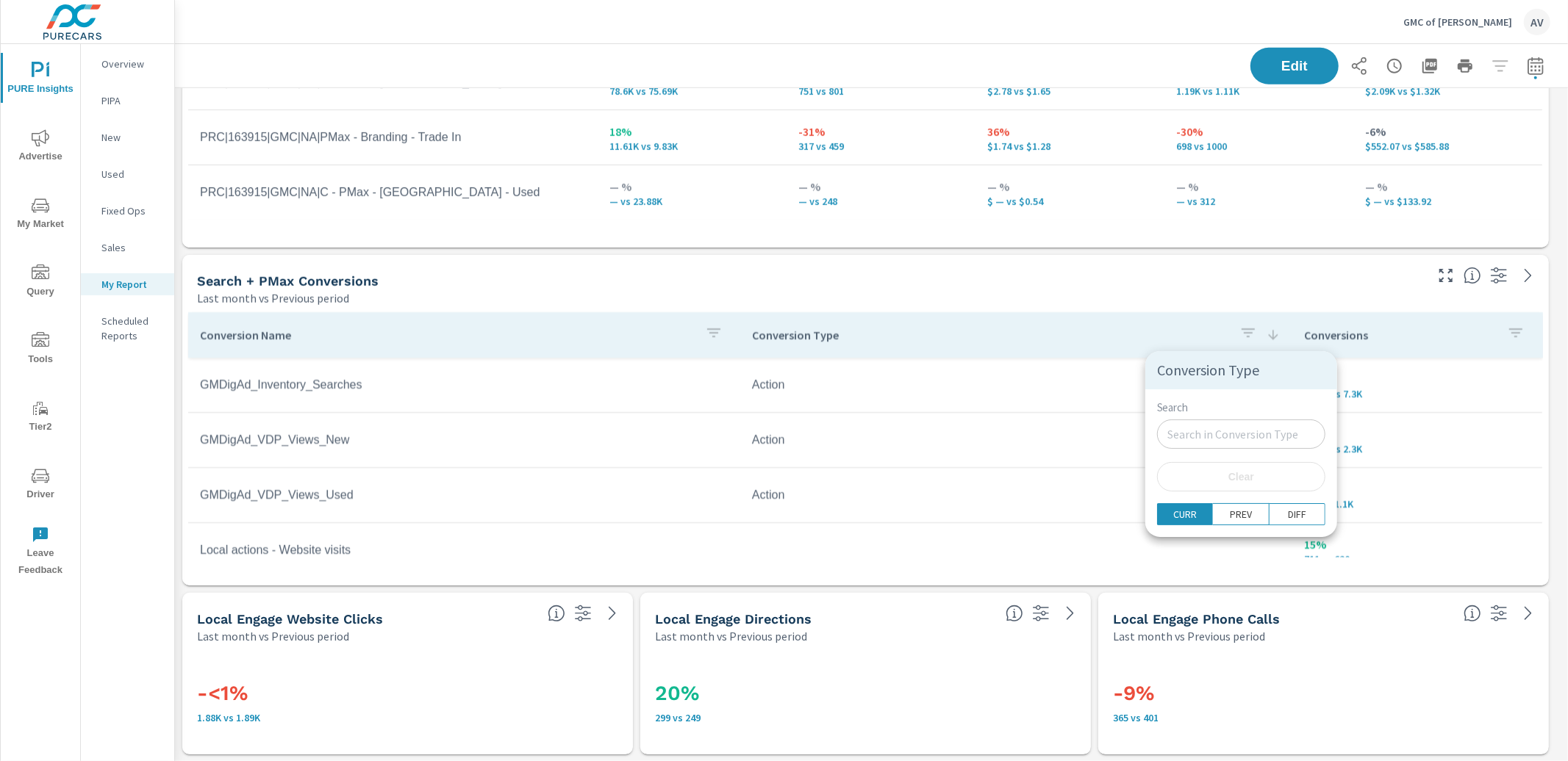
click at [1224, 438] on input "Search" at bounding box center [1241, 434] width 169 height 30
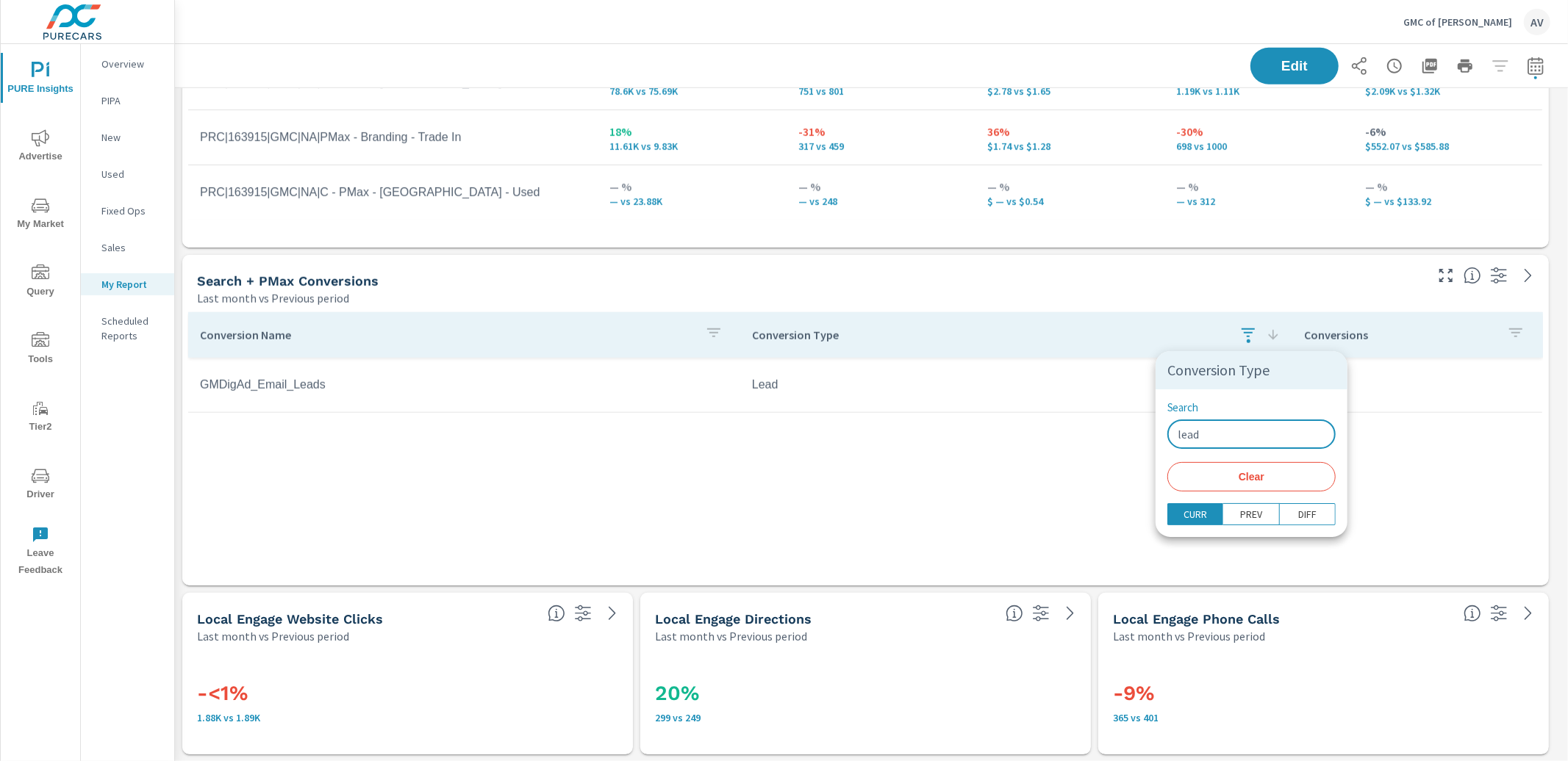
type input "lead"
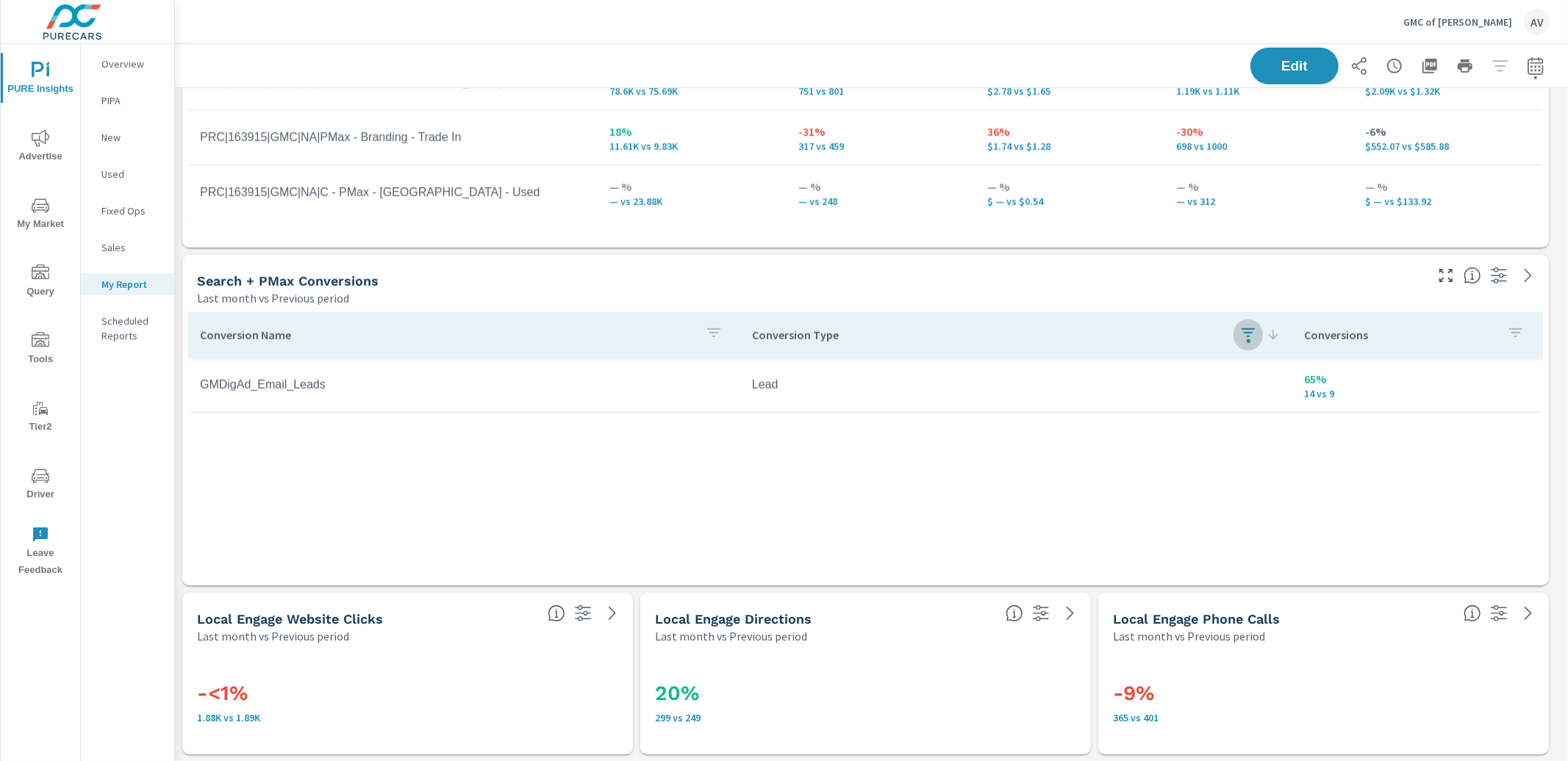
click at [809, 446] on div "Conversion Name Conversion Type Conversions GMDigAd_Email_Leads Lead 65% 14 vs 9" at bounding box center [865, 435] width 1354 height 246
click at [1252, 336] on icon "button" at bounding box center [1248, 336] width 13 height 9
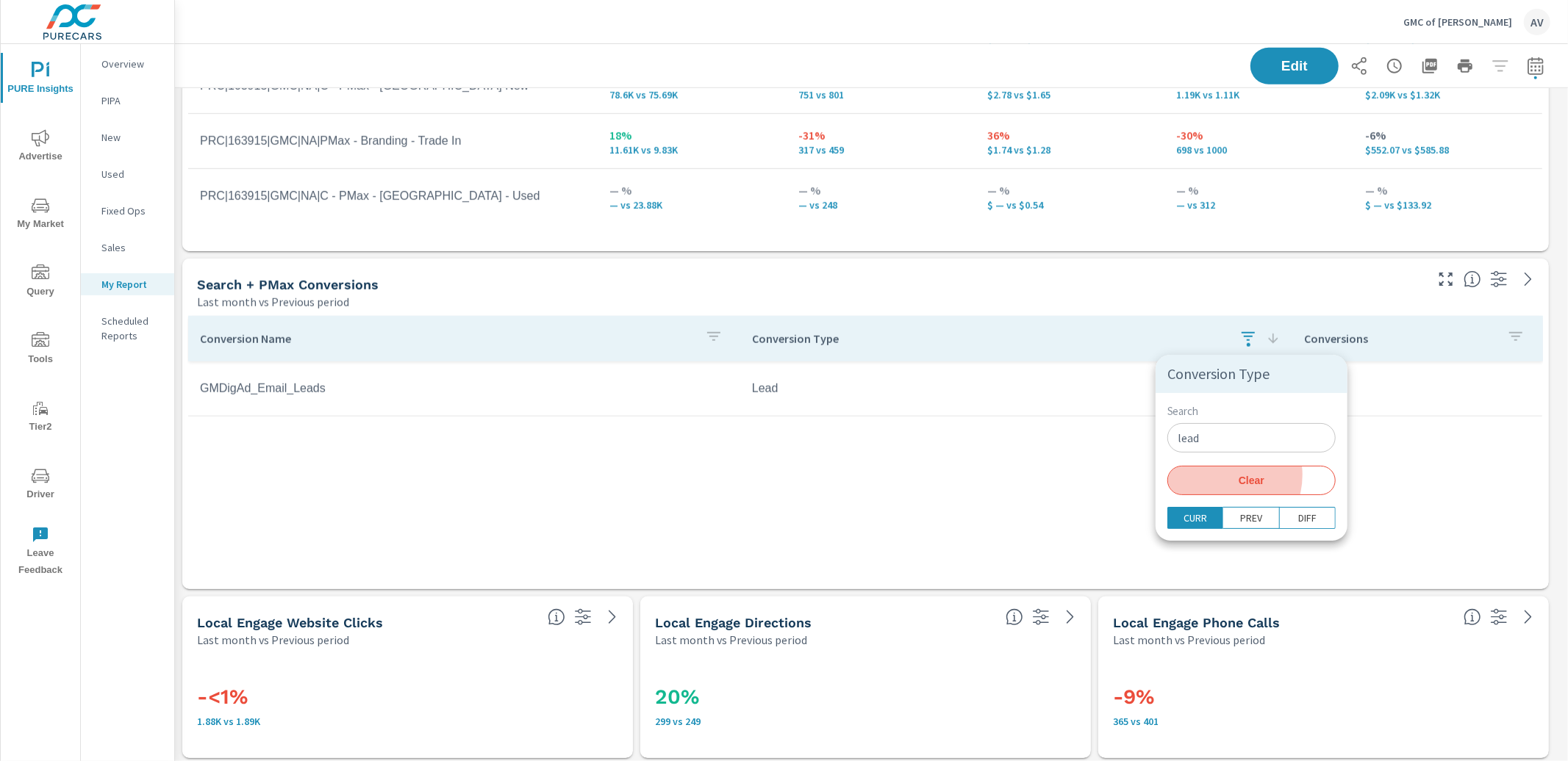
click at [1219, 475] on span "Clear" at bounding box center [1252, 480] width 151 height 13
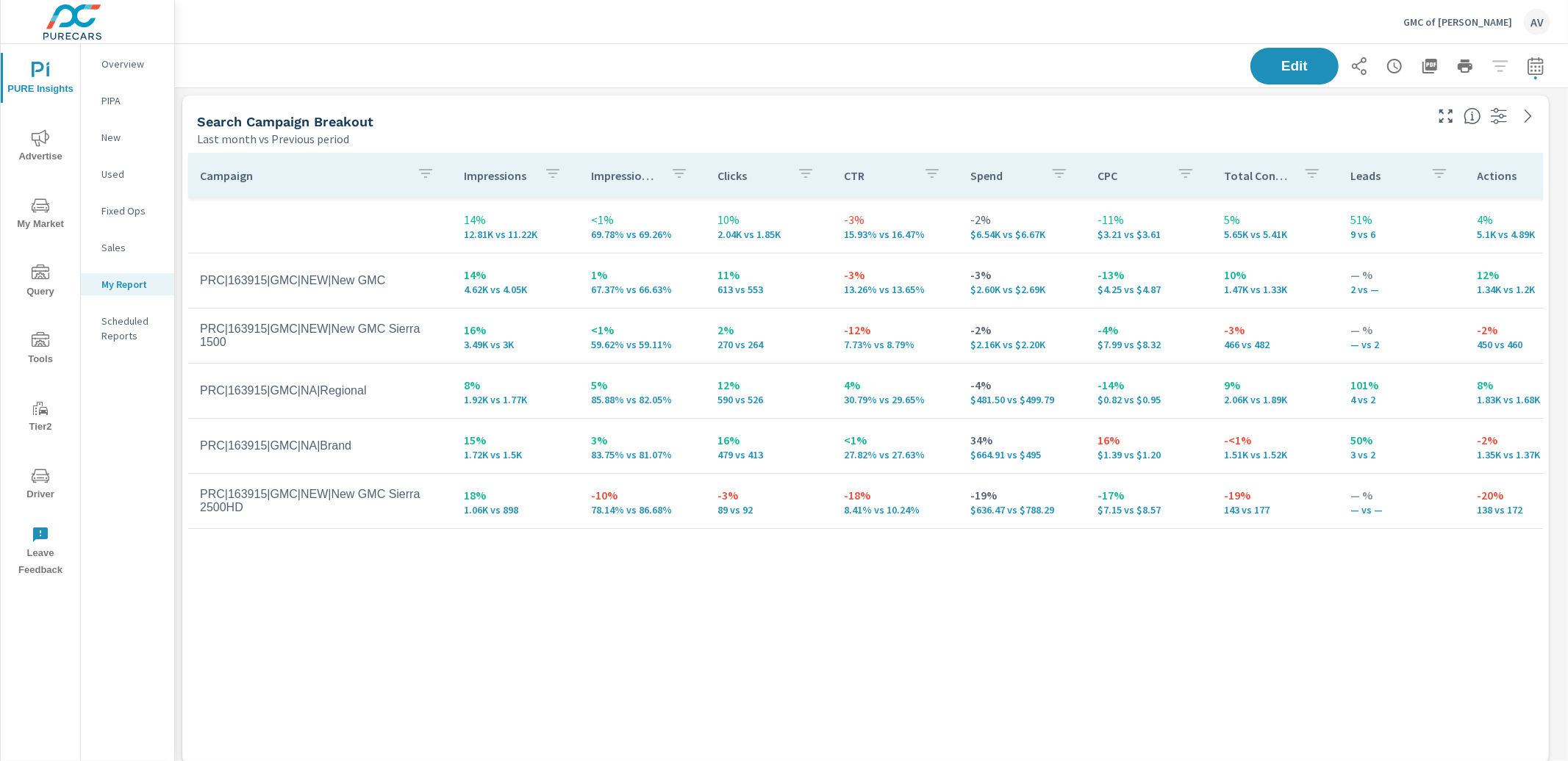
click at [895, 132] on div "Last month vs Previous period" at bounding box center [809, 139] width 1225 height 18
click at [98, 66] on div "Overview" at bounding box center [128, 63] width 93 height 22
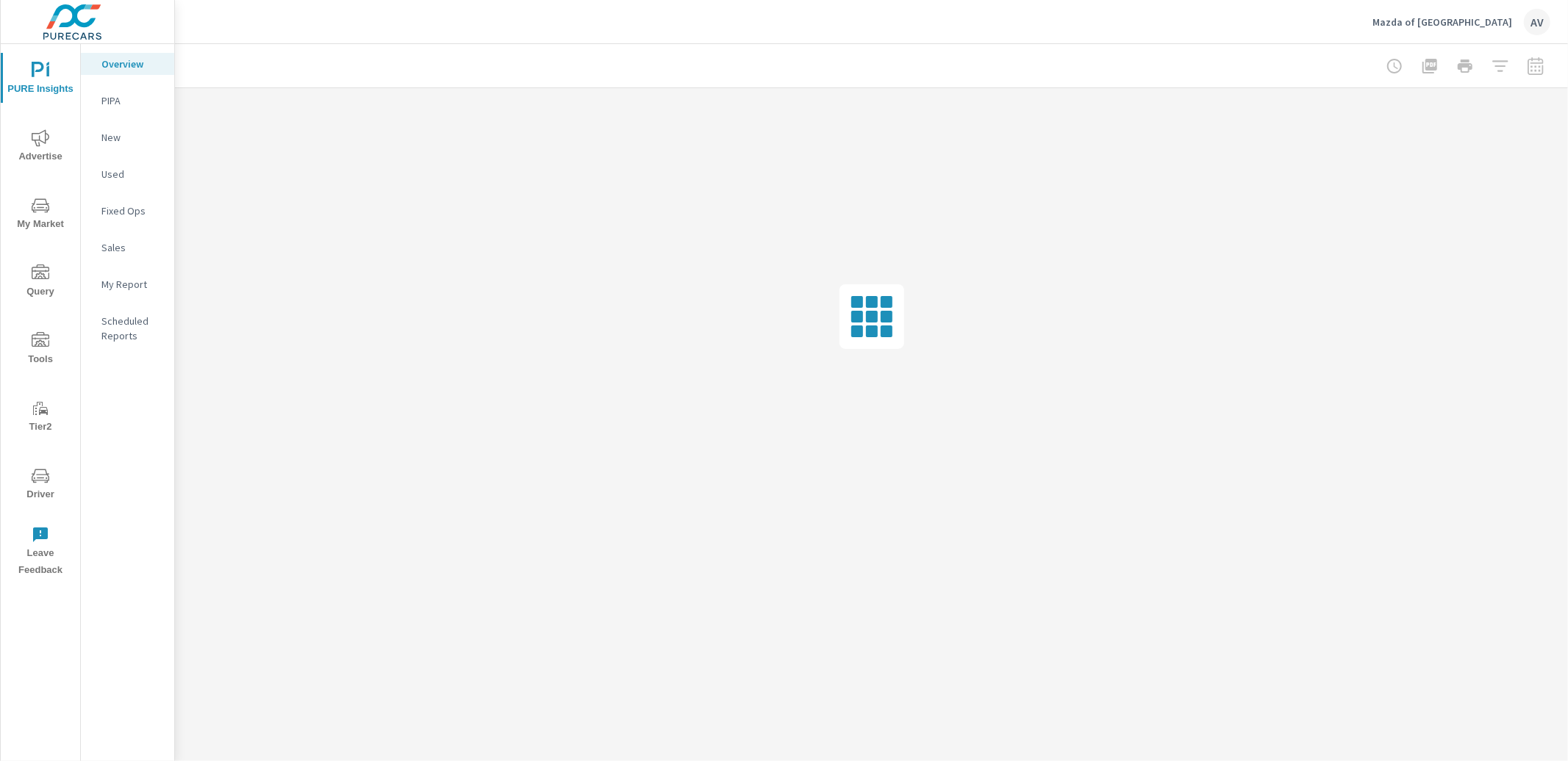
click at [40, 473] on icon "nav menu" at bounding box center [40, 476] width 18 height 18
